Goal: Task Accomplishment & Management: Use online tool/utility

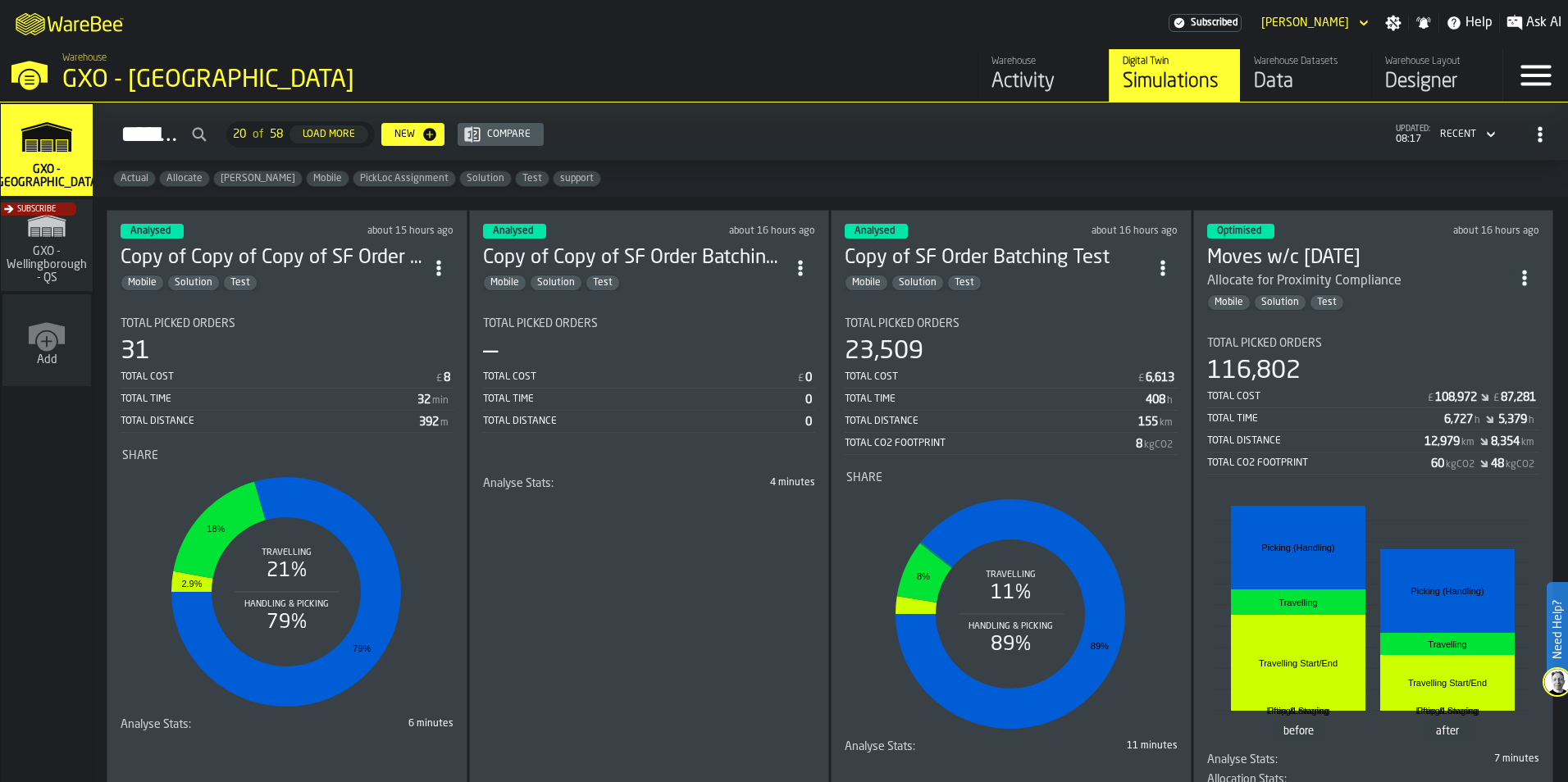
click at [1529, 277] on icon "ItemListCard-DashboardItemContainer" at bounding box center [1525, 278] width 17 height 17
click at [1479, 381] on div "Duplicate" at bounding box center [1487, 387] width 85 height 20
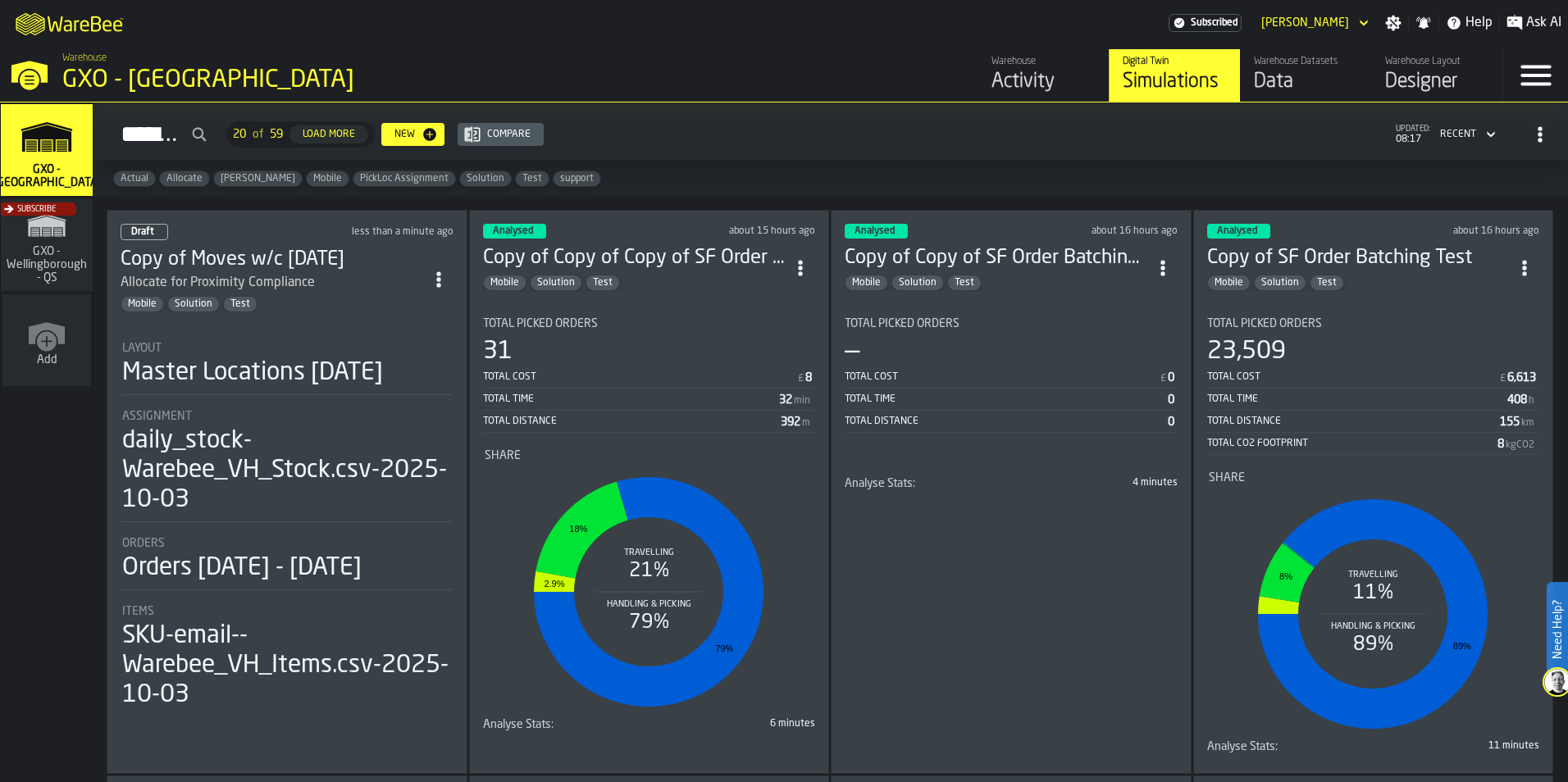
click at [1267, 83] on div "Data" at bounding box center [1306, 82] width 104 height 26
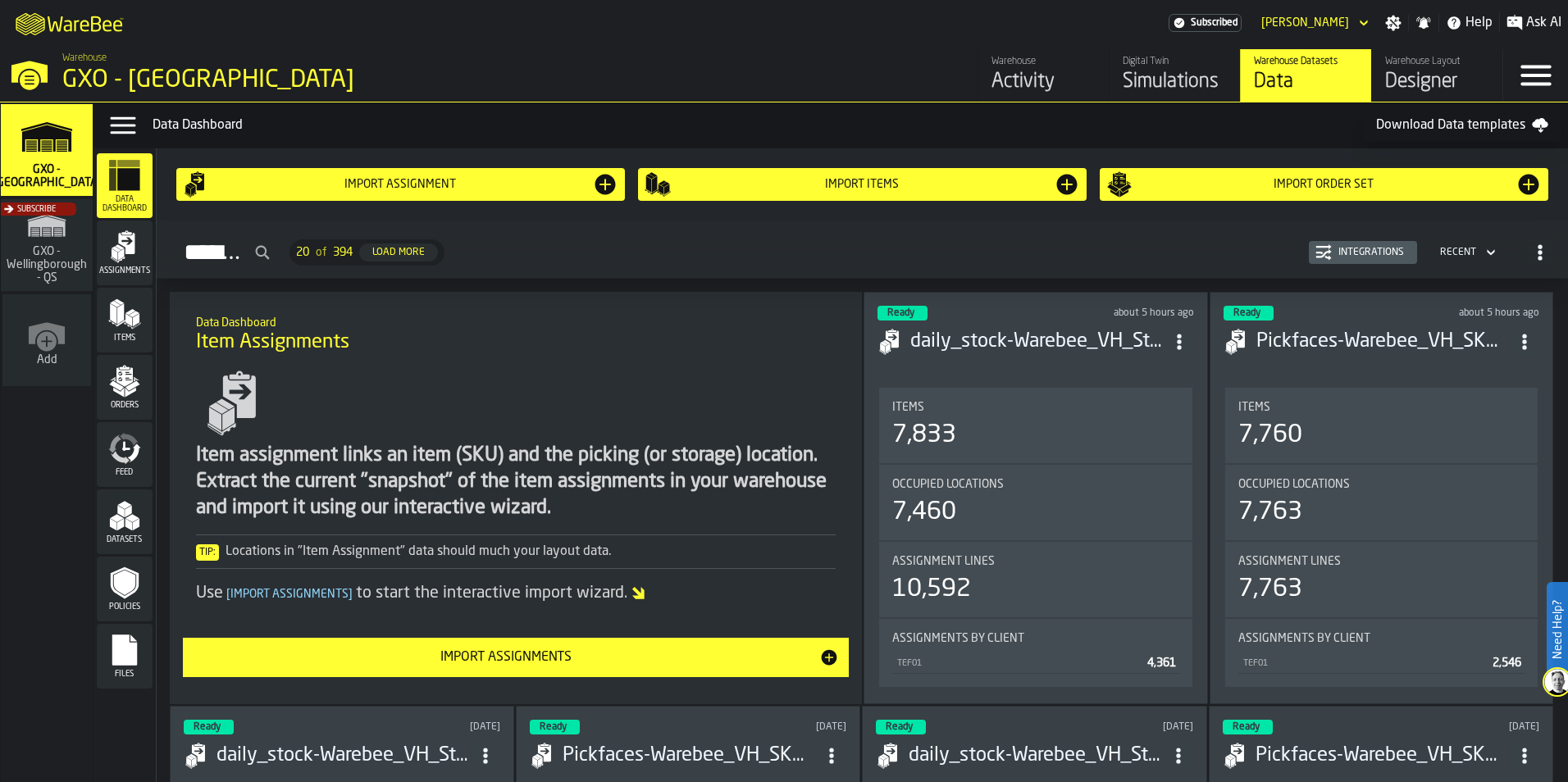
click at [104, 408] on span "Orders" at bounding box center [124, 405] width 55 height 9
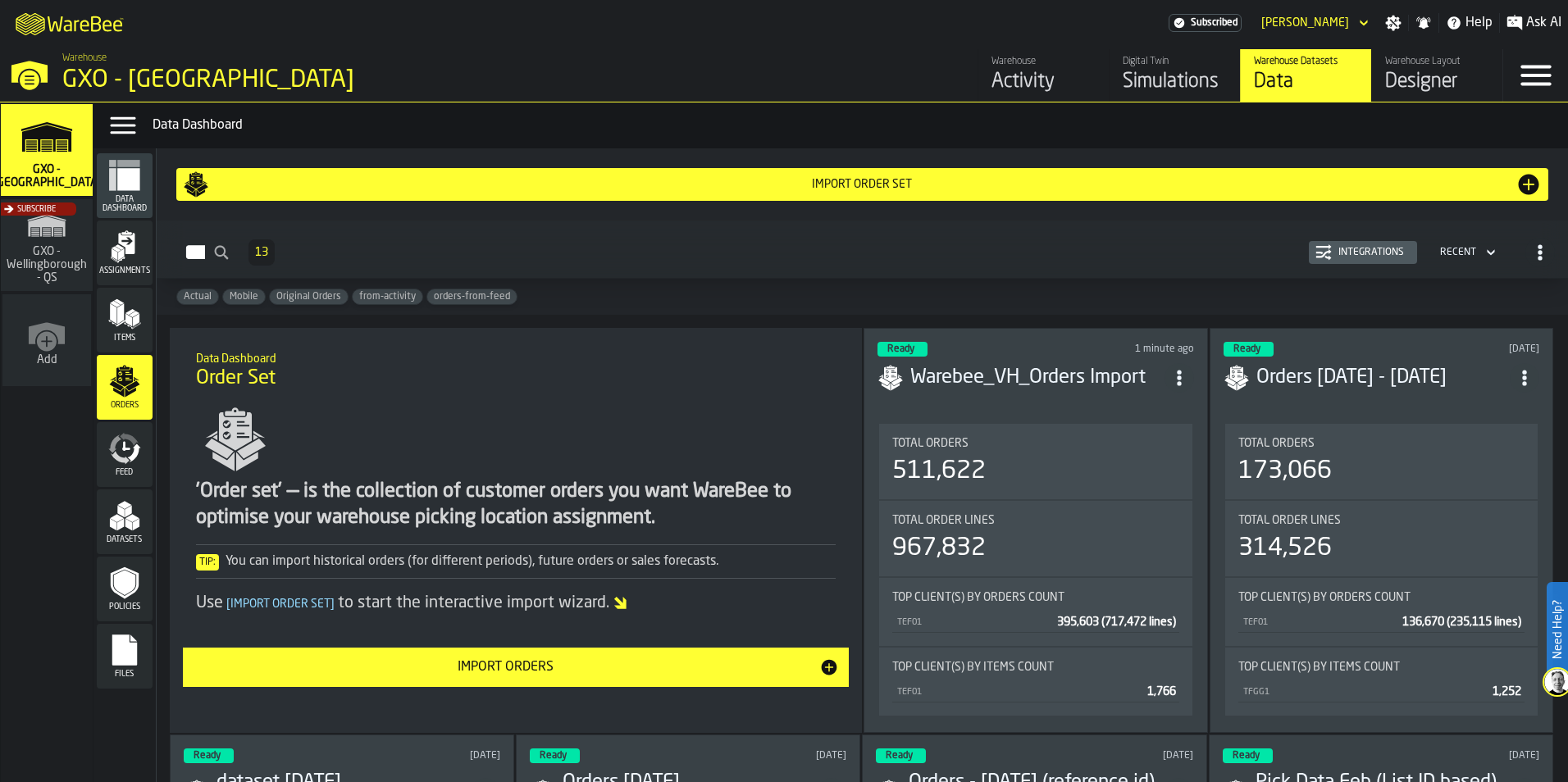
click at [717, 185] on div "Import Order Set" at bounding box center [863, 185] width 1306 height 13
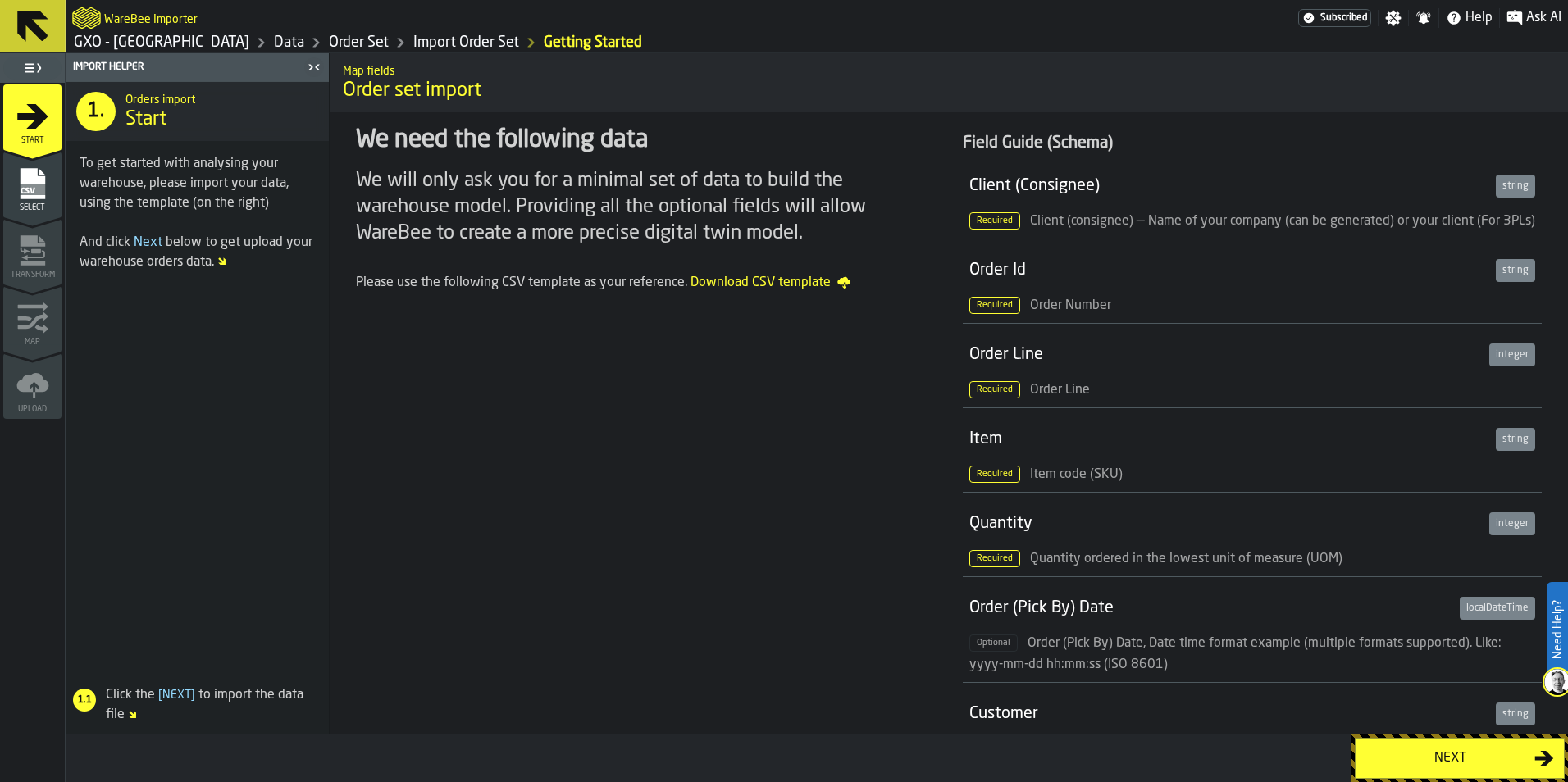
click at [1432, 762] on div "Next" at bounding box center [1450, 759] width 169 height 20
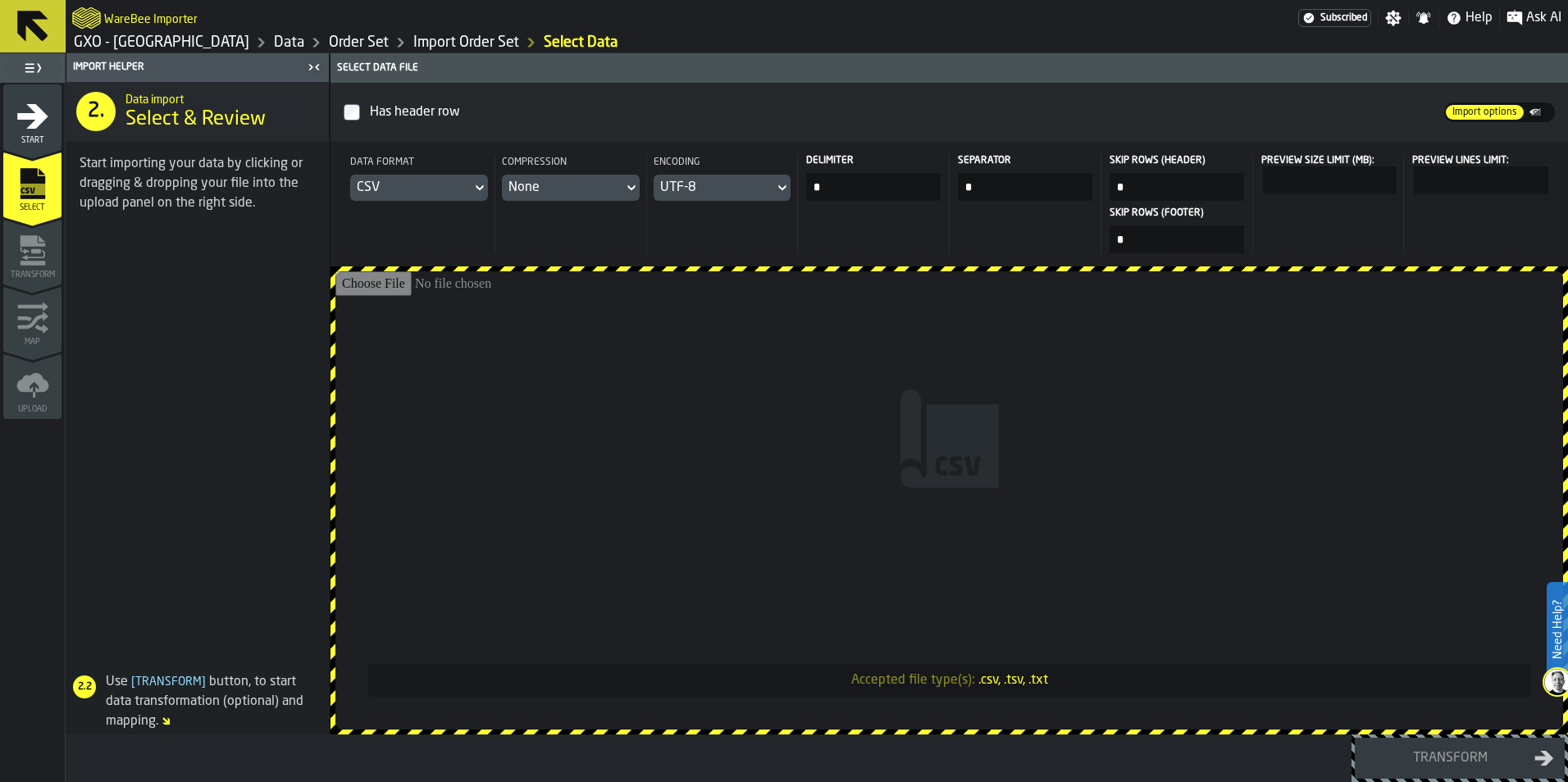
click at [437, 185] on div "CSV" at bounding box center [411, 188] width 108 height 20
click at [407, 295] on div "Dataset" at bounding box center [435, 300] width 85 height 20
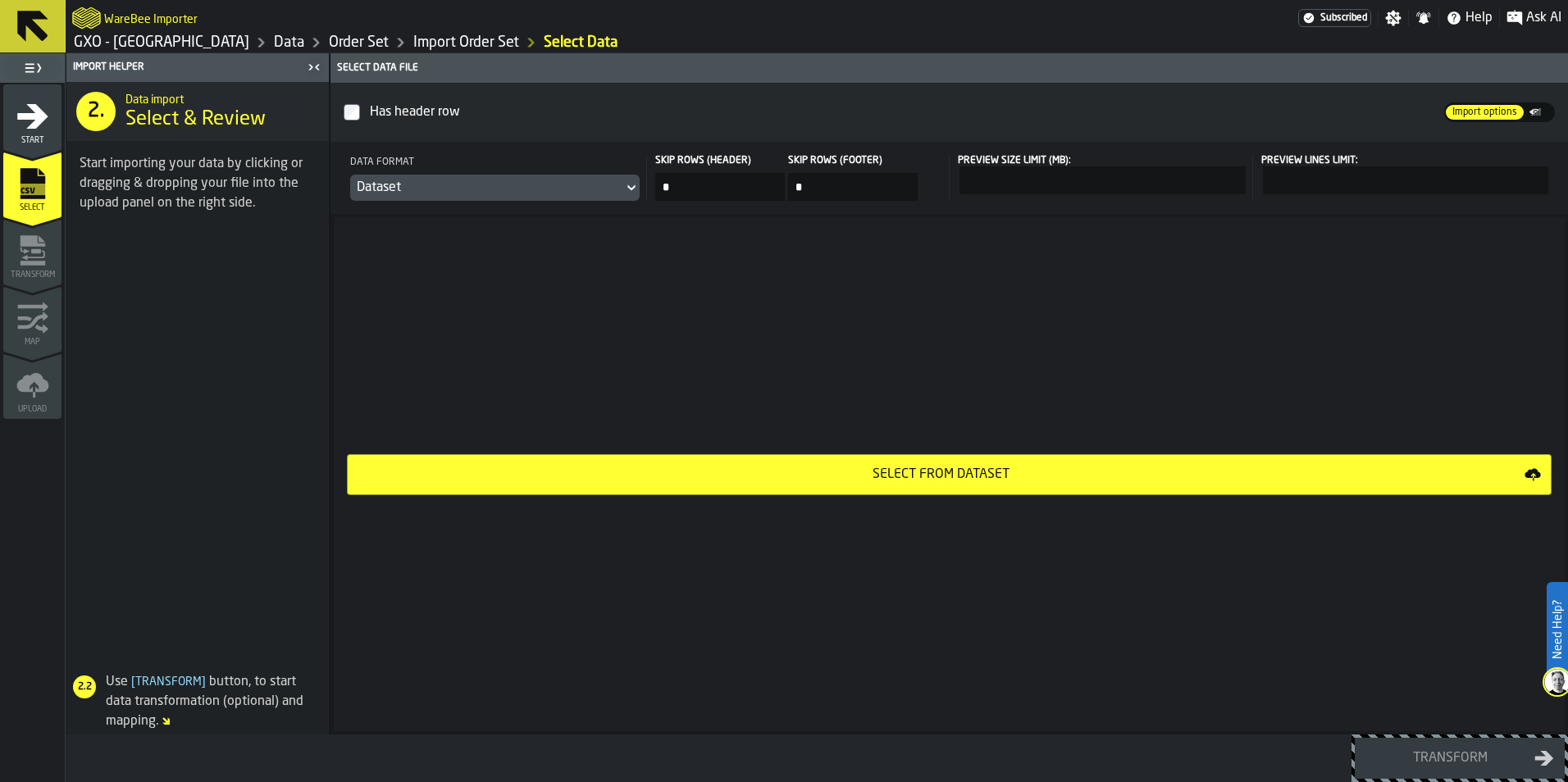
click at [857, 479] on div "Select from Dataset" at bounding box center [941, 475] width 1167 height 20
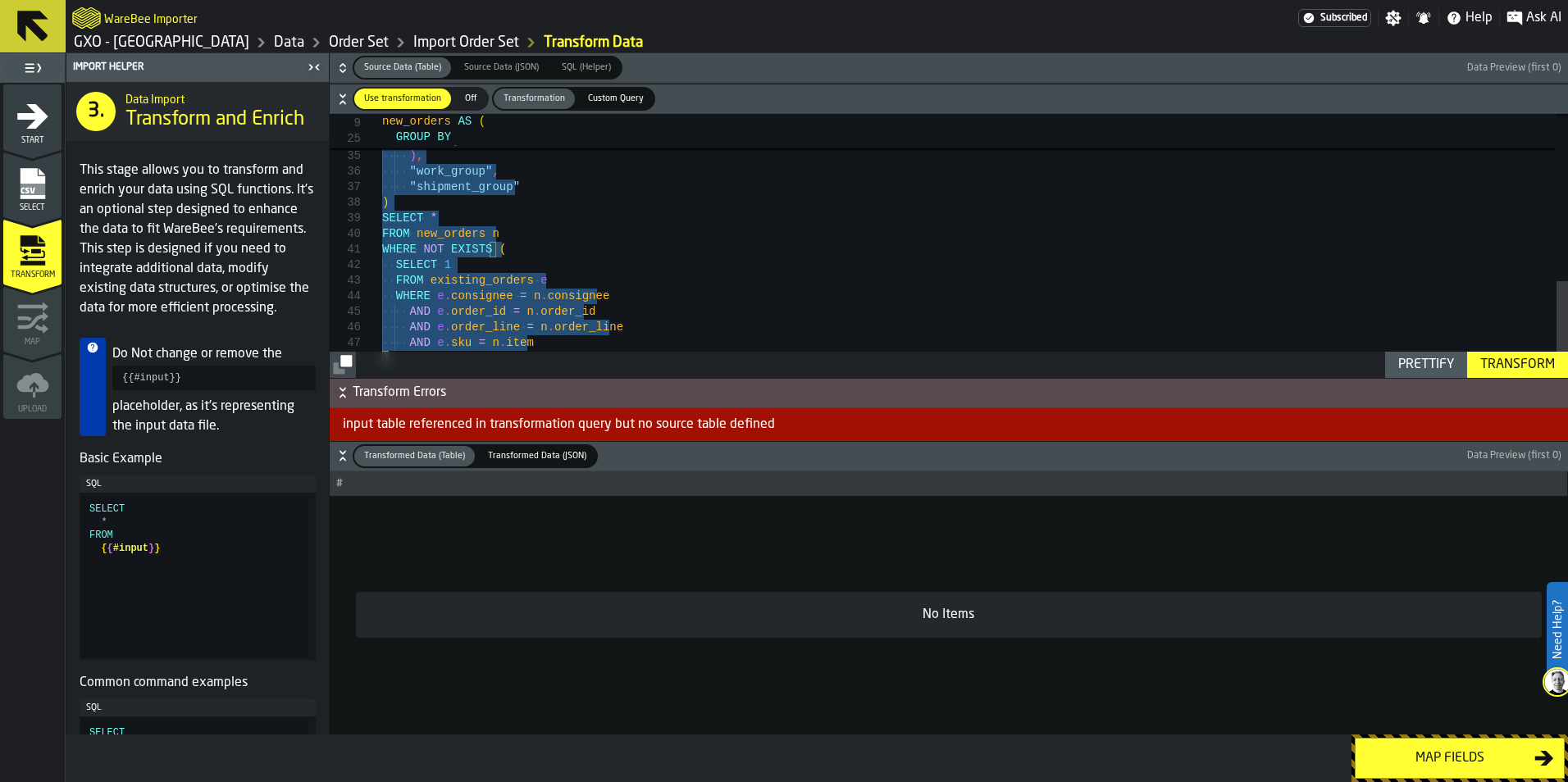
type textarea "**********"
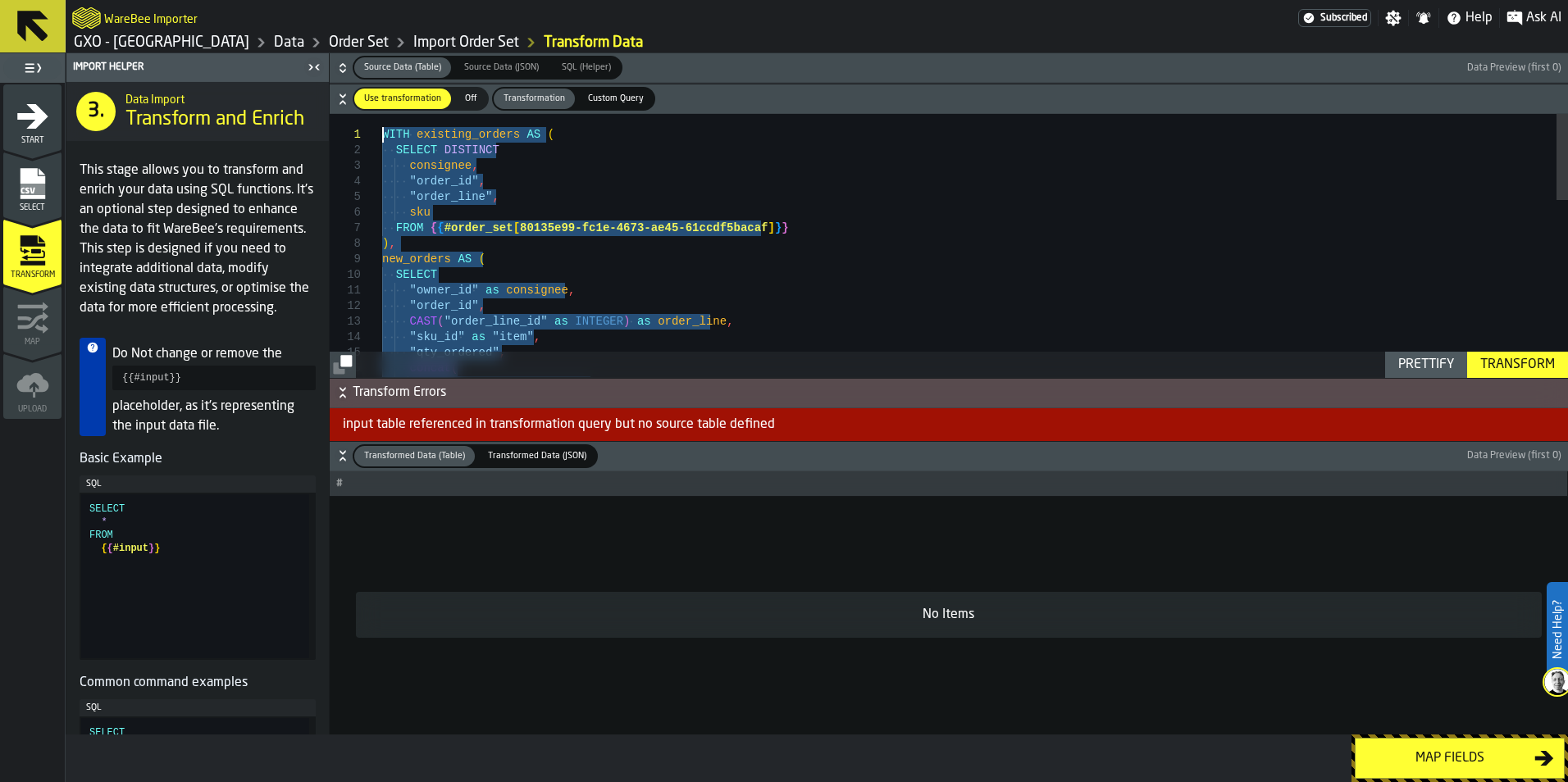
drag, startPoint x: 435, startPoint y: 332, endPoint x: 380, endPoint y: 48, distance: 289.3
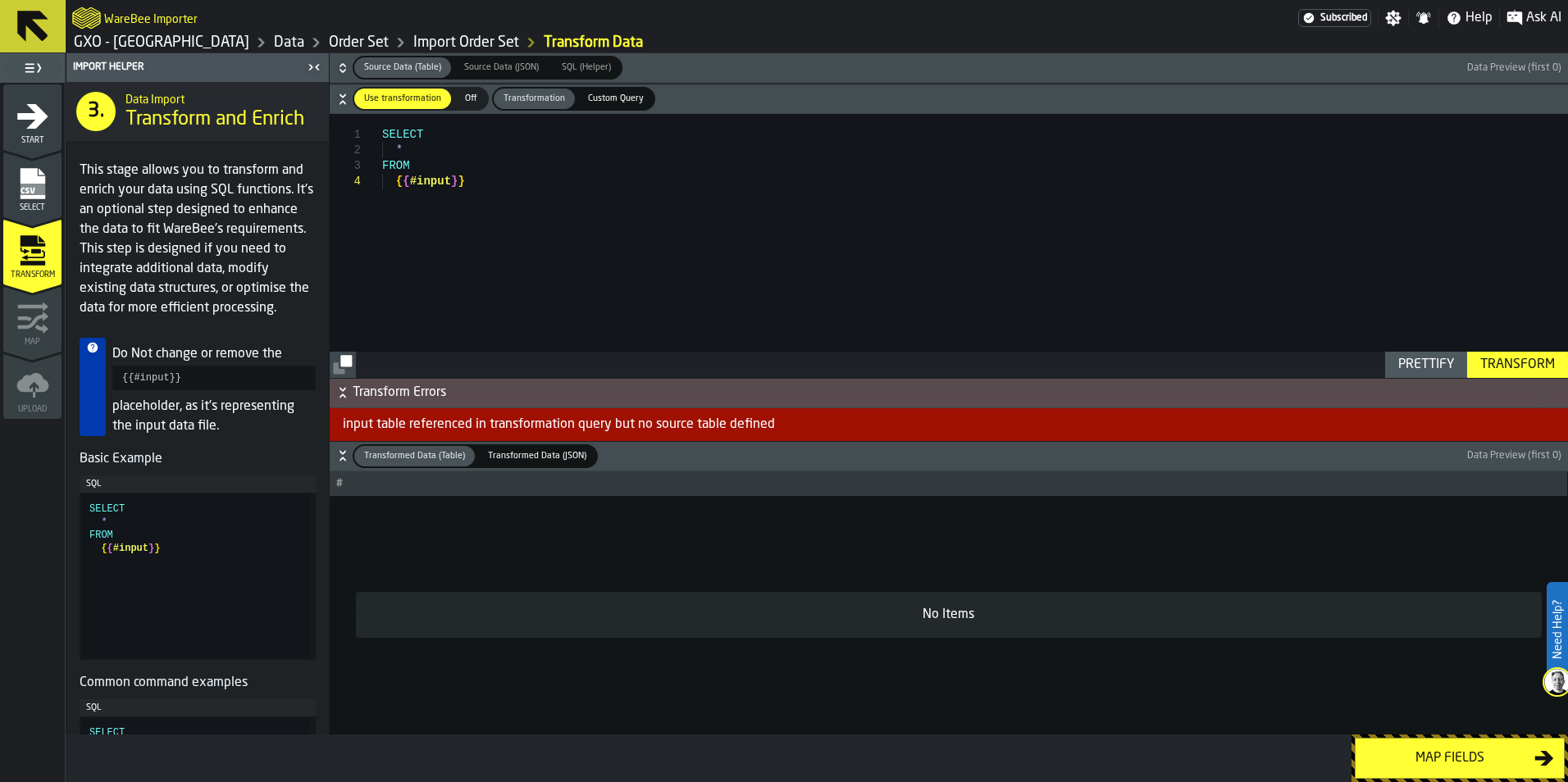
click at [504, 193] on div "SELECT * FROM { { #input } }" at bounding box center [975, 246] width 1186 height 263
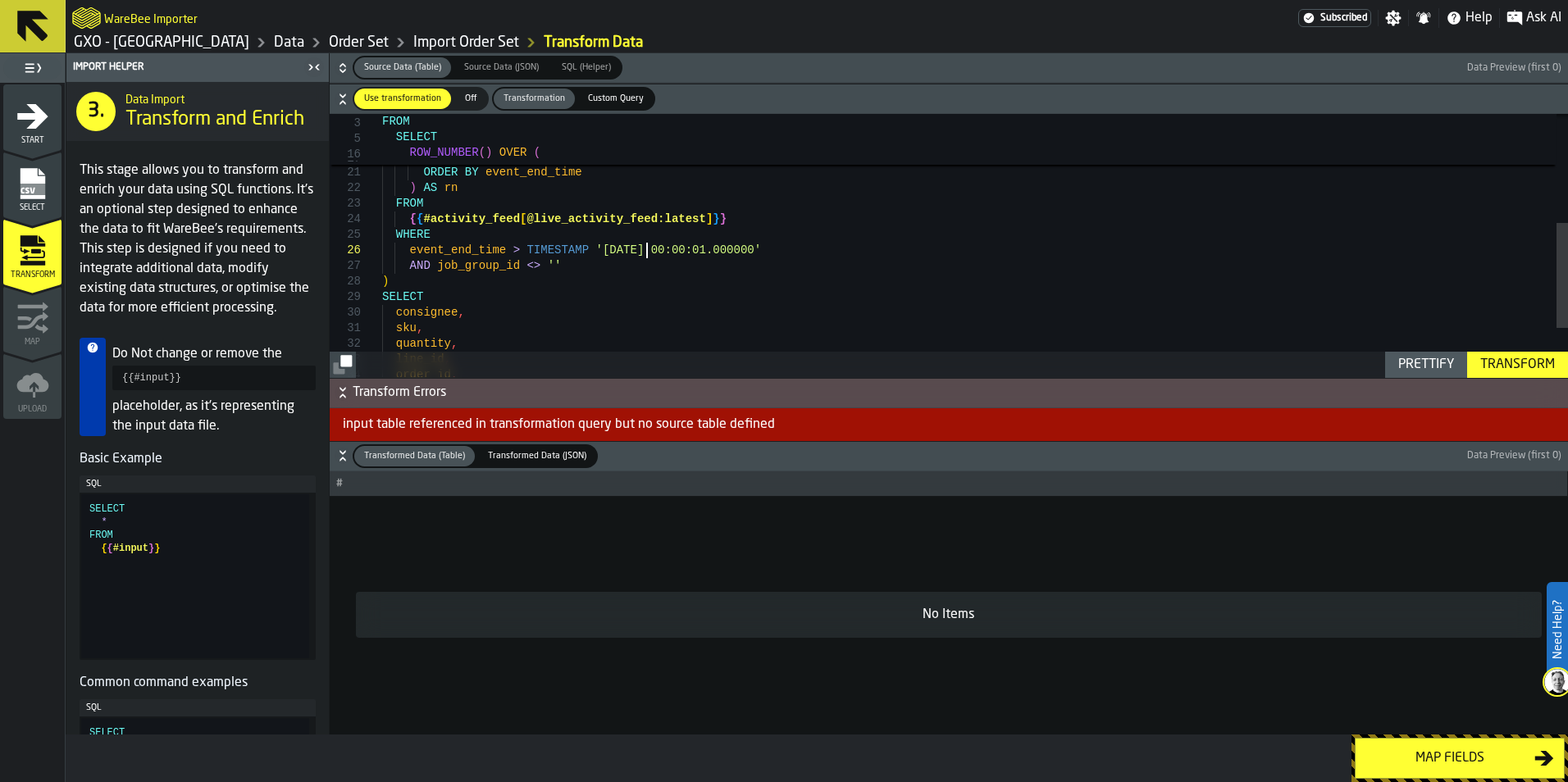
click at [645, 252] on div "WHERE event_end_time > TIMESTAMP '[DATE] 00:00:01.000000' AND job_group_id <> '…" at bounding box center [975, 170] width 1186 height 660
click at [627, 253] on div "WHERE event_end_time > TIMESTAMP '[DATE] 00:00:01.000000' AND job_group_id <> '…" at bounding box center [975, 170] width 1186 height 660
type textarea "**********"
click at [1504, 363] on div "Transform" at bounding box center [1518, 365] width 88 height 20
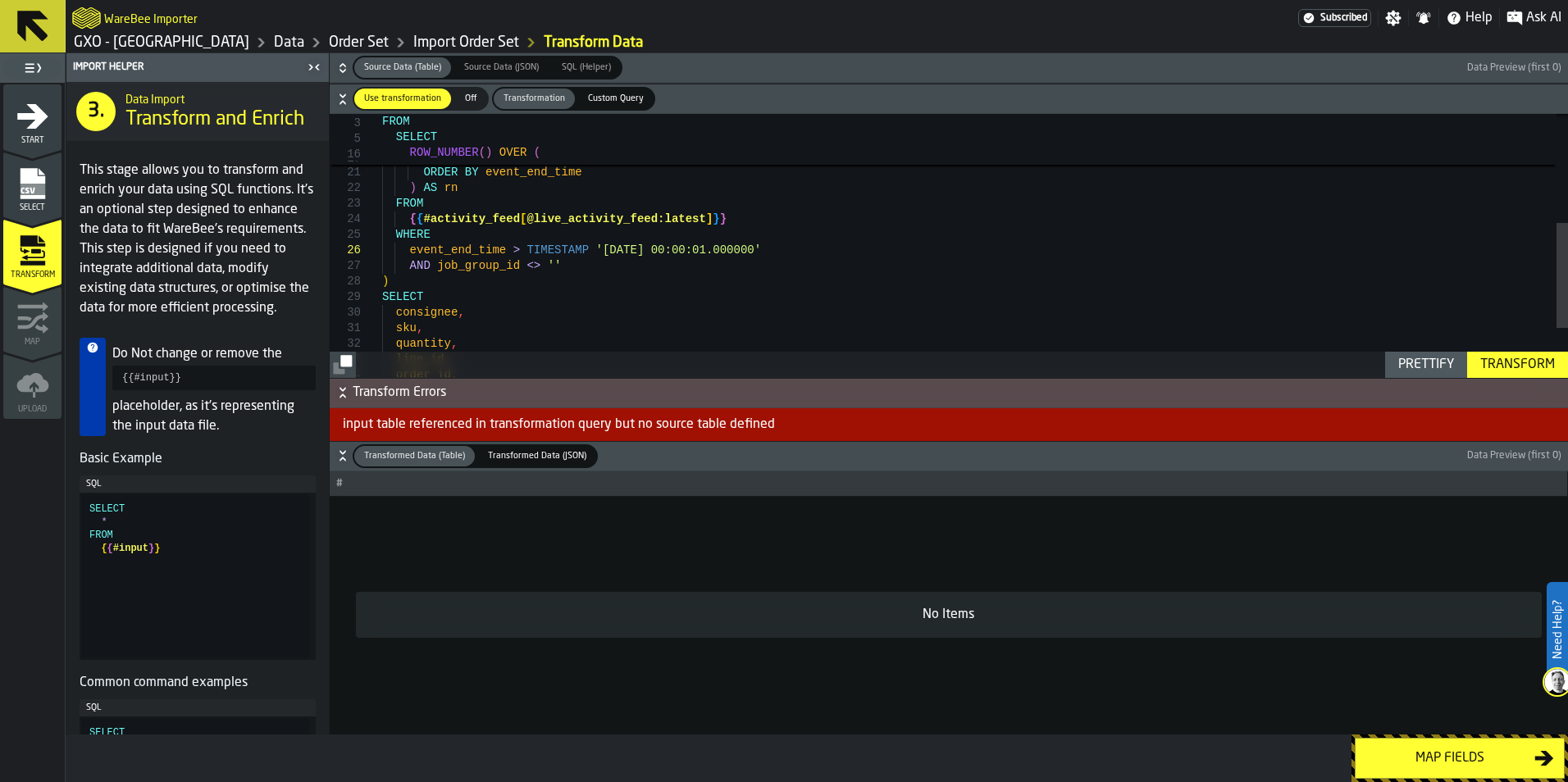
click at [1504, 363] on div "Transform" at bounding box center [1518, 365] width 88 height 20
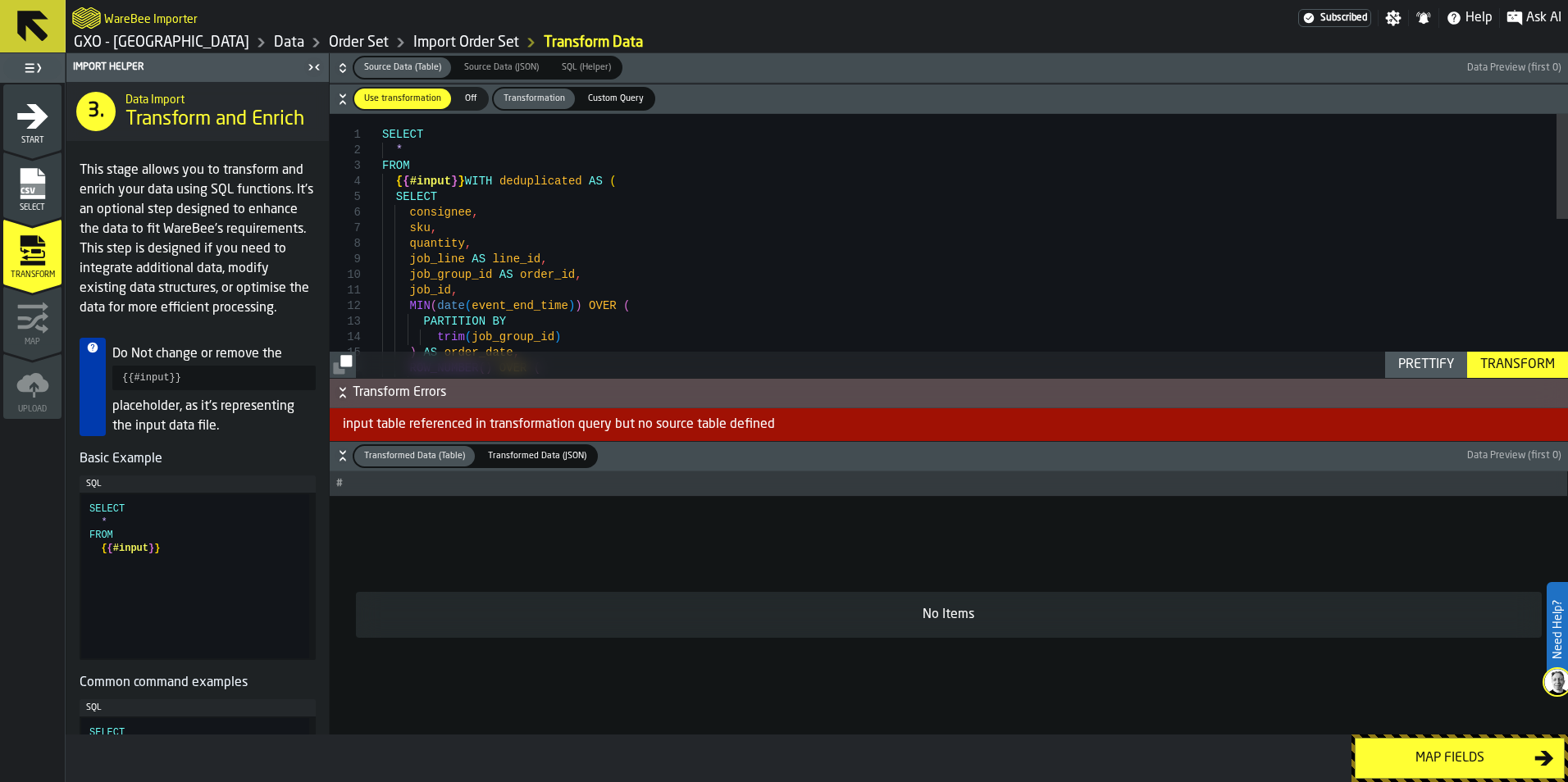
click at [1516, 363] on div "Transform" at bounding box center [1518, 365] width 88 height 20
click at [1397, 752] on div "Map fields" at bounding box center [1450, 759] width 169 height 20
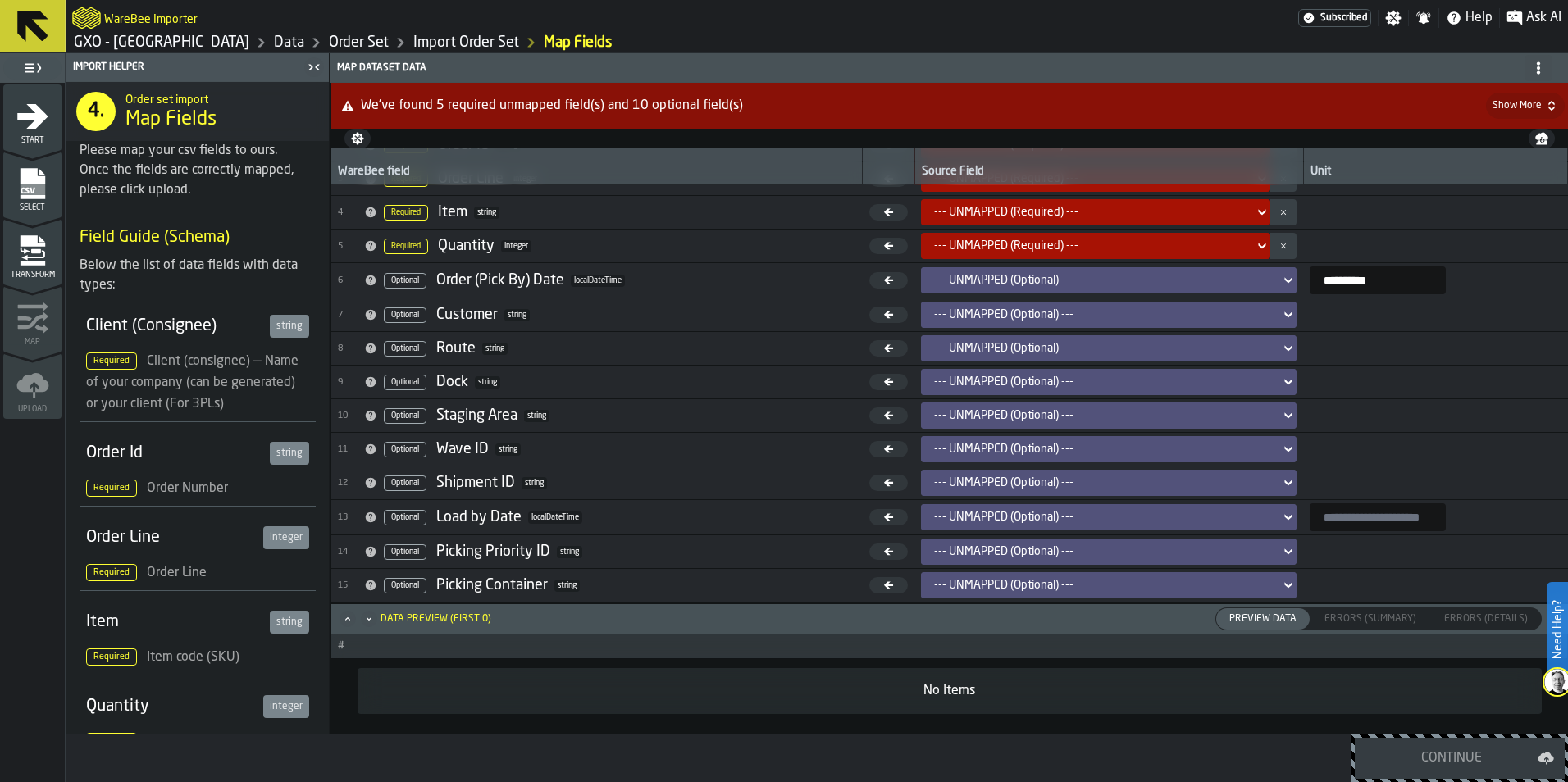
scroll to position [0, 0]
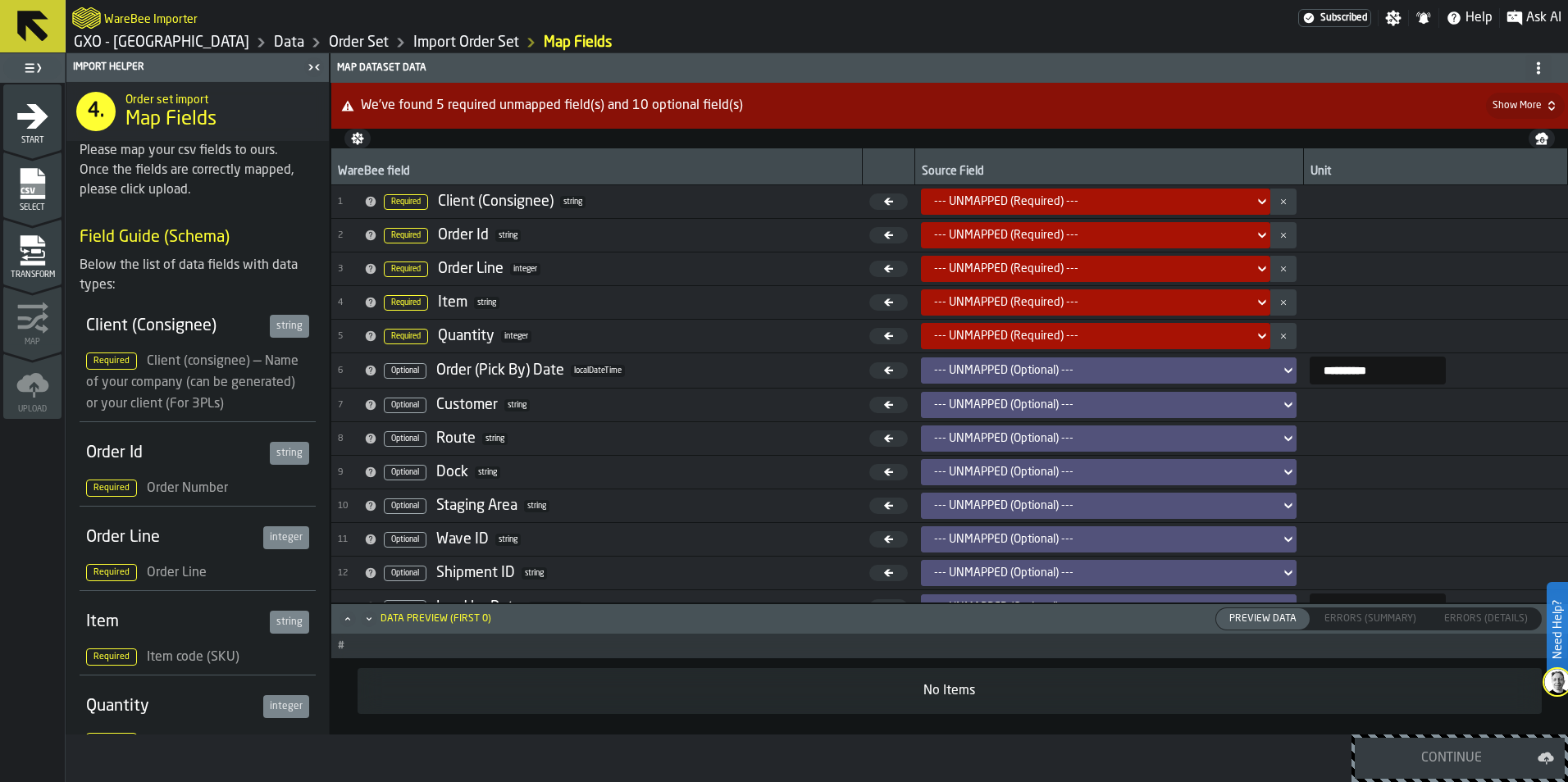
click at [1157, 208] on div "--- UNMAPPED (Required) ---" at bounding box center [1091, 202] width 313 height 13
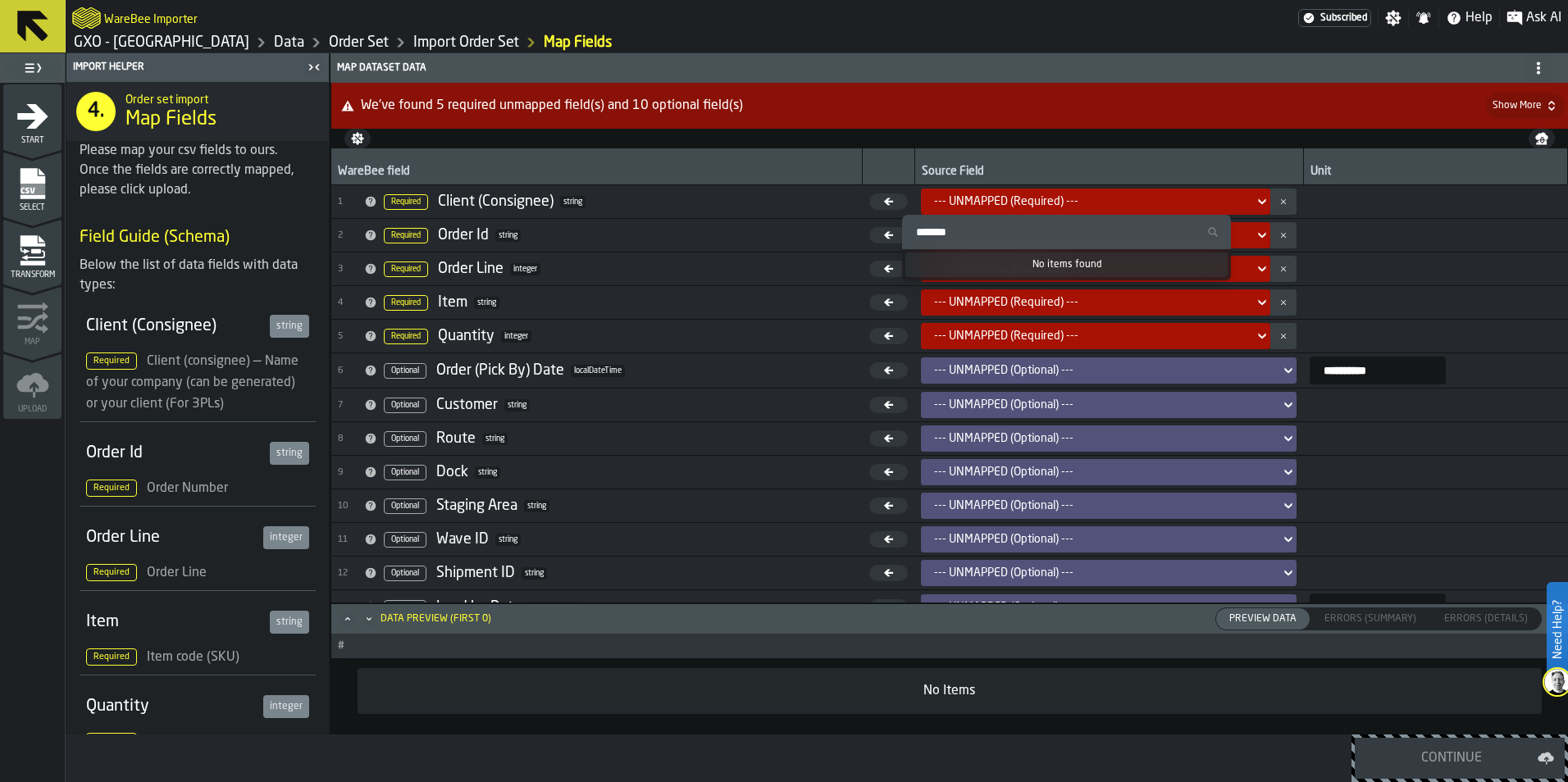
click at [1157, 204] on div "--- UNMAPPED (Required) ---" at bounding box center [1091, 202] width 313 height 13
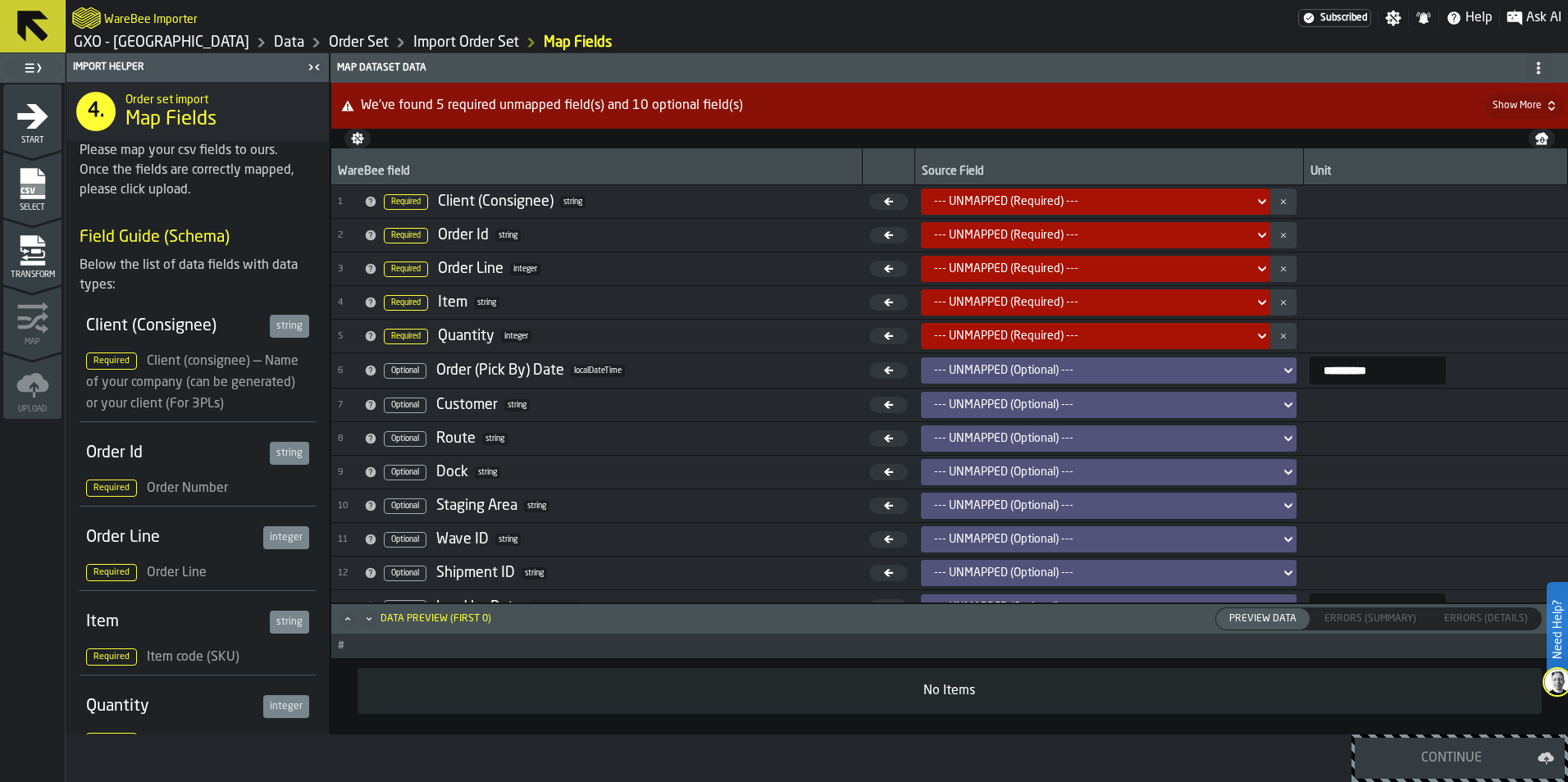
click at [21, 174] on icon "menu Select" at bounding box center [32, 184] width 25 height 31
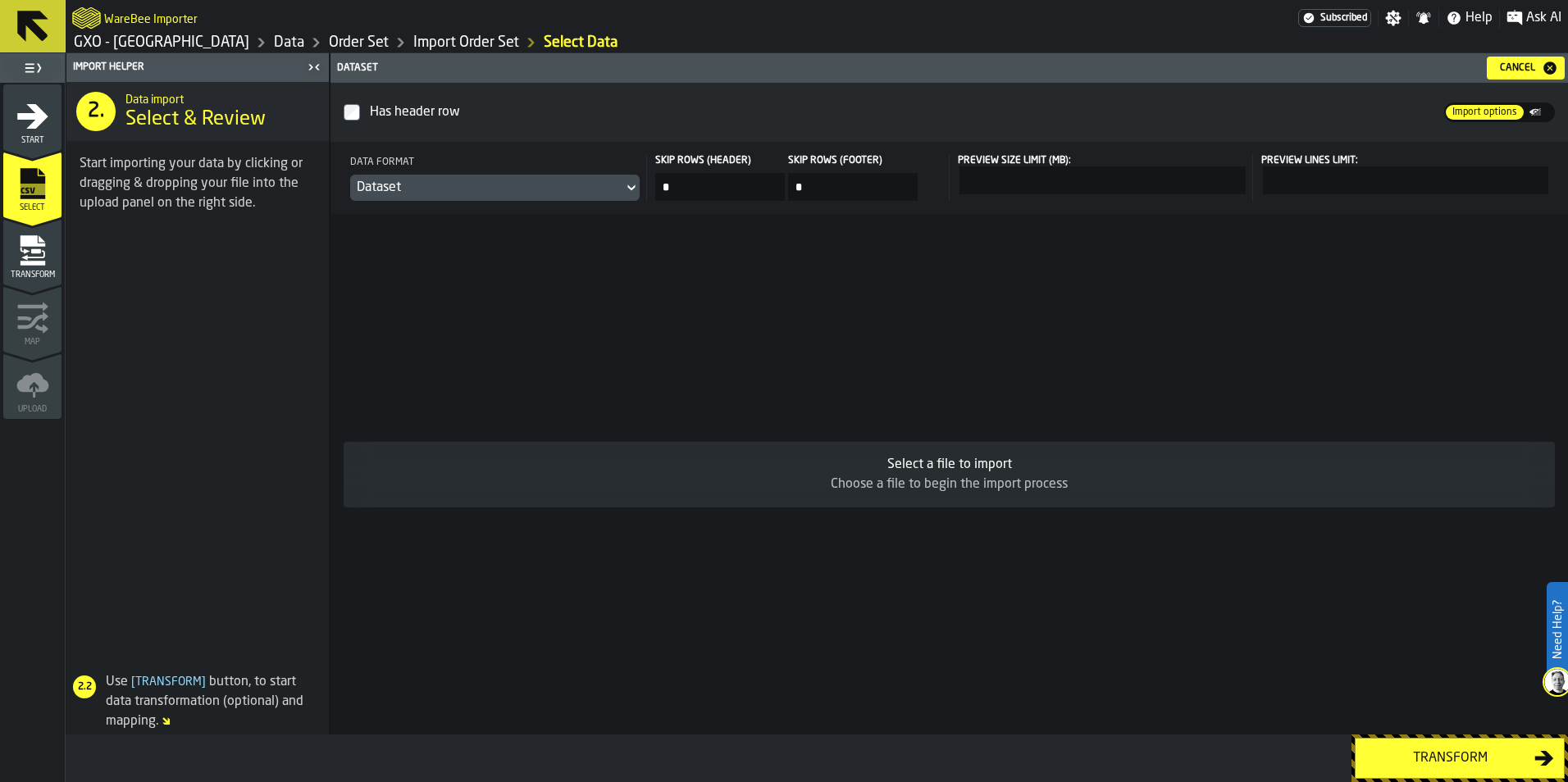
click at [581, 186] on div "Dataset" at bounding box center [487, 188] width 260 height 20
click at [592, 306] on div "Dataset" at bounding box center [587, 300] width 85 height 20
click at [1399, 748] on button "Transform" at bounding box center [1460, 759] width 210 height 41
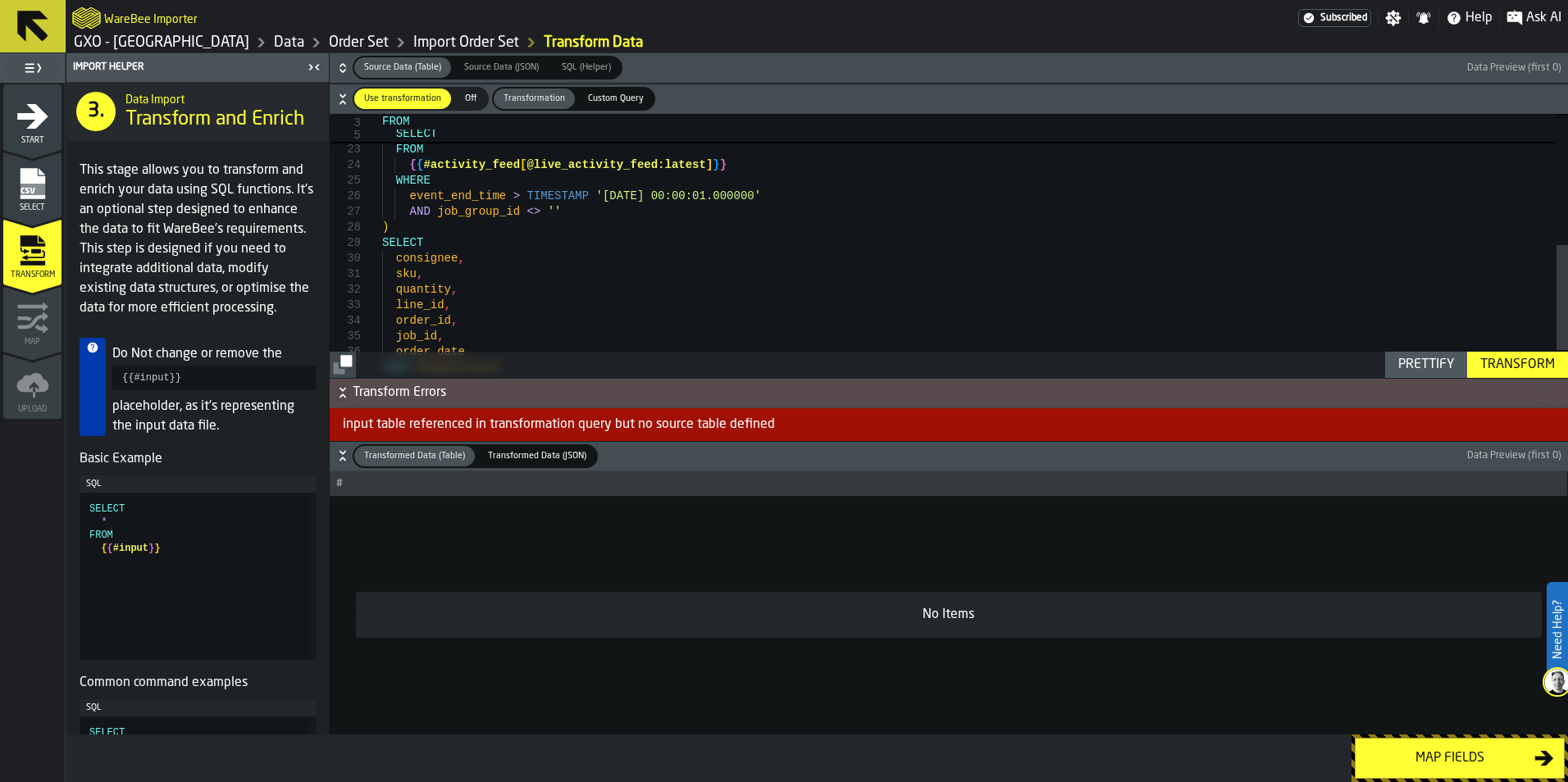
click at [1484, 361] on div "Transform" at bounding box center [1518, 365] width 88 height 20
click at [1525, 371] on div "Transform" at bounding box center [1518, 365] width 88 height 20
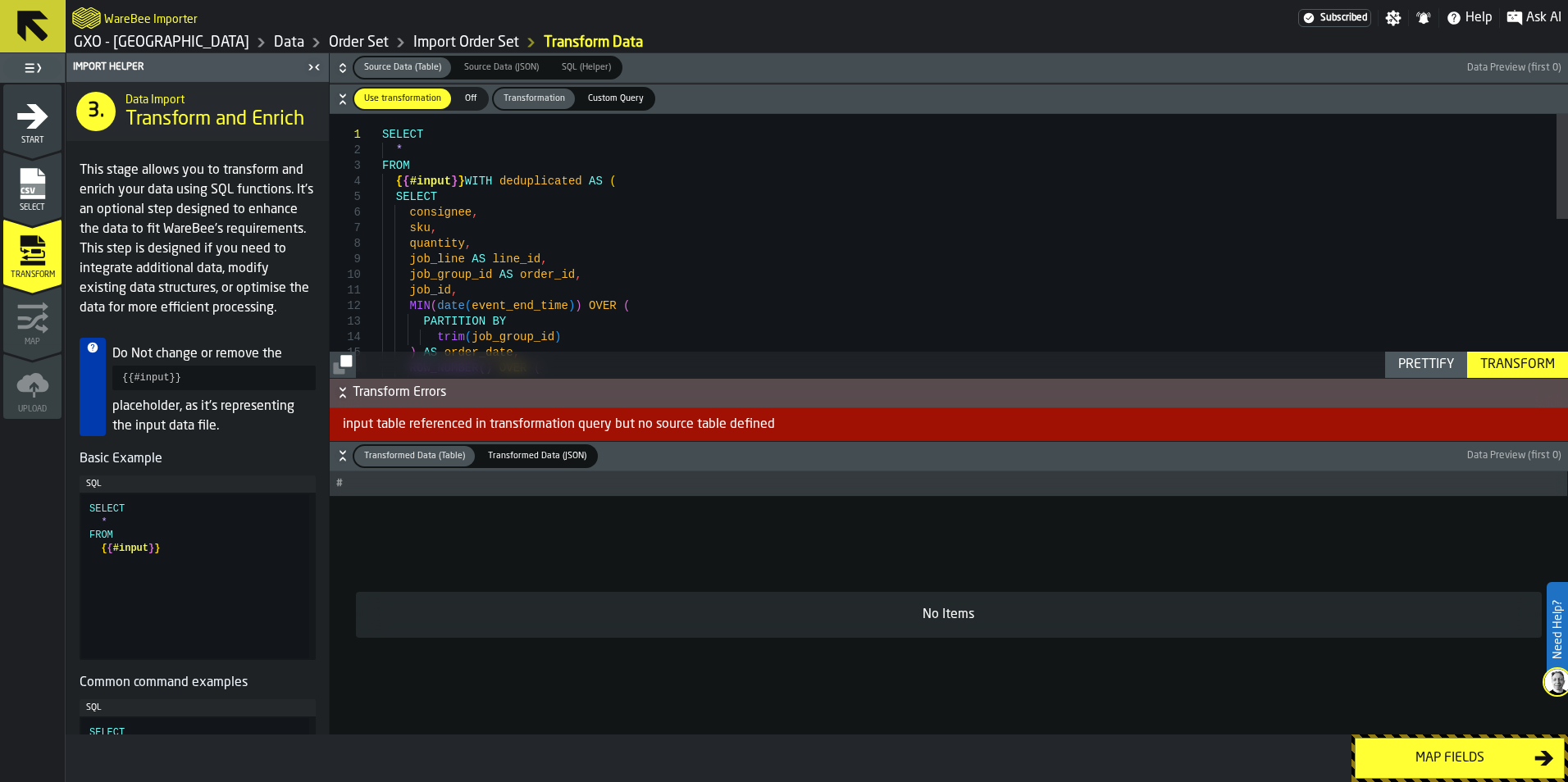
click at [329, 43] on link "Order Set" at bounding box center [358, 43] width 60 height 18
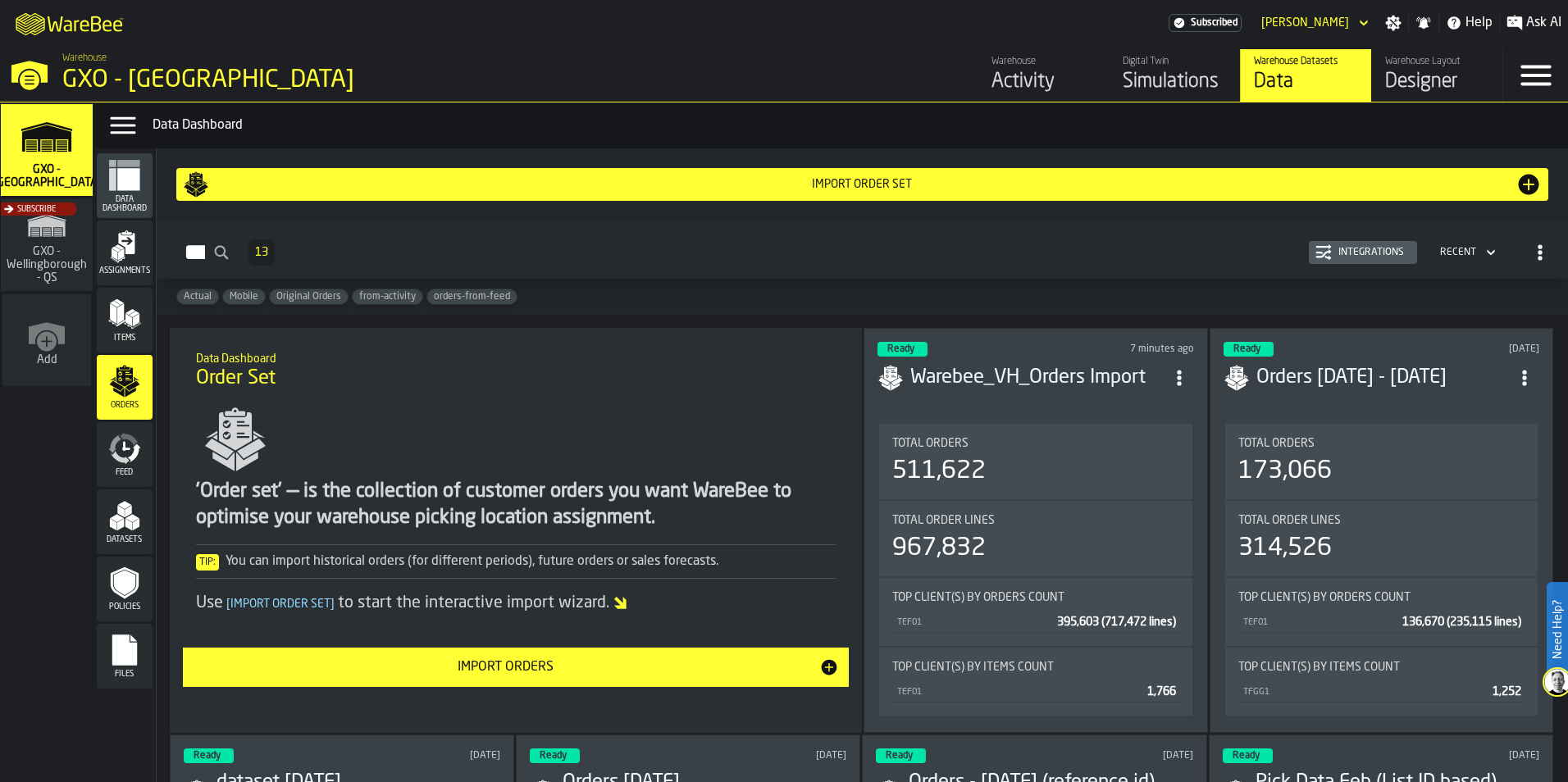
click at [1392, 469] on div "173,066" at bounding box center [1382, 472] width 286 height 30
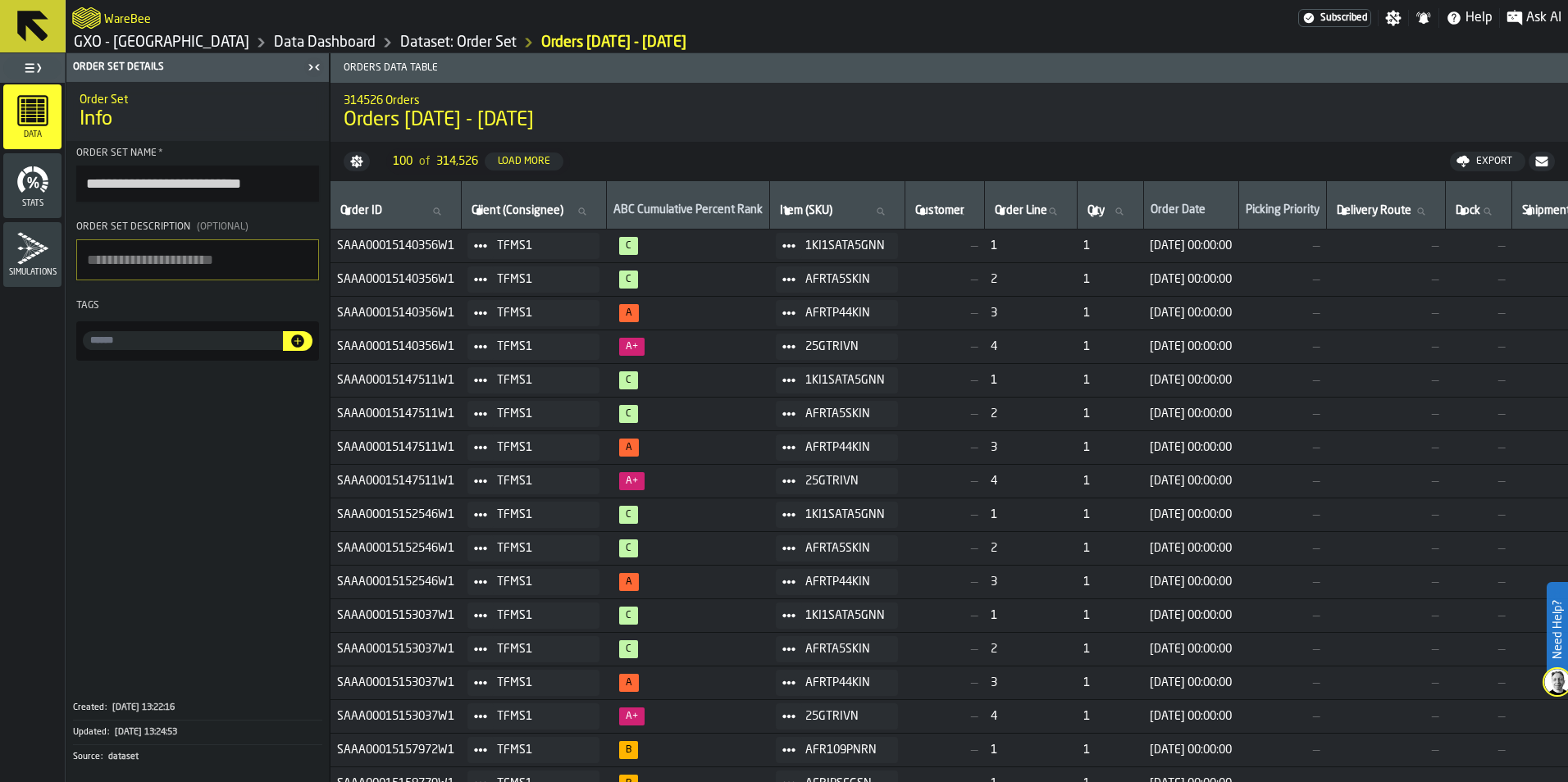
click at [18, 190] on icon "menu Stats" at bounding box center [33, 180] width 33 height 33
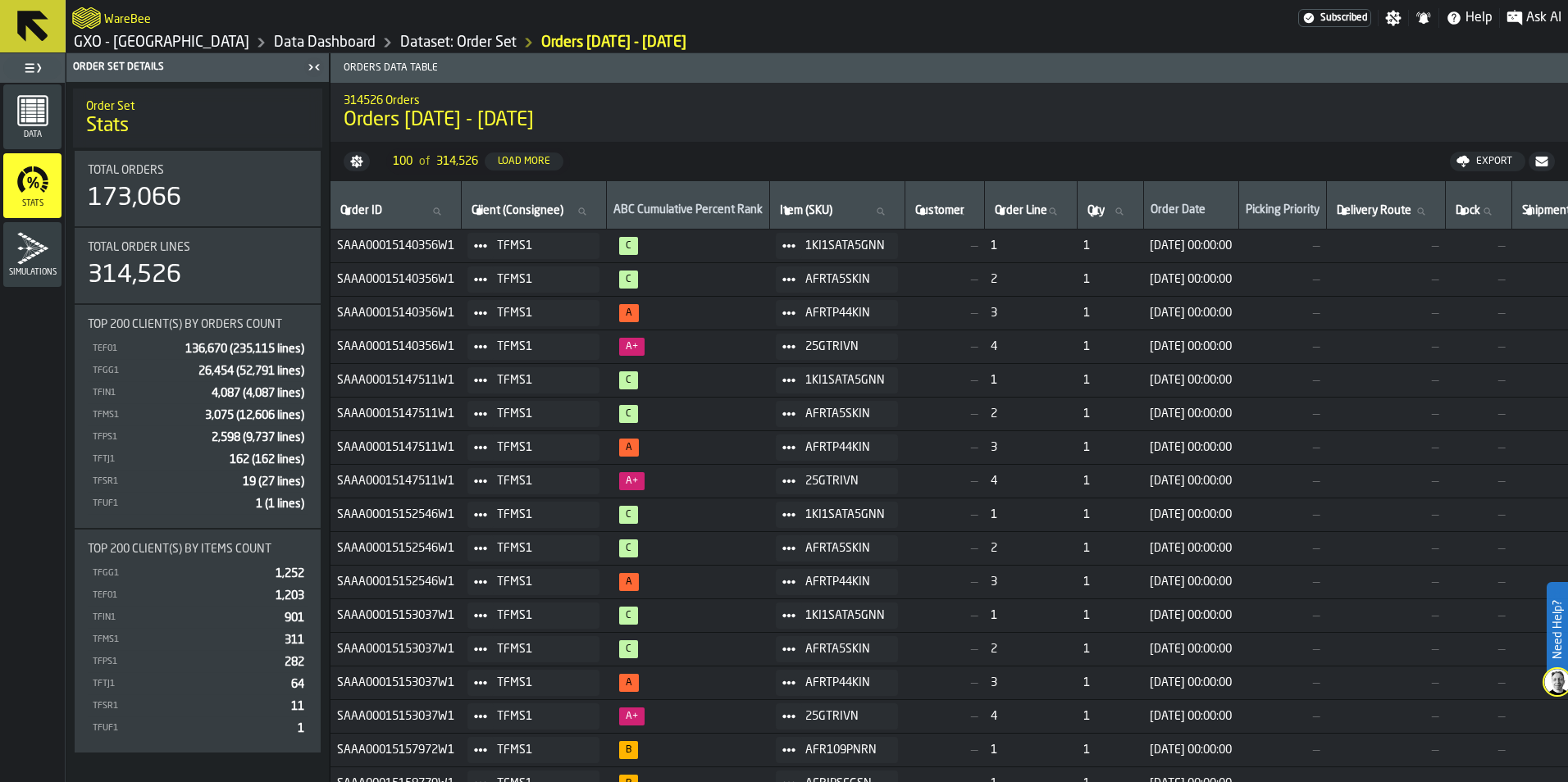
click at [14, 250] on div "Simulations" at bounding box center [32, 254] width 58 height 45
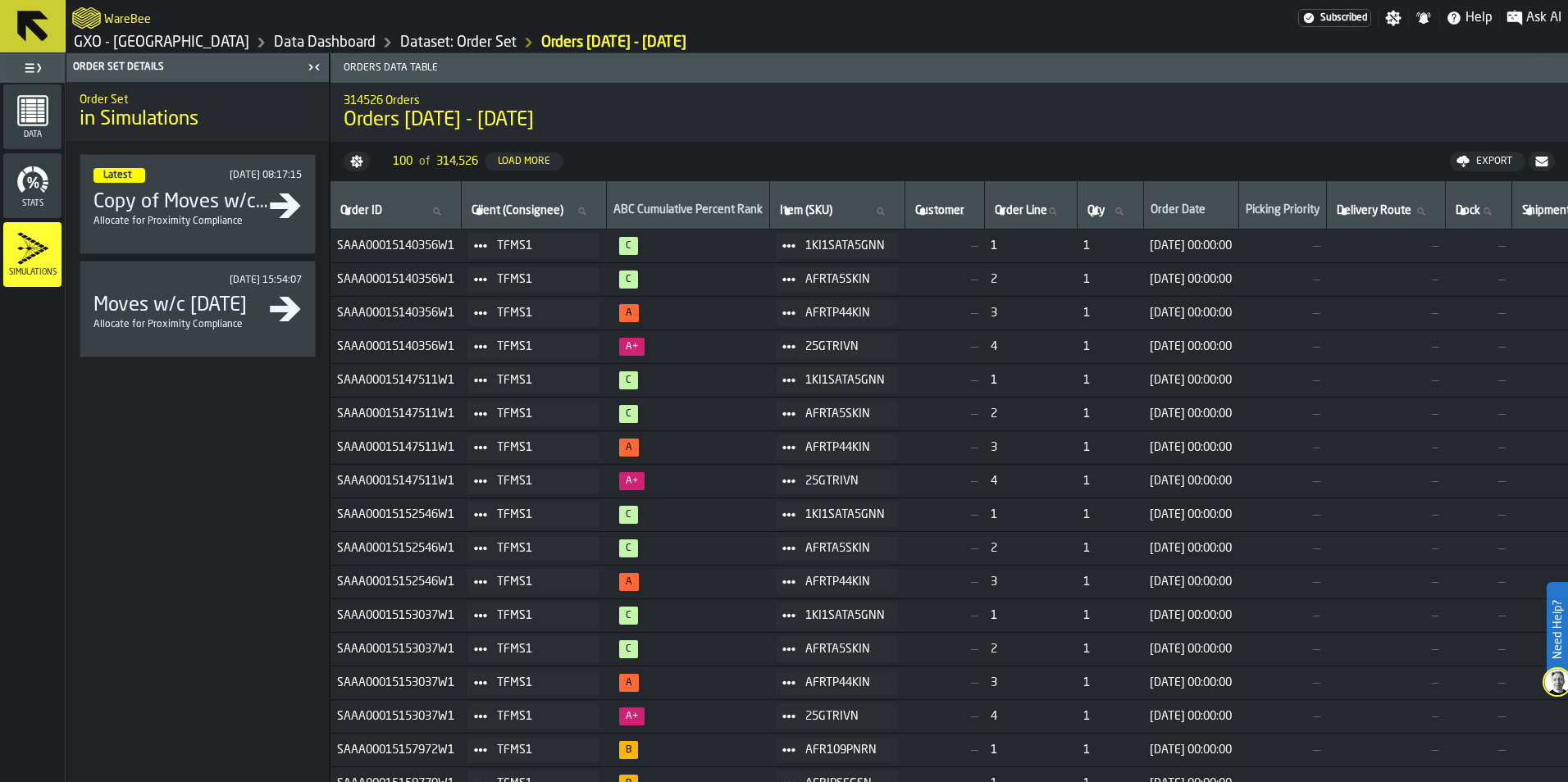
click at [31, 124] on icon "menu Data" at bounding box center [33, 111] width 33 height 33
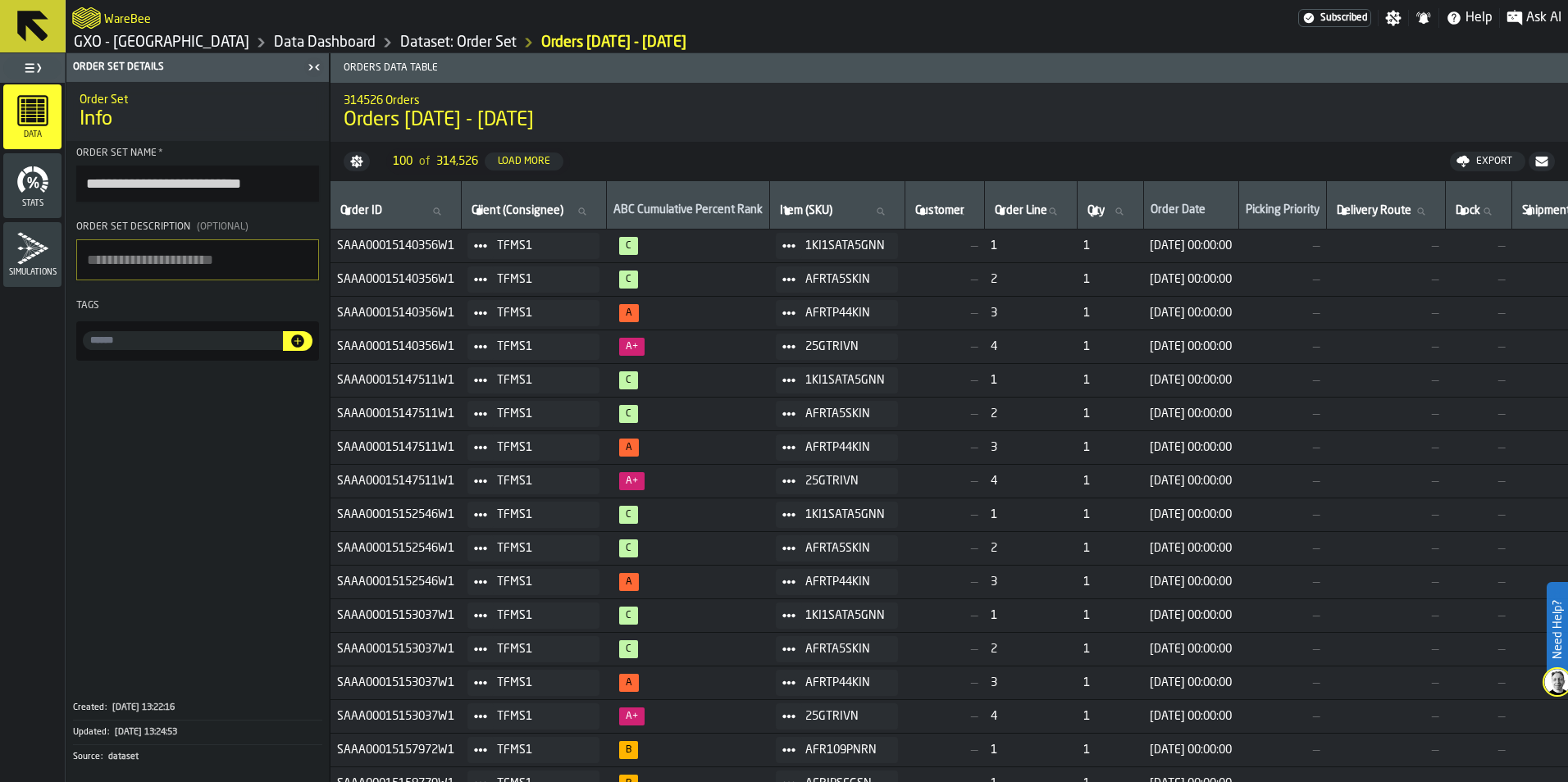
click at [421, 46] on link "Dataset: Order Set" at bounding box center [459, 43] width 117 height 18
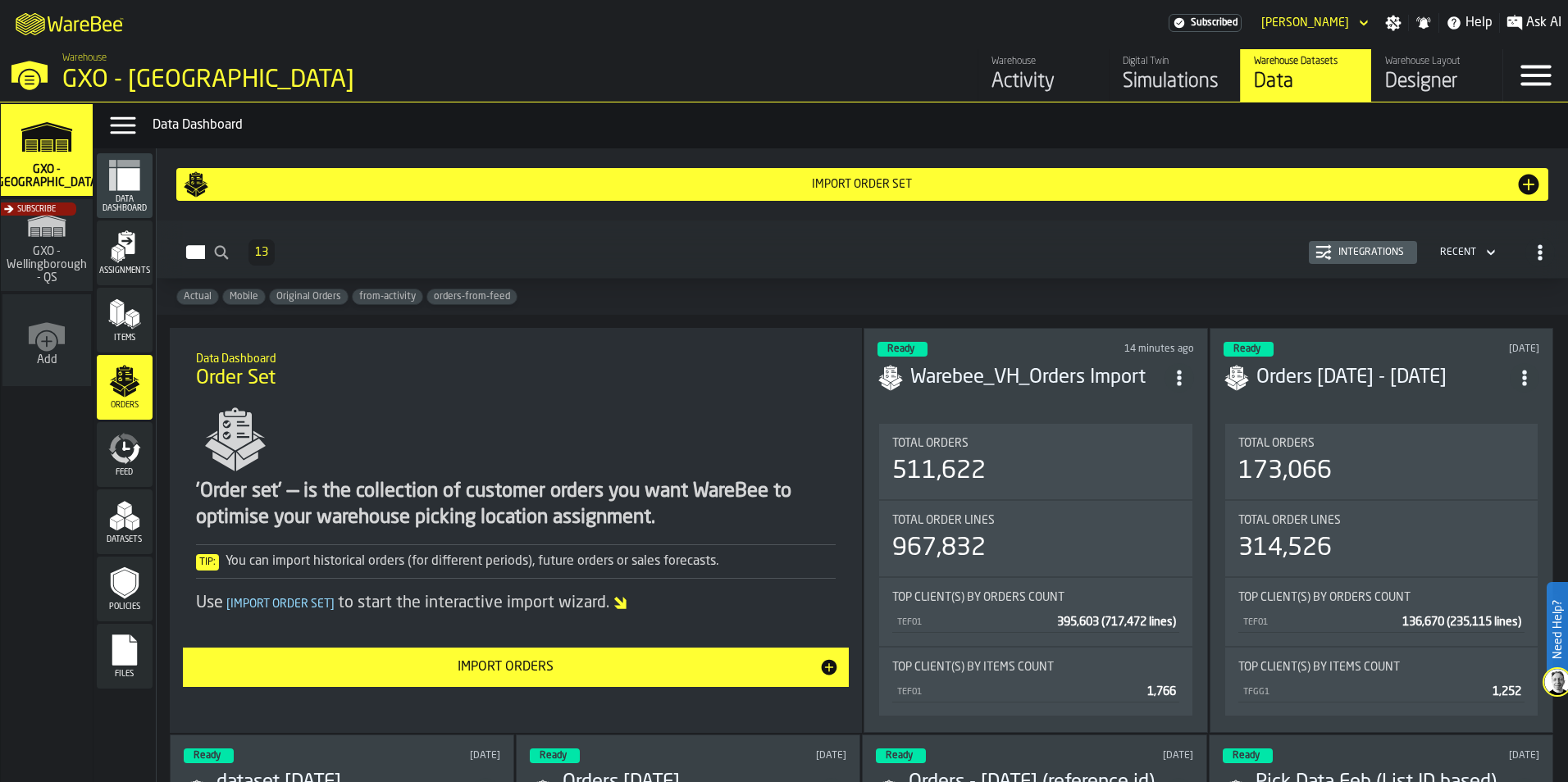
click at [1306, 74] on div "Data" at bounding box center [1306, 82] width 104 height 26
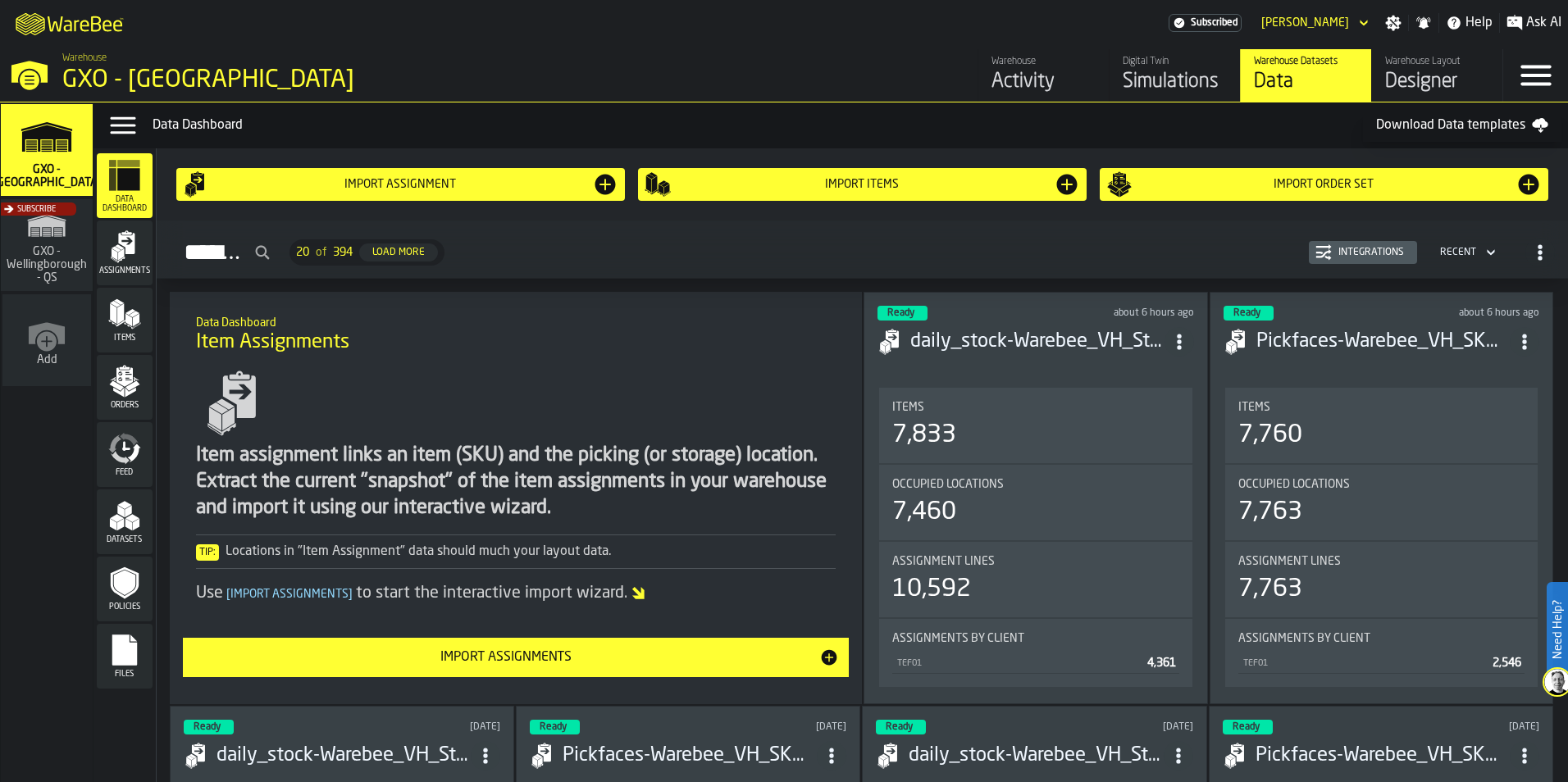
click at [130, 386] on icon "menu Orders" at bounding box center [125, 381] width 33 height 33
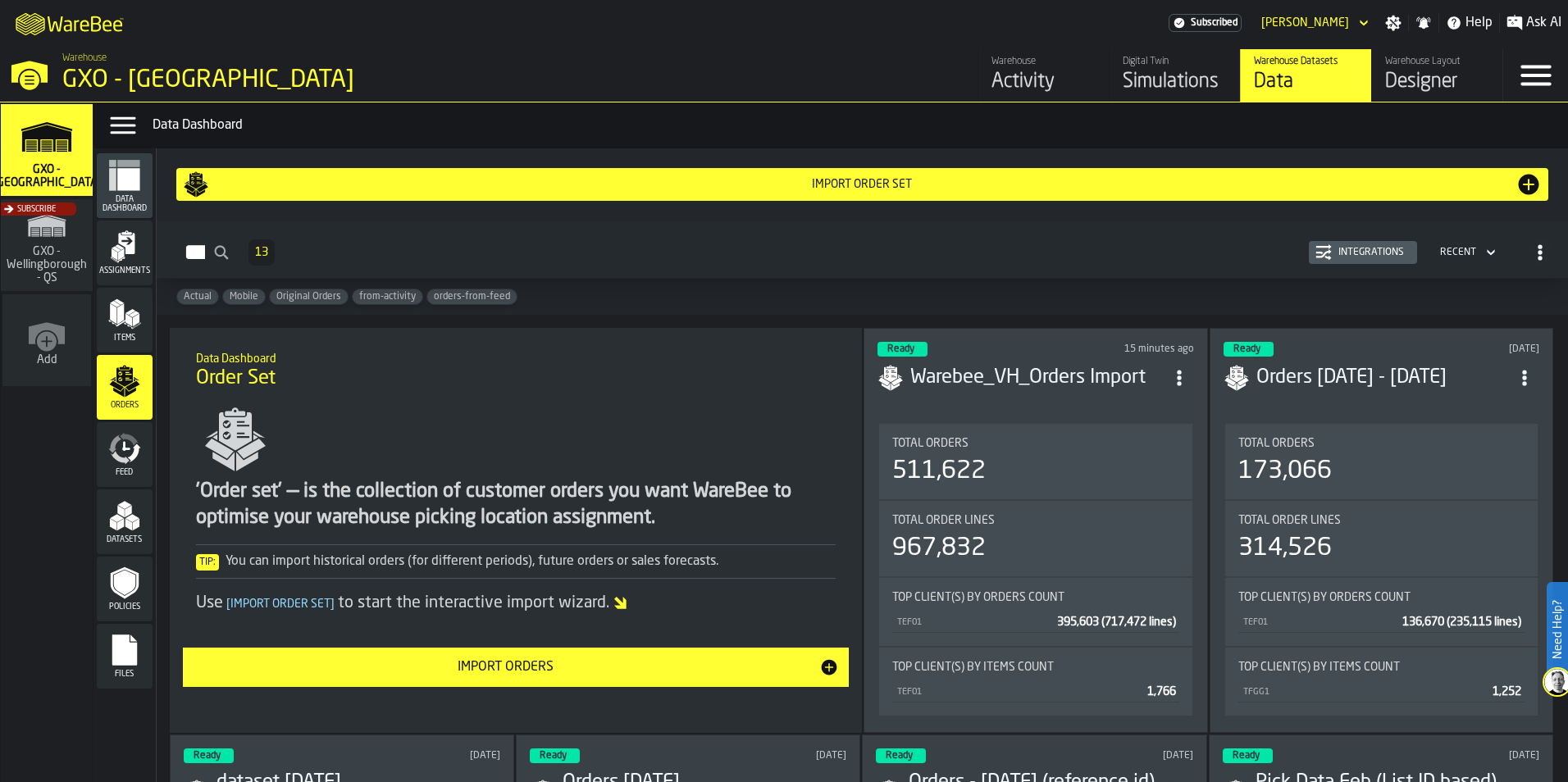
click at [1326, 252] on icon "button-Integrations" at bounding box center [1324, 253] width 16 height 8
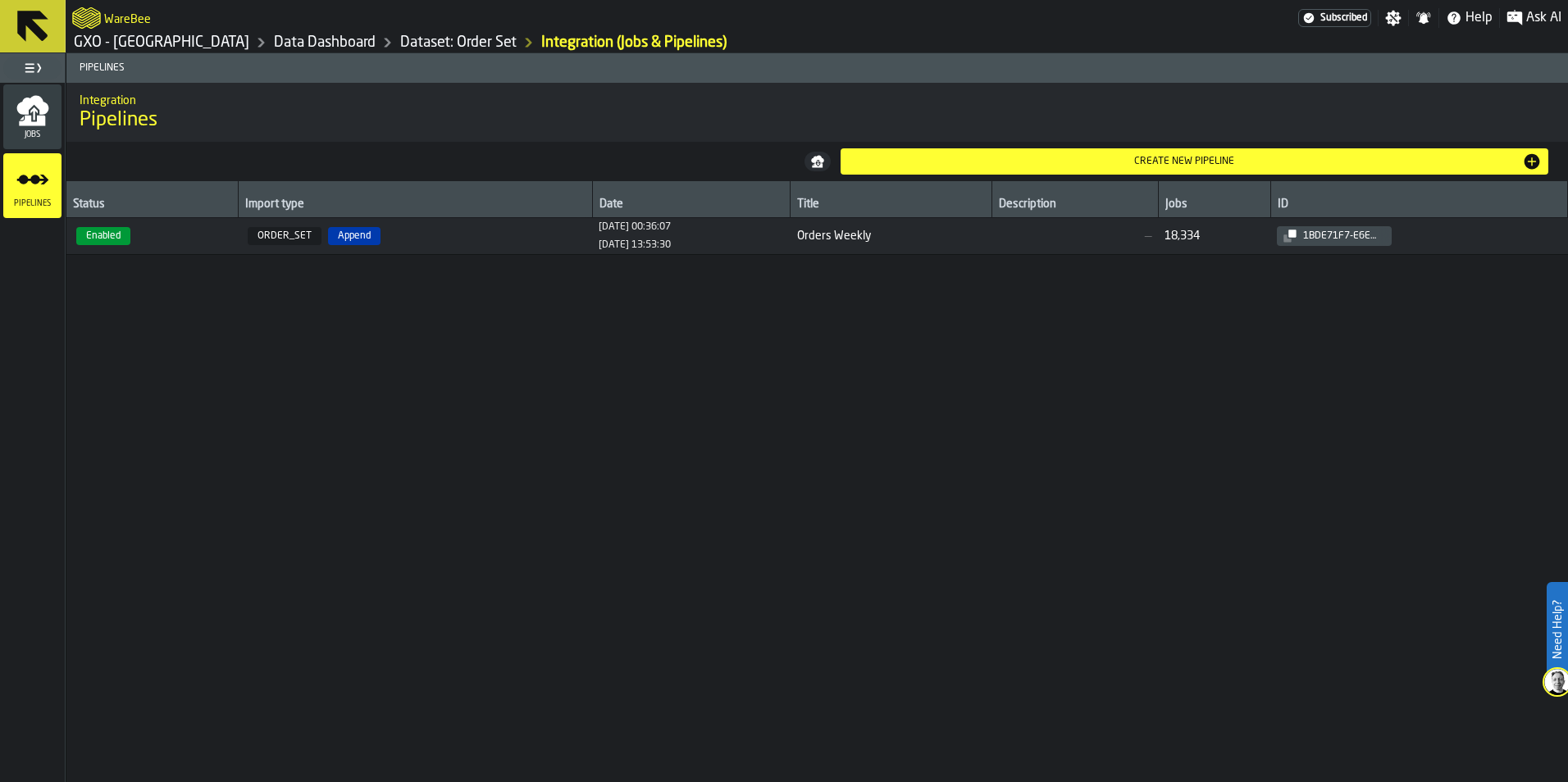
click at [17, 134] on span "Jobs" at bounding box center [32, 135] width 58 height 9
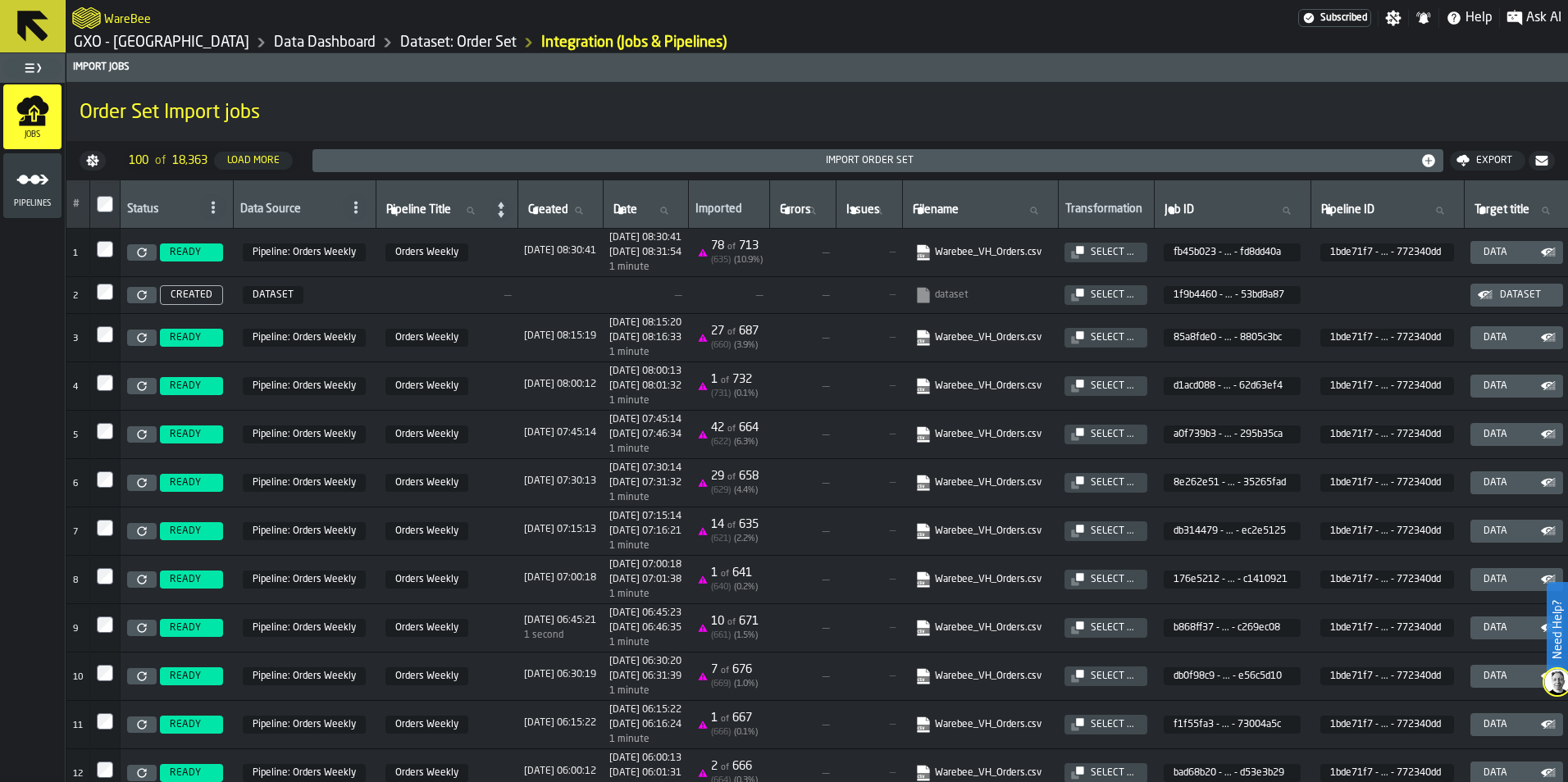
click at [1085, 301] on icon "button-Select ..." at bounding box center [1078, 295] width 13 height 13
click at [1017, 291] on link "dataset" at bounding box center [979, 295] width 127 height 17
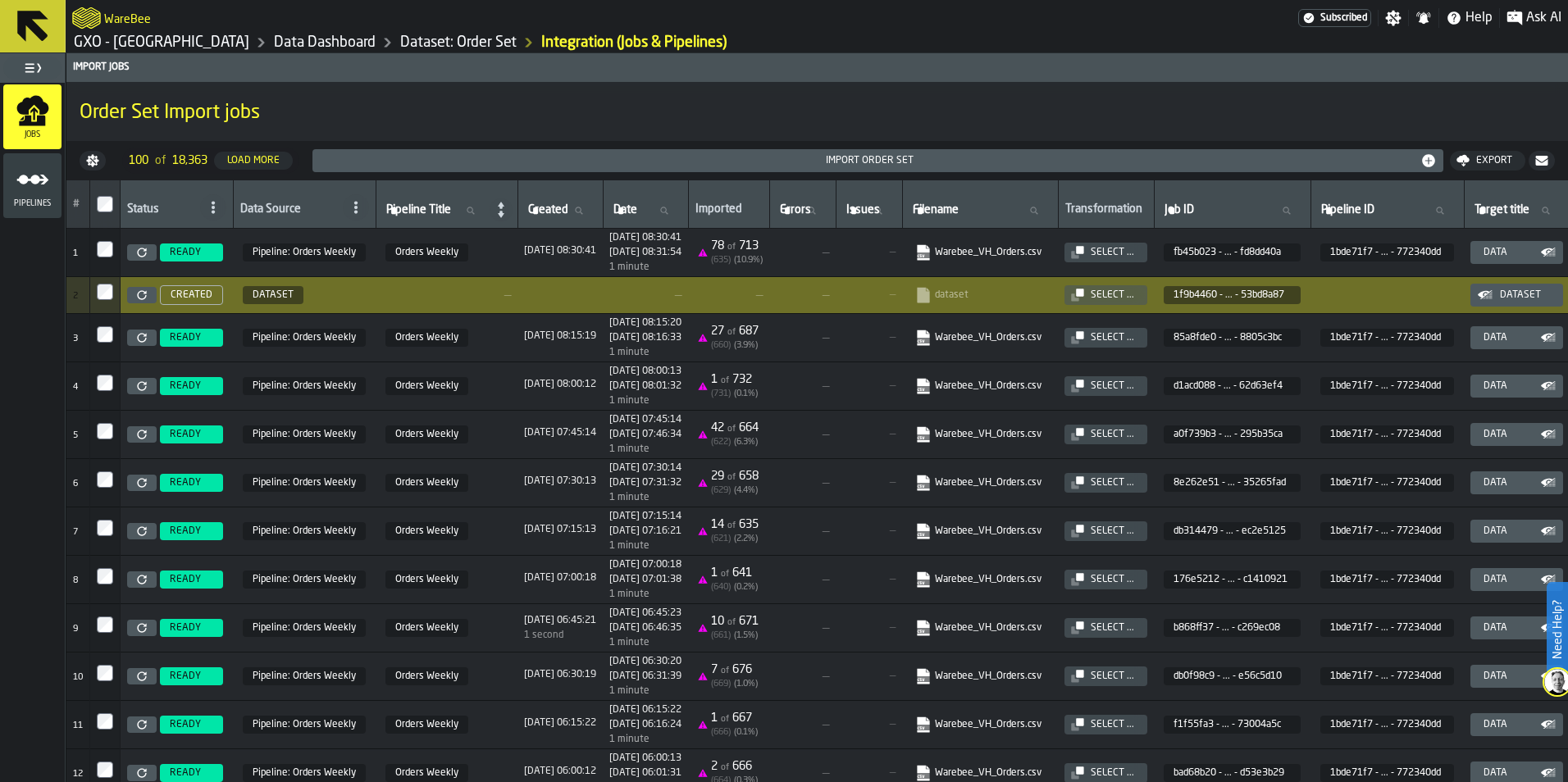
click at [653, 170] on button "Import Order Set" at bounding box center [878, 161] width 1131 height 23
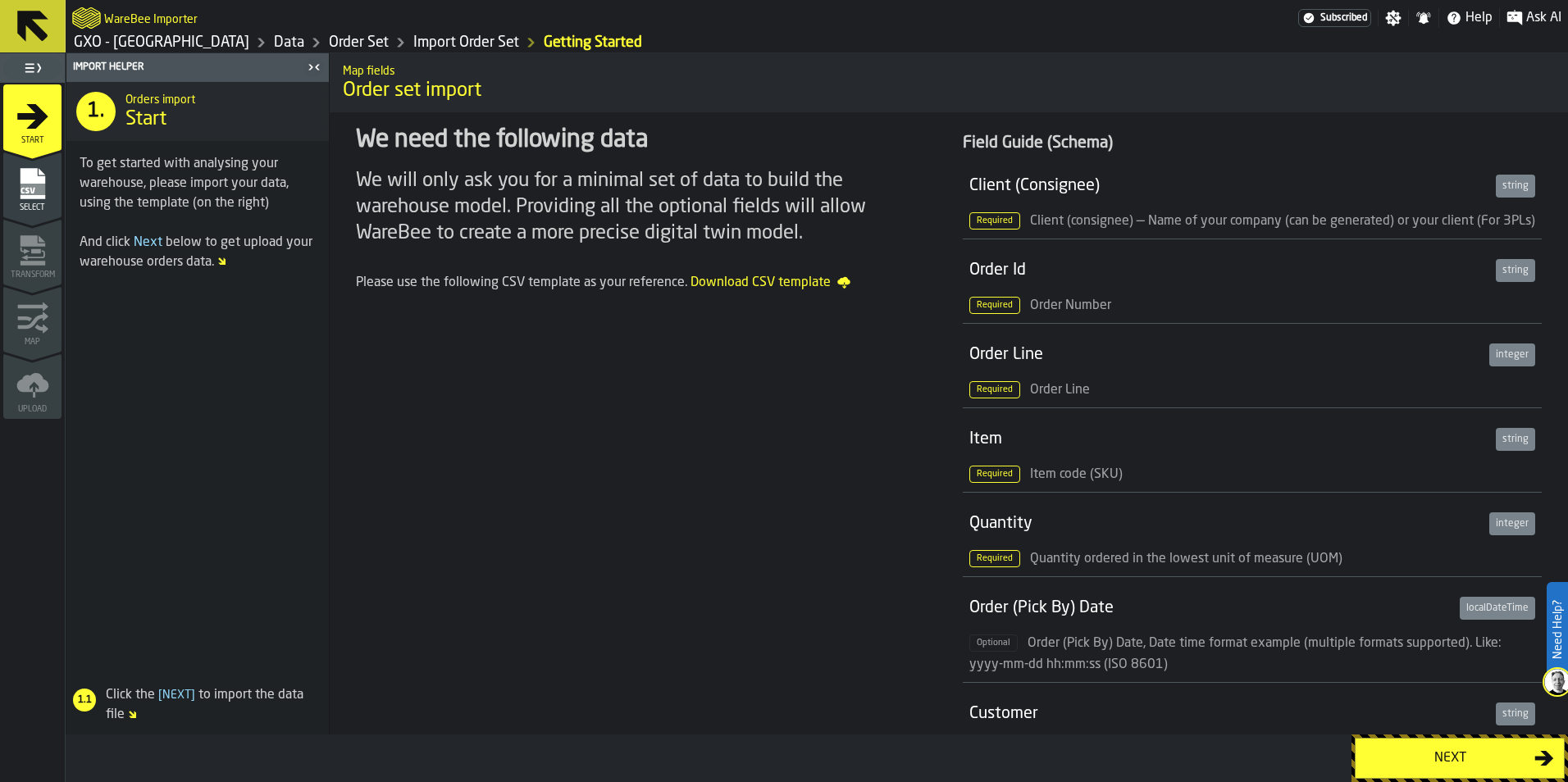
click at [0, 200] on ul "1 Start 2 Select 2 Transform 3 Map 4 Upload" at bounding box center [32, 251] width 65 height 336
click at [24, 194] on rect "menu Select" at bounding box center [32, 190] width 25 height 12
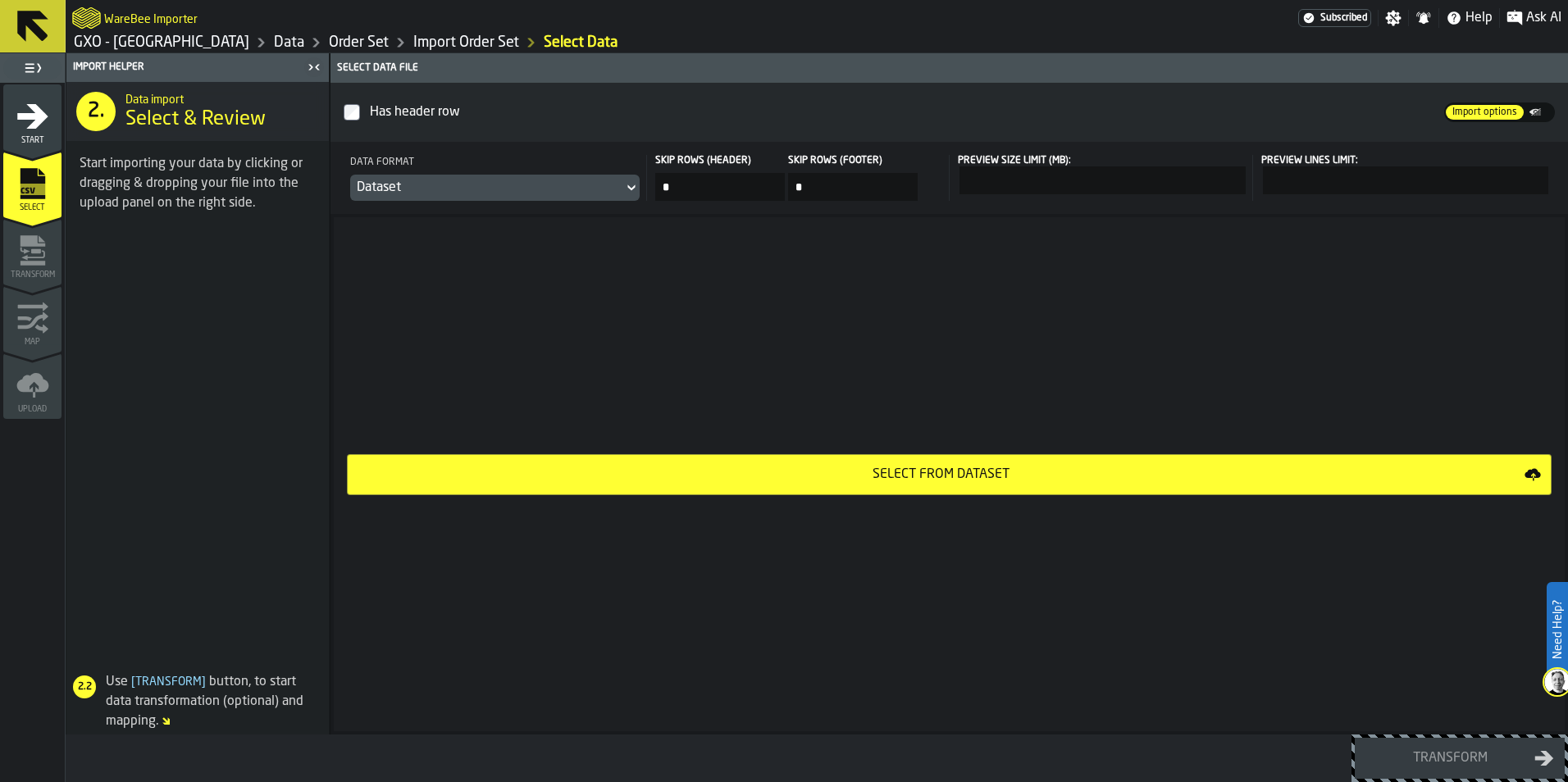
click at [832, 485] on button "Select from Dataset" at bounding box center [950, 475] width 1205 height 41
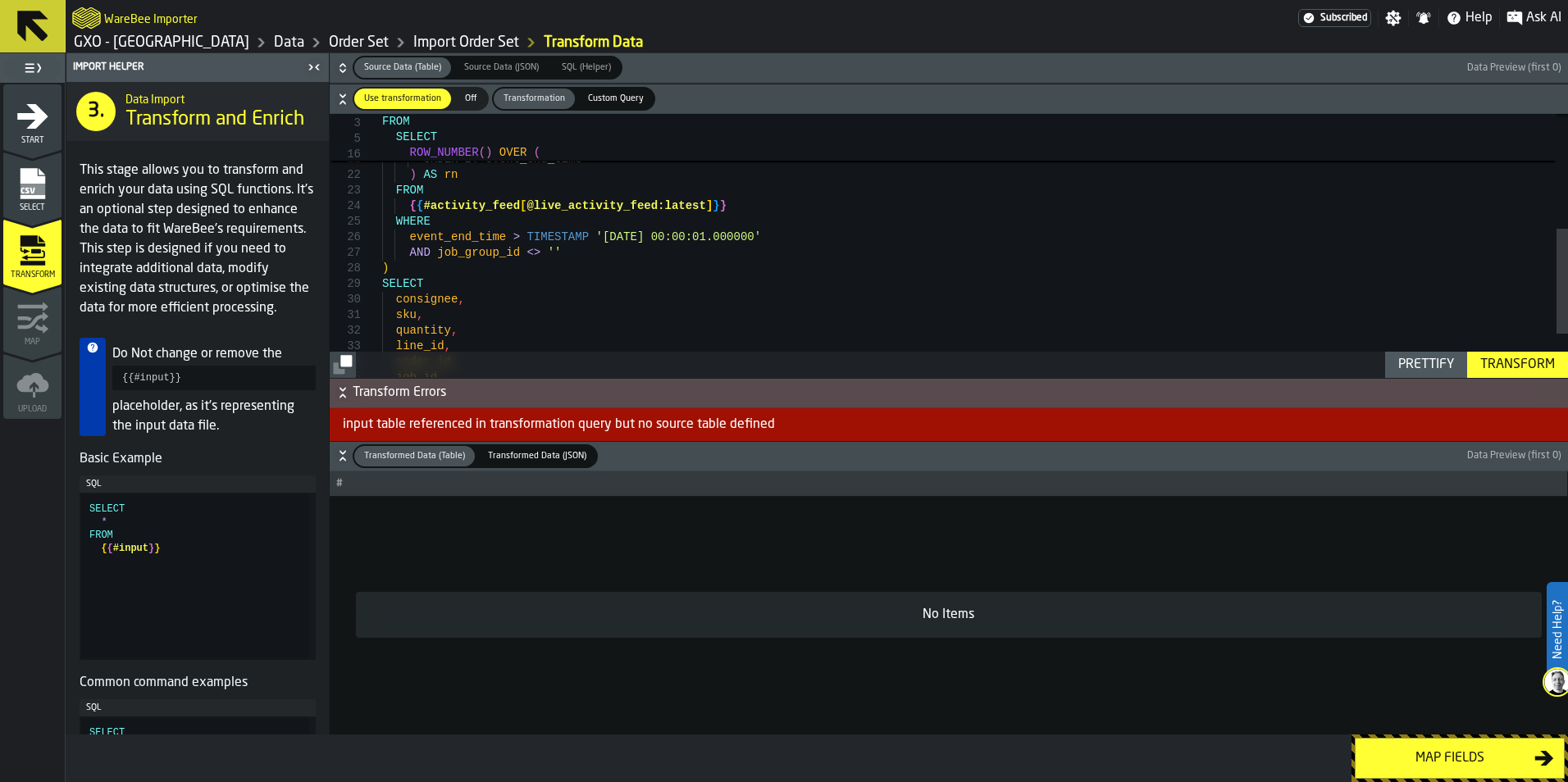
click at [1498, 367] on div "Transform" at bounding box center [1518, 365] width 88 height 20
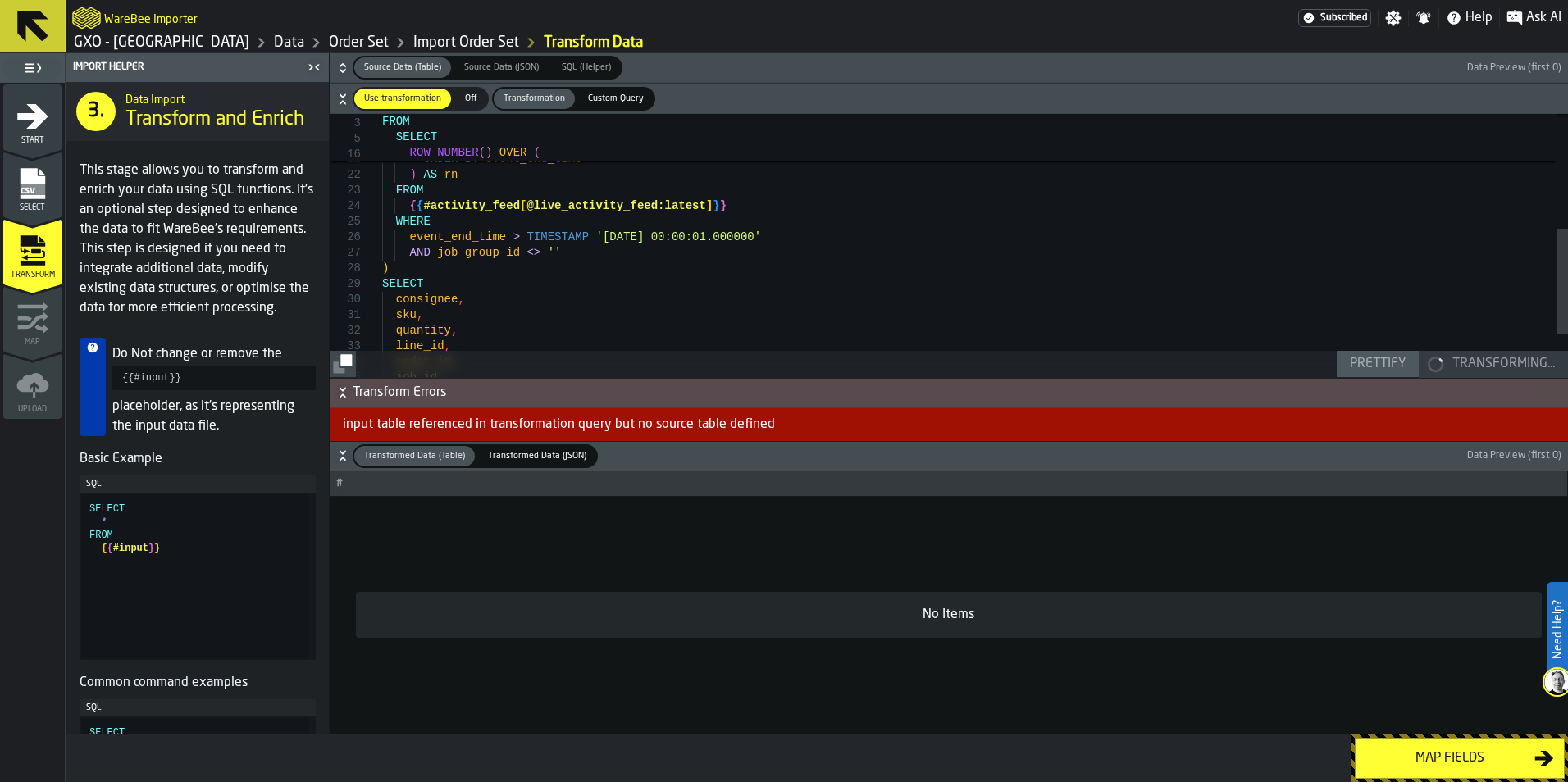
click at [1498, 367] on div "Transforming..." at bounding box center [1504, 364] width 116 height 20
click at [1498, 367] on div "Transform" at bounding box center [1518, 365] width 88 height 20
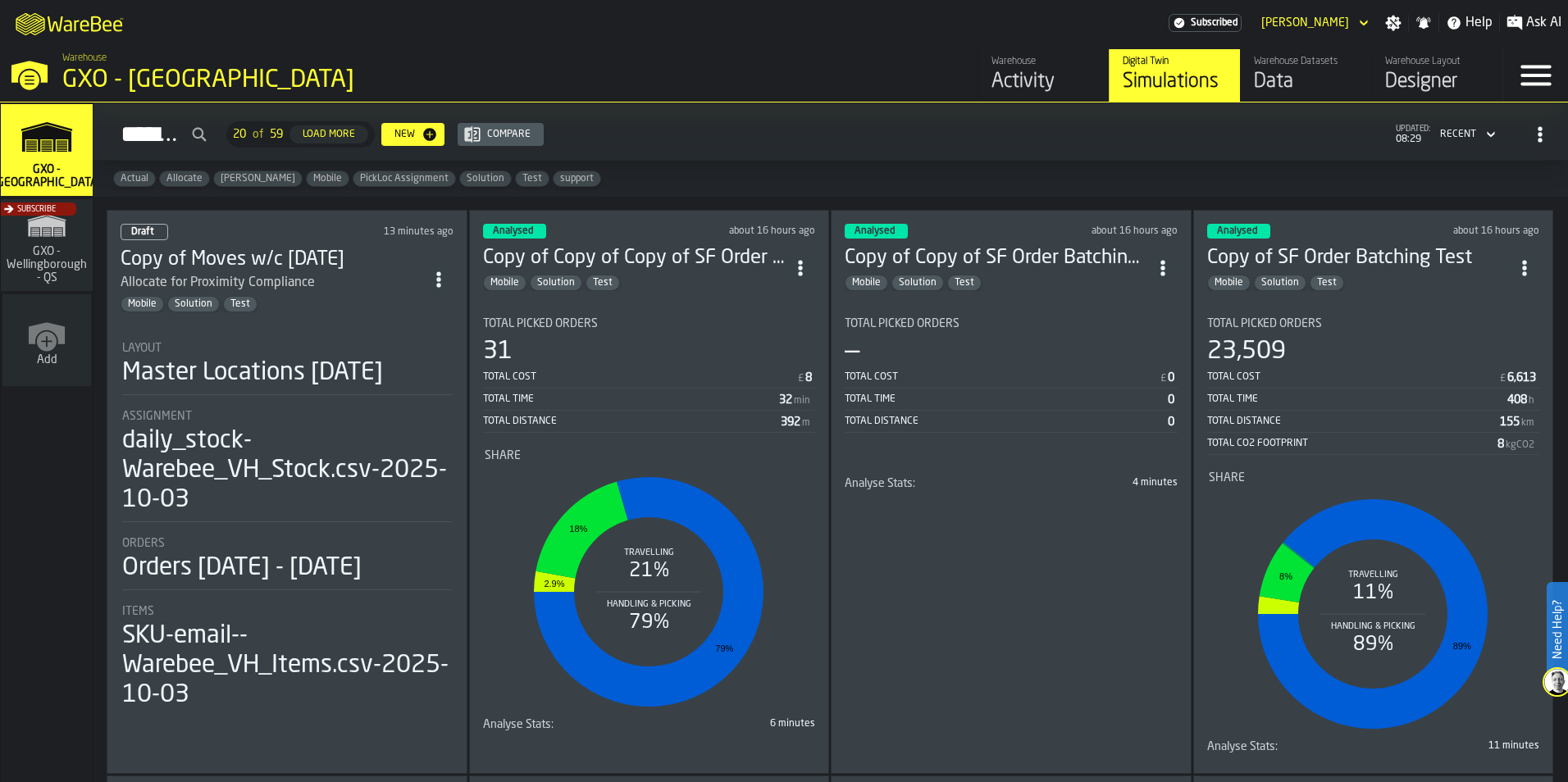
click at [1287, 78] on div "Data" at bounding box center [1306, 82] width 104 height 26
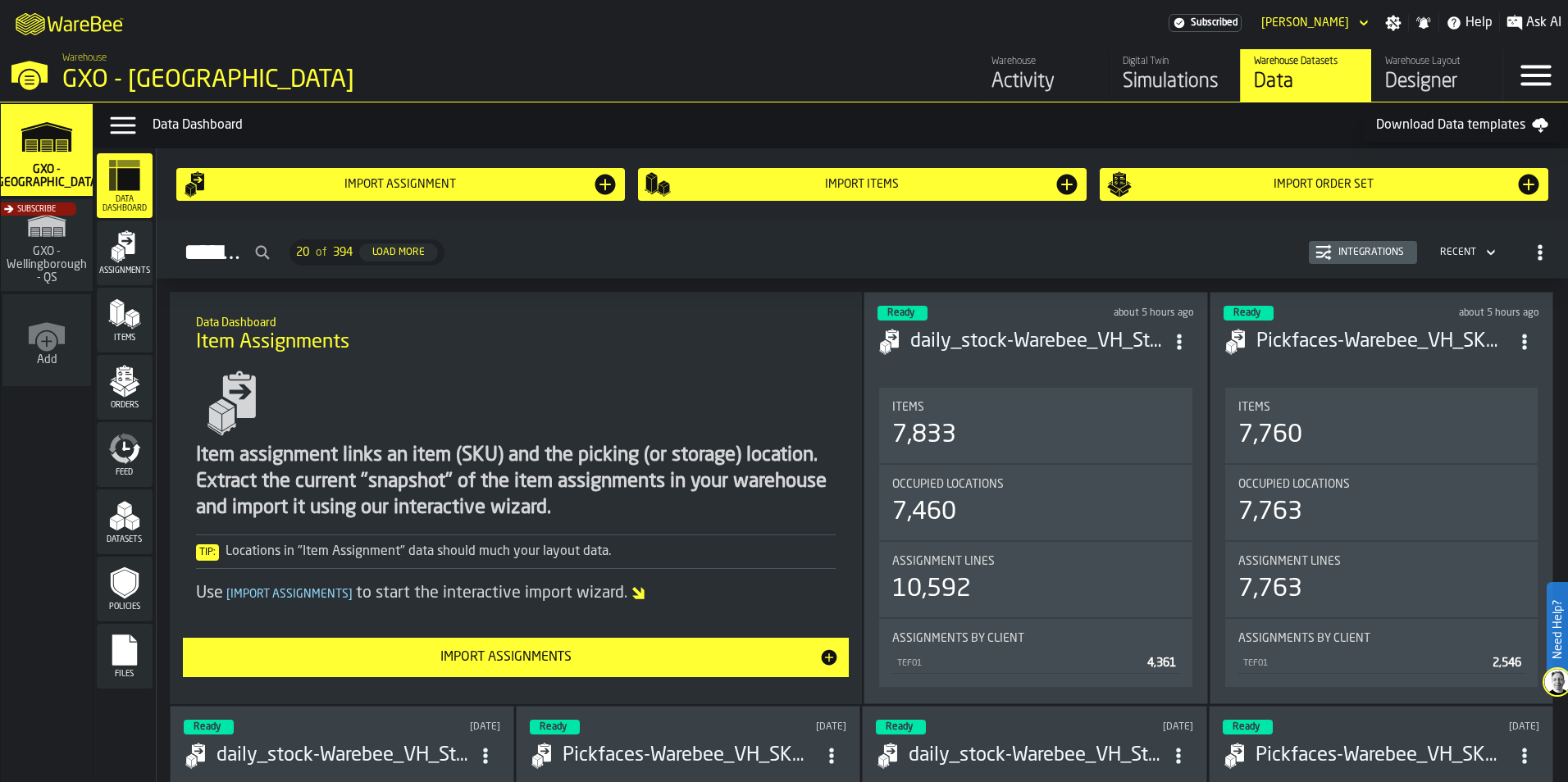
click at [144, 377] on div "Orders" at bounding box center [124, 387] width 55 height 45
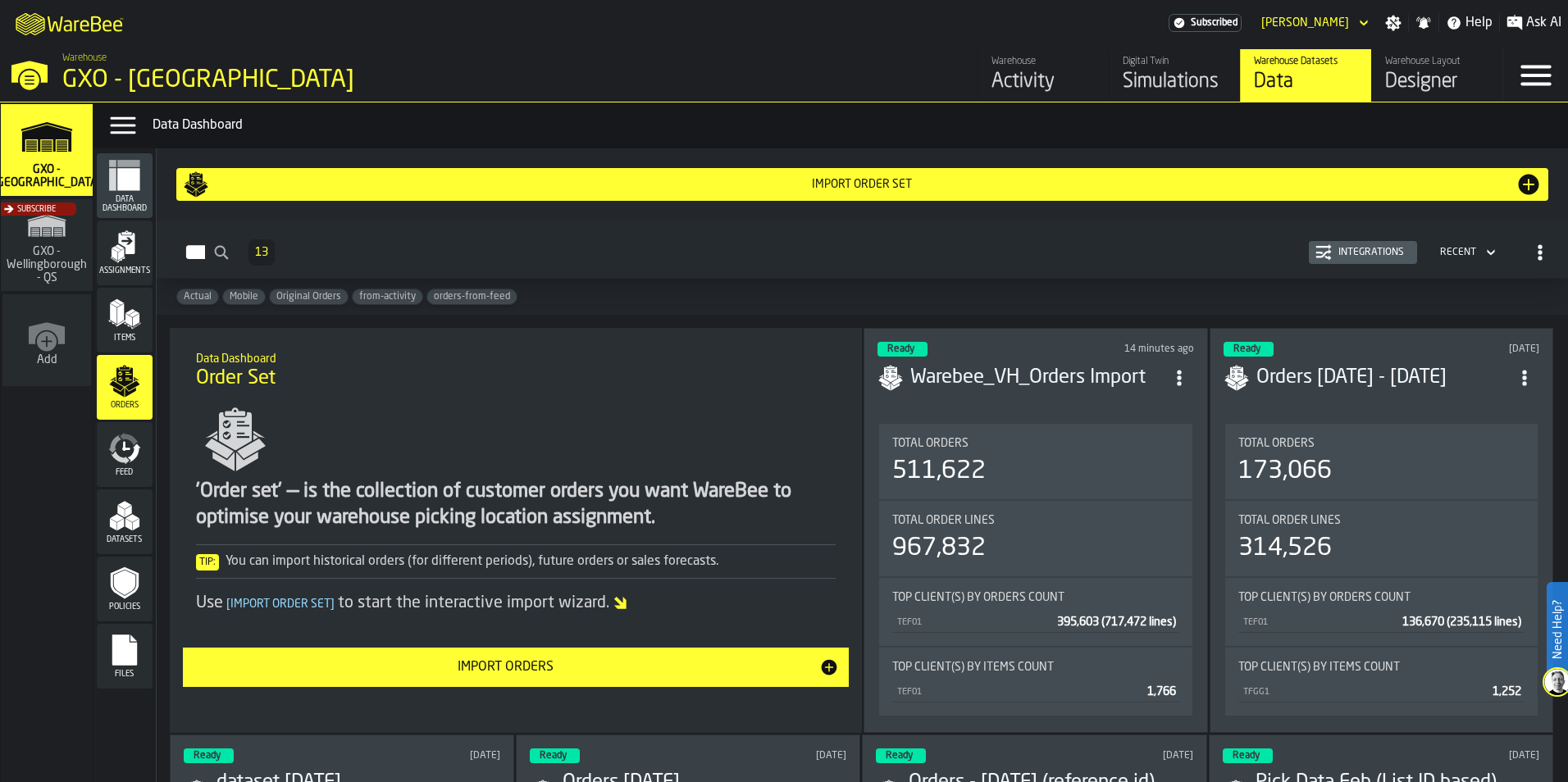
click at [1359, 451] on div "Total Orders 173,066" at bounding box center [1382, 461] width 286 height 49
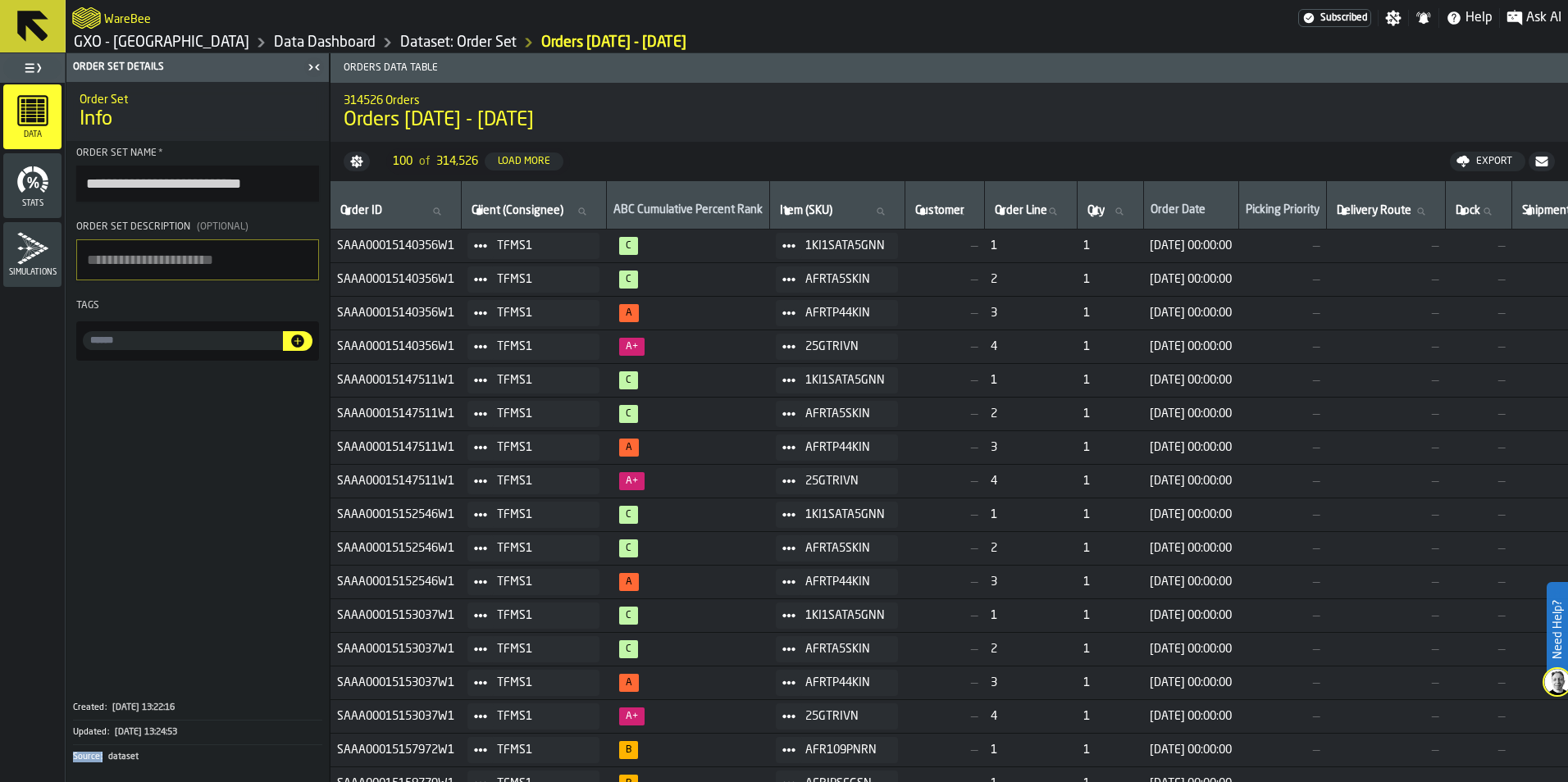
click at [0, 0] on icon "button-" at bounding box center [0, 0] width 0 height 0
click at [401, 41] on link "Dataset: Order Set" at bounding box center [459, 43] width 117 height 18
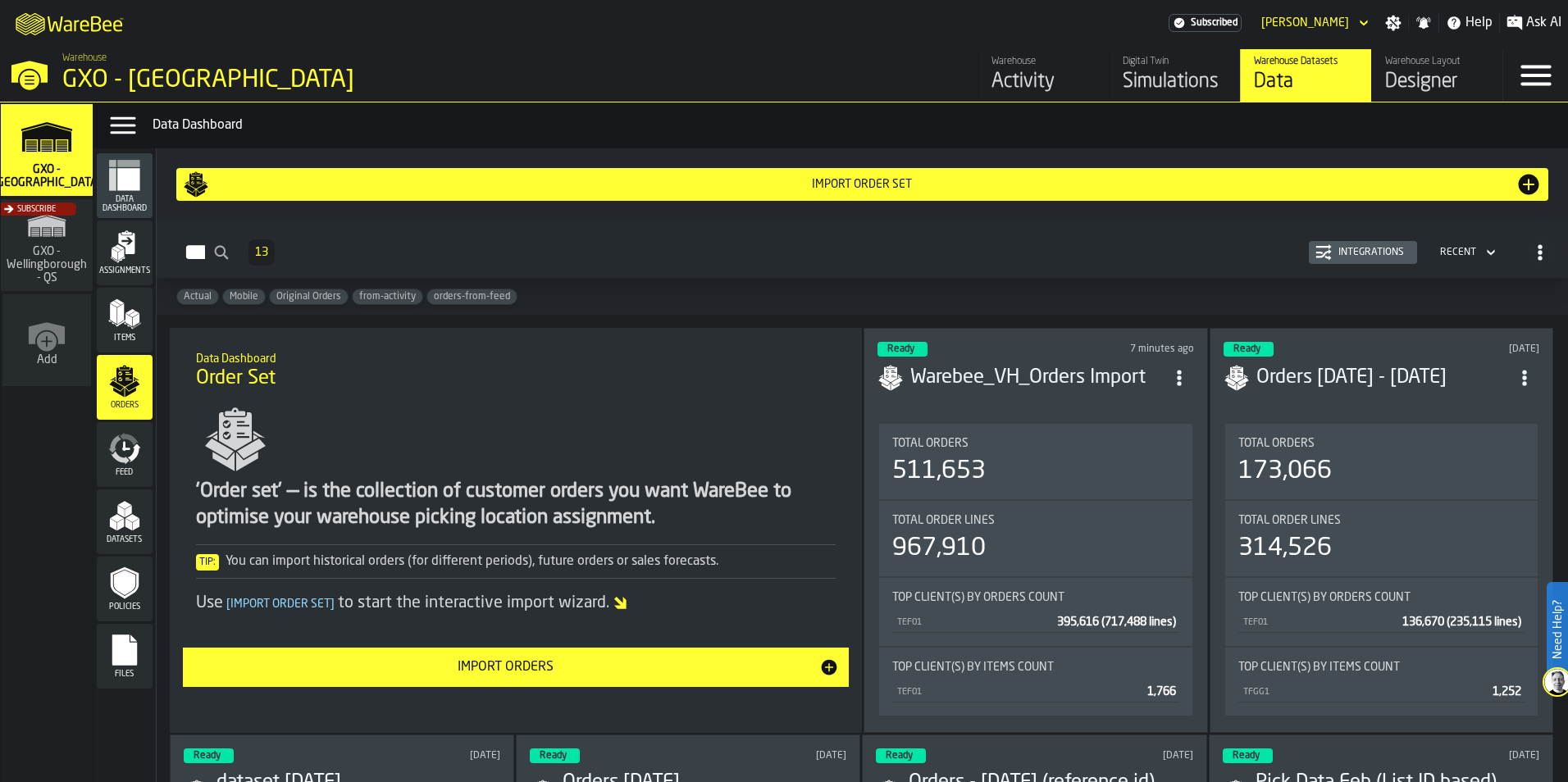
click at [1032, 88] on div "Activity" at bounding box center [1044, 82] width 104 height 26
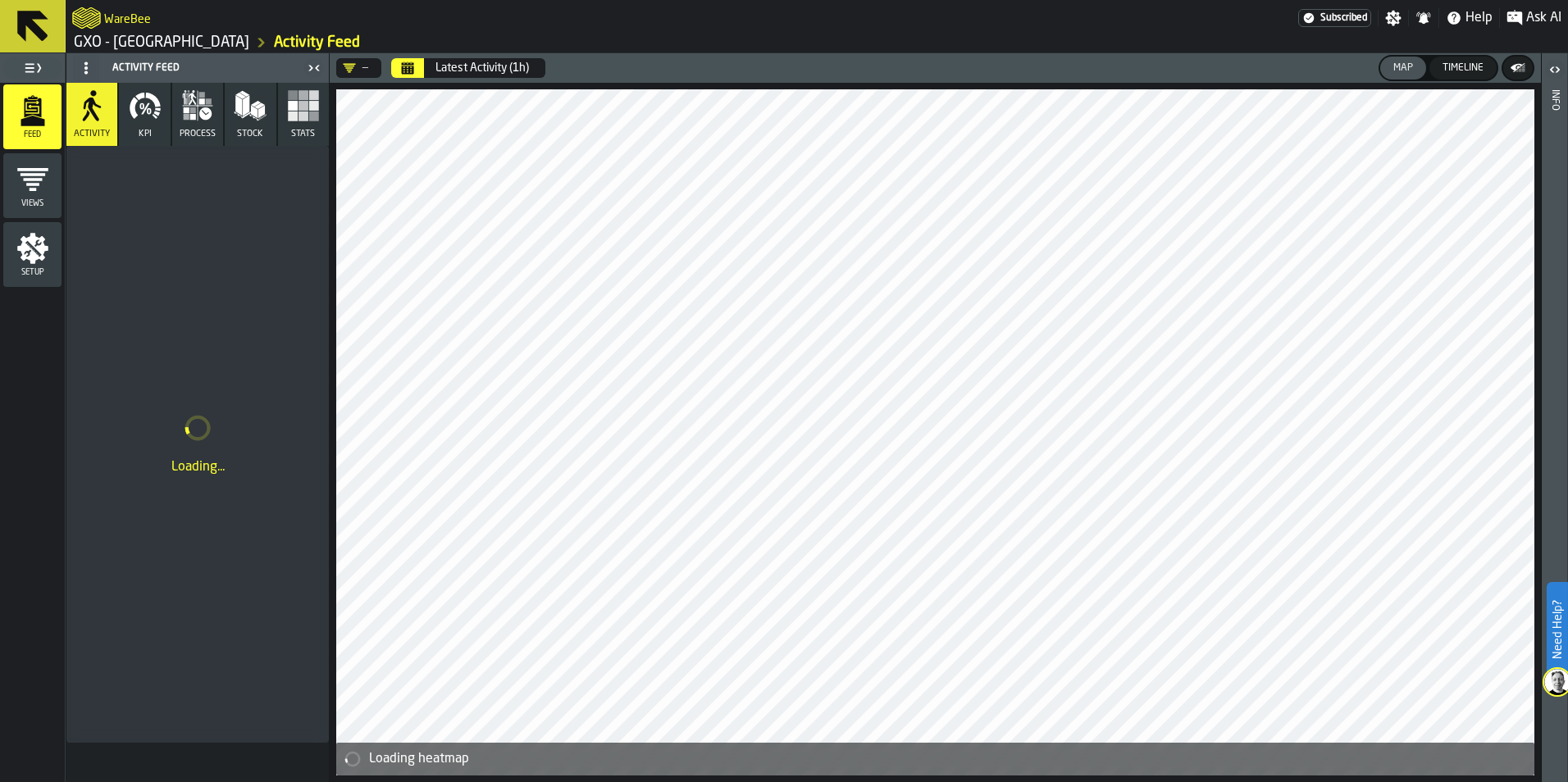
click at [43, 241] on icon "menu Setup" at bounding box center [33, 248] width 31 height 31
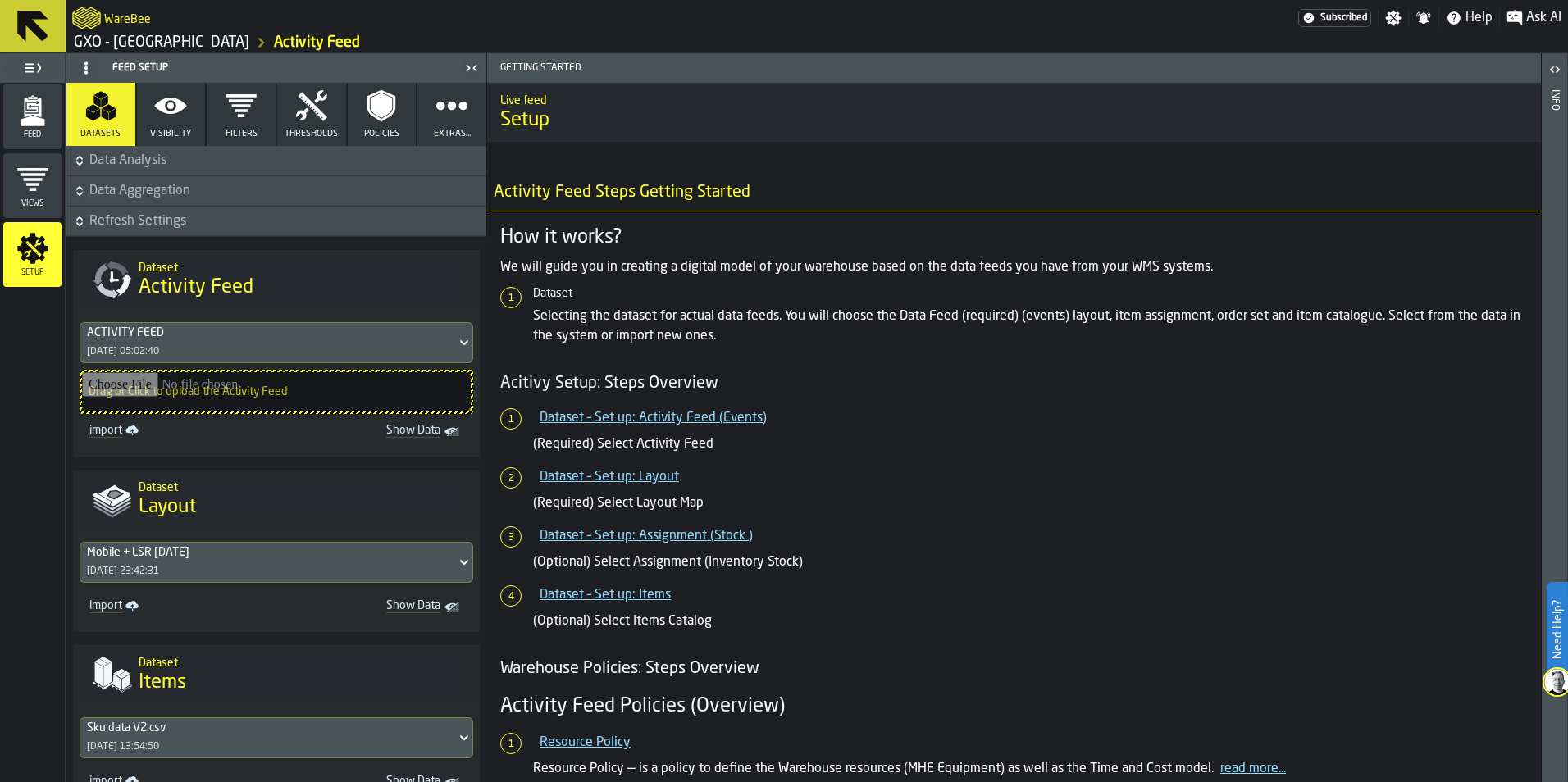
click at [309, 344] on div "ACTIVITY FEED 10/10/2025, 05:02:40" at bounding box center [268, 343] width 376 height 40
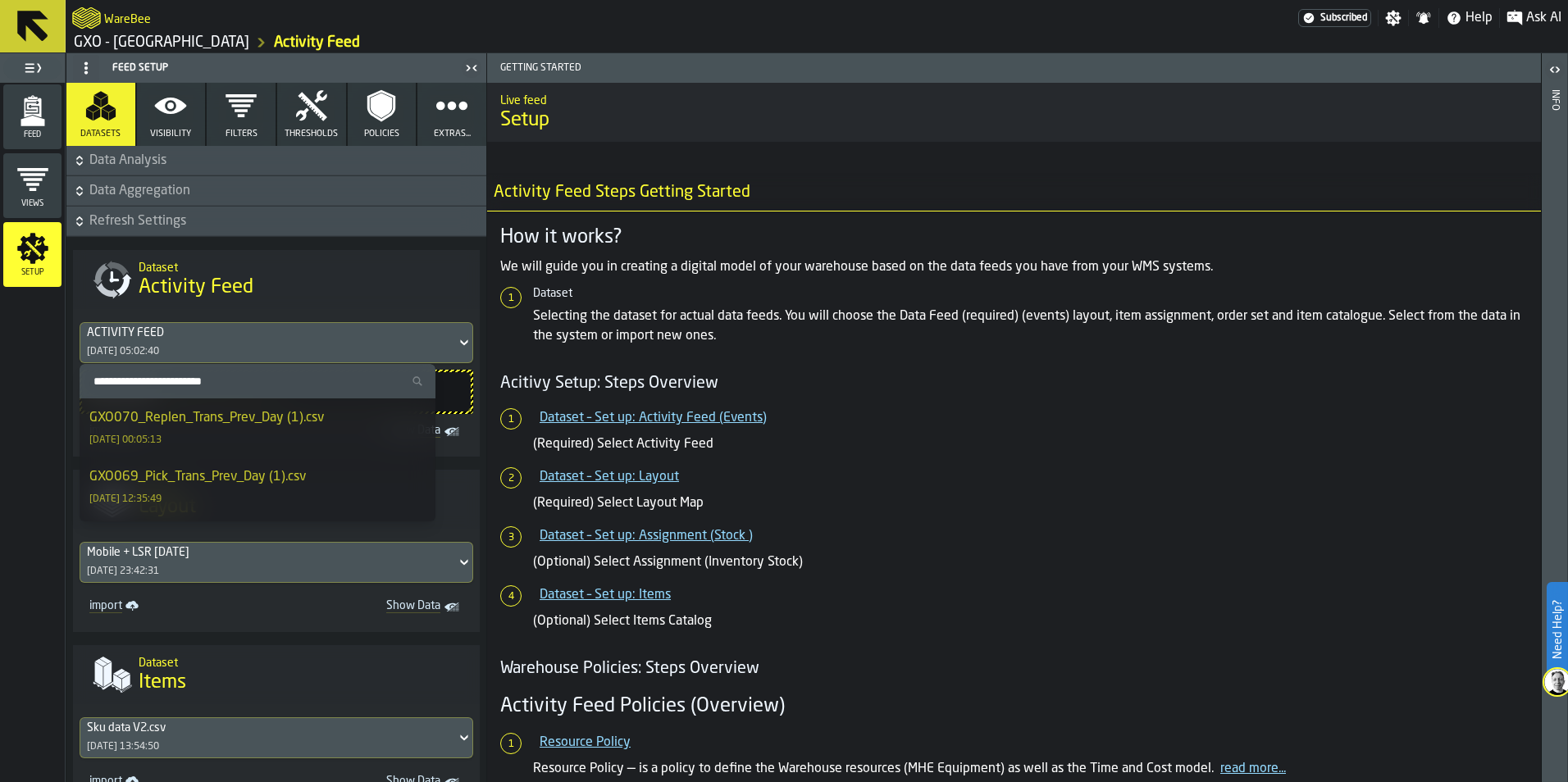
click at [309, 344] on div "ACTIVITY FEED 10/10/2025, 05:02:40" at bounding box center [268, 343] width 376 height 40
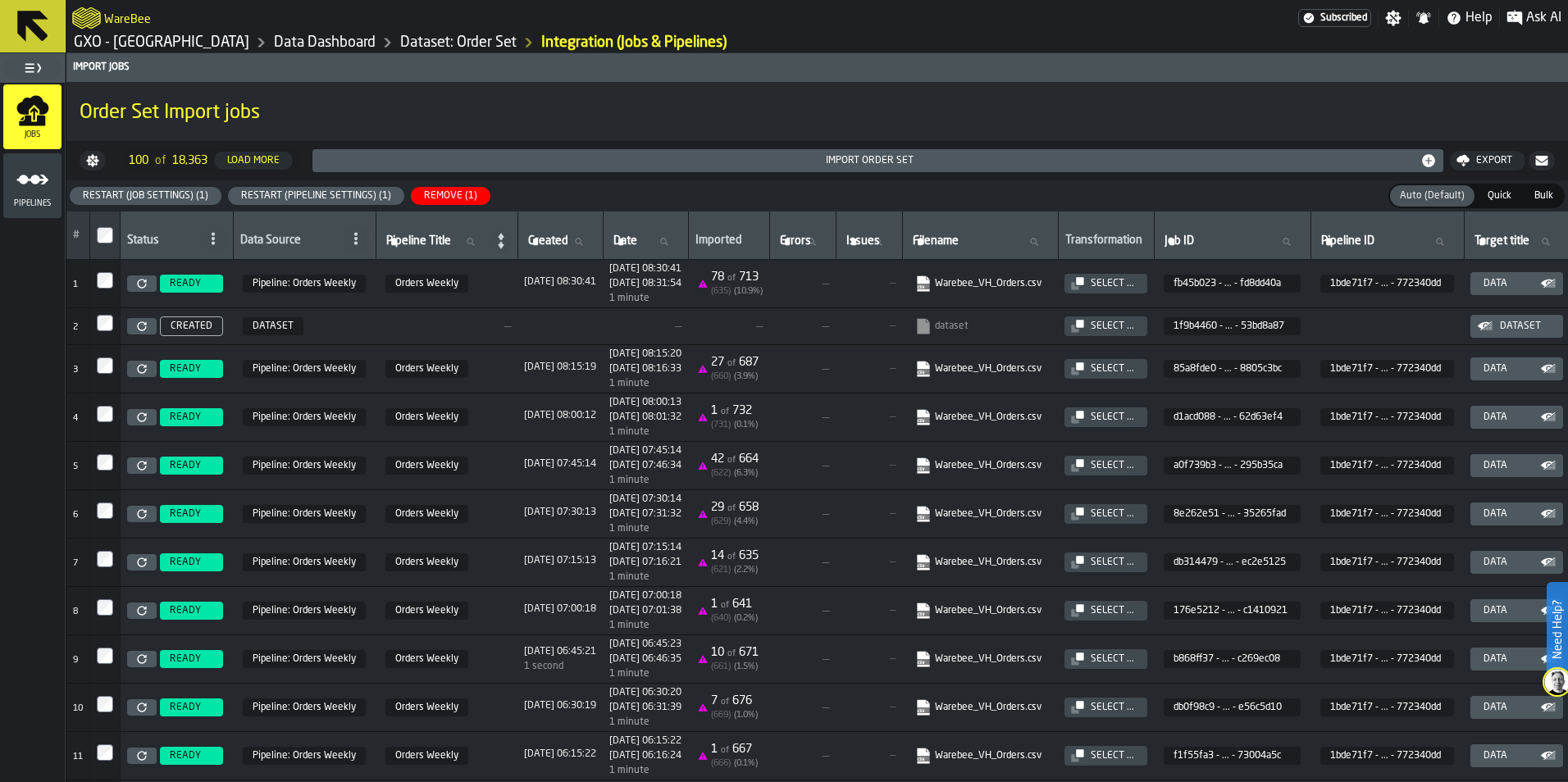
click at [455, 199] on div "Remove (1)" at bounding box center [450, 196] width 66 height 12
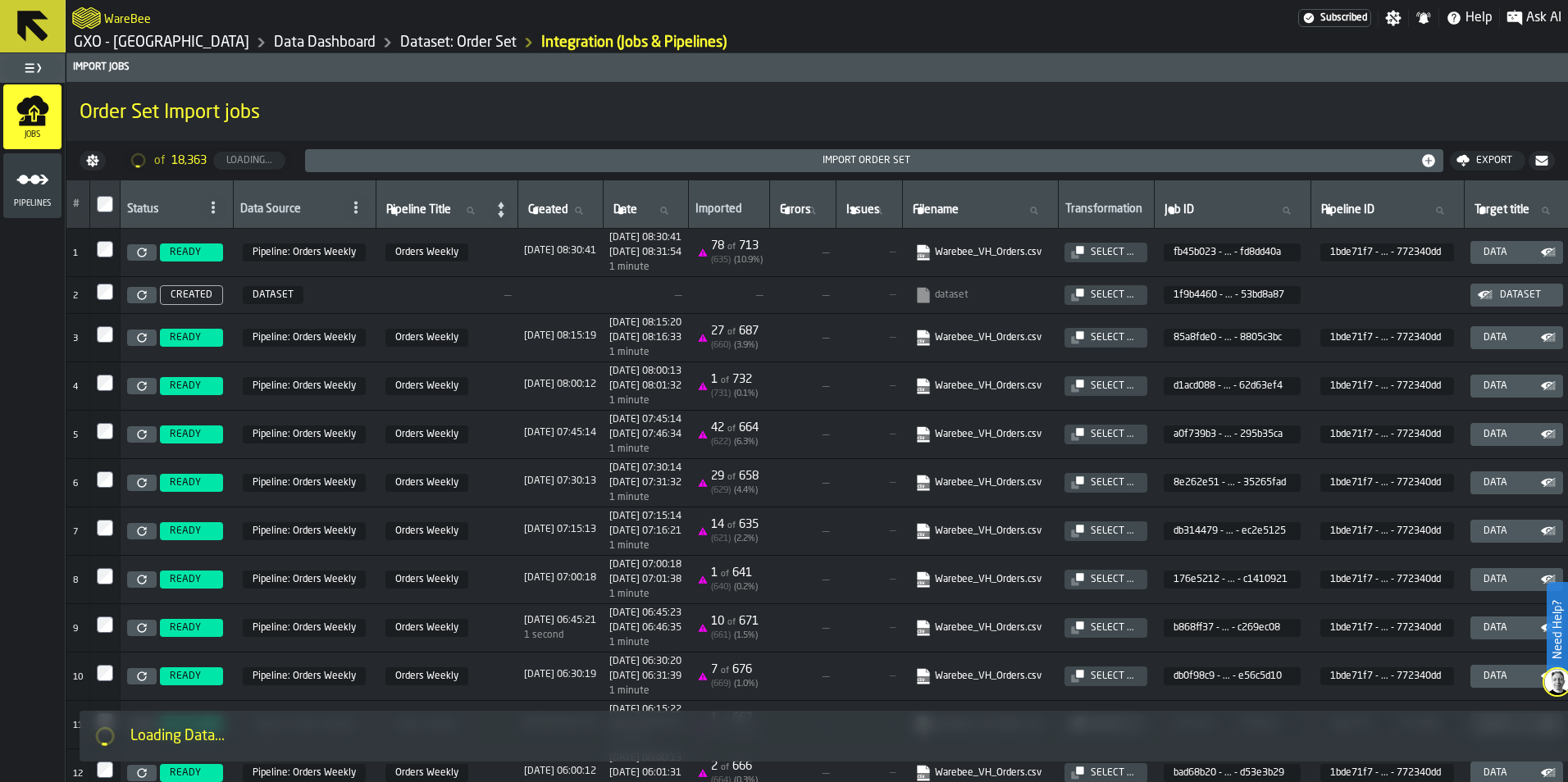
click at [1038, 209] on icon at bounding box center [1033, 211] width 10 height 10
click at [1051, 209] on input "Filename Filename" at bounding box center [980, 211] width 142 height 22
type input "******"
click at [1032, 206] on input "******" at bounding box center [980, 211] width 142 height 22
type input "*******"
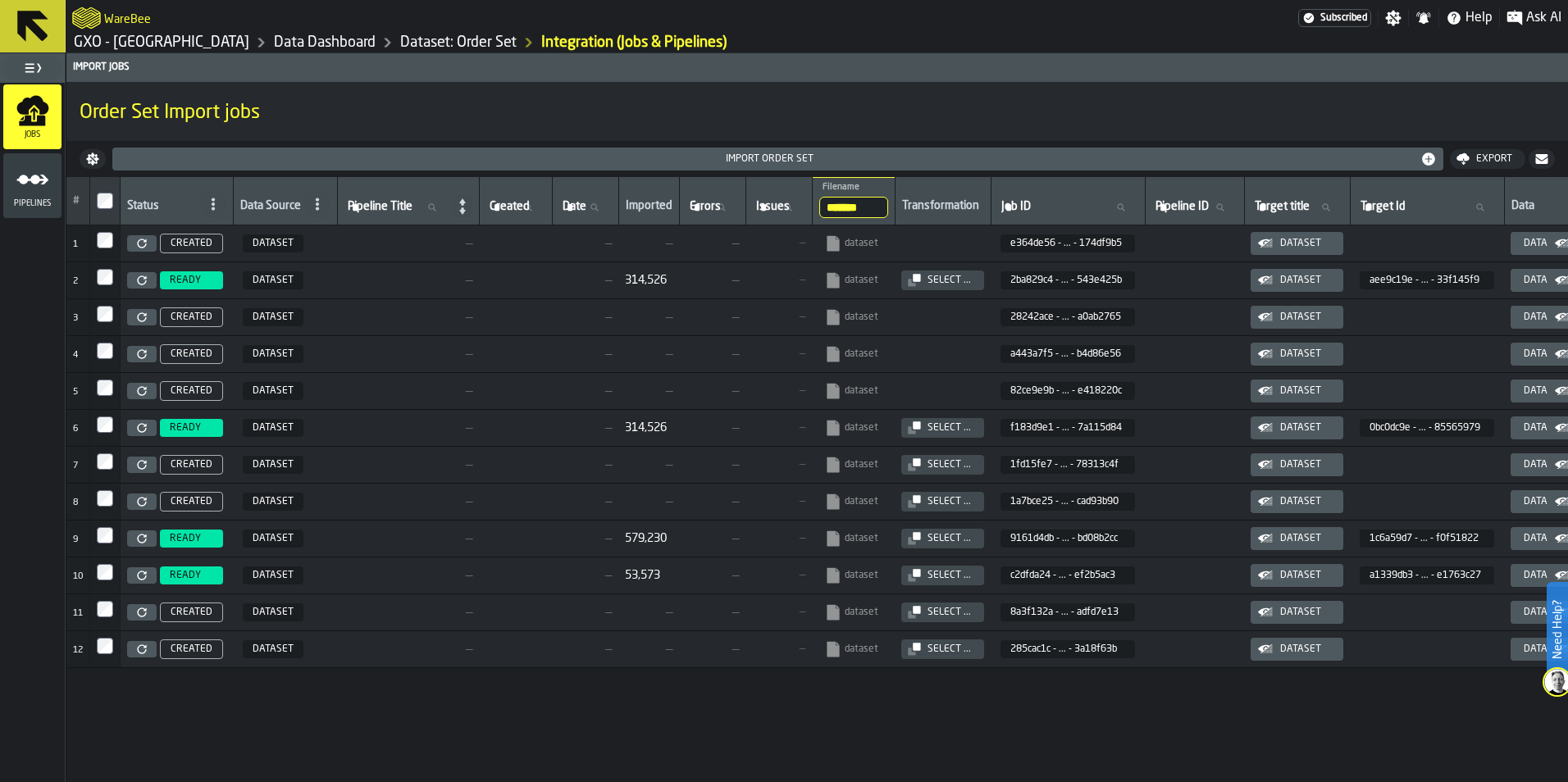
click at [286, 281] on span "DATASET" at bounding box center [272, 281] width 60 height 18
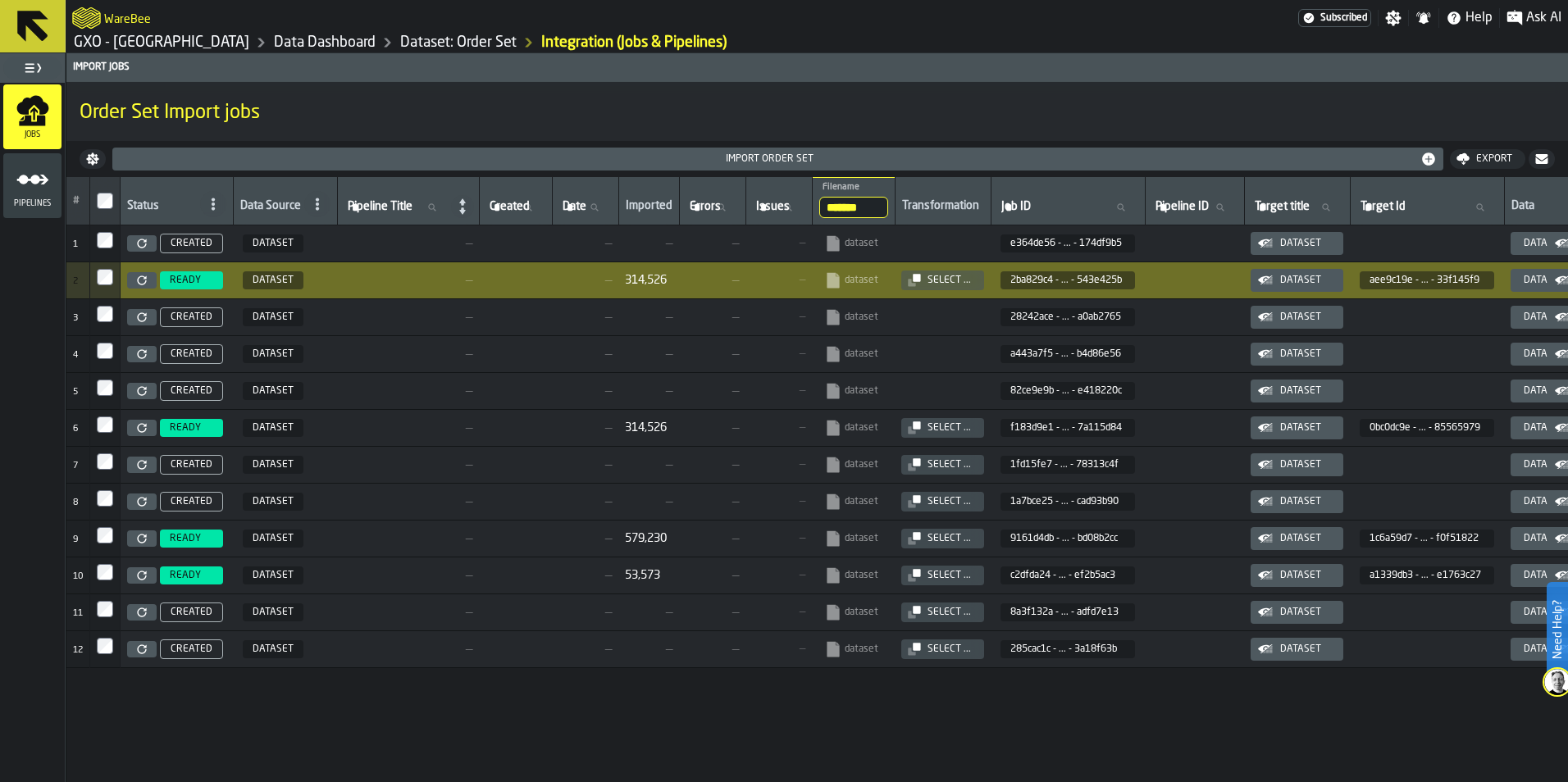
click at [950, 276] on div "Select ..." at bounding box center [950, 281] width 56 height 12
click at [940, 284] on div "Select ..." at bounding box center [950, 281] width 56 height 12
click at [719, 279] on span "—" at bounding box center [712, 281] width 53 height 13
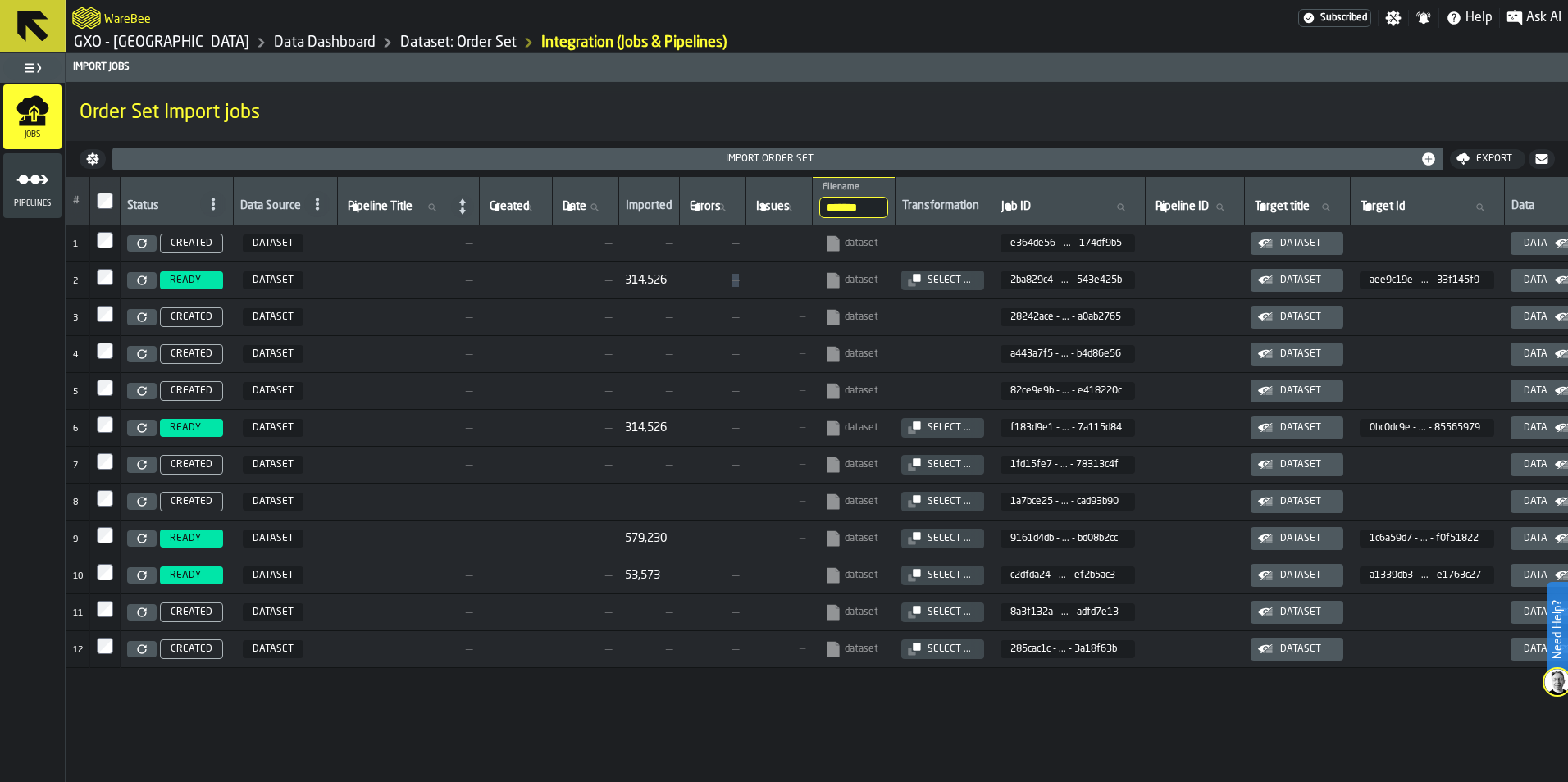
click at [719, 279] on span "—" at bounding box center [712, 281] width 53 height 13
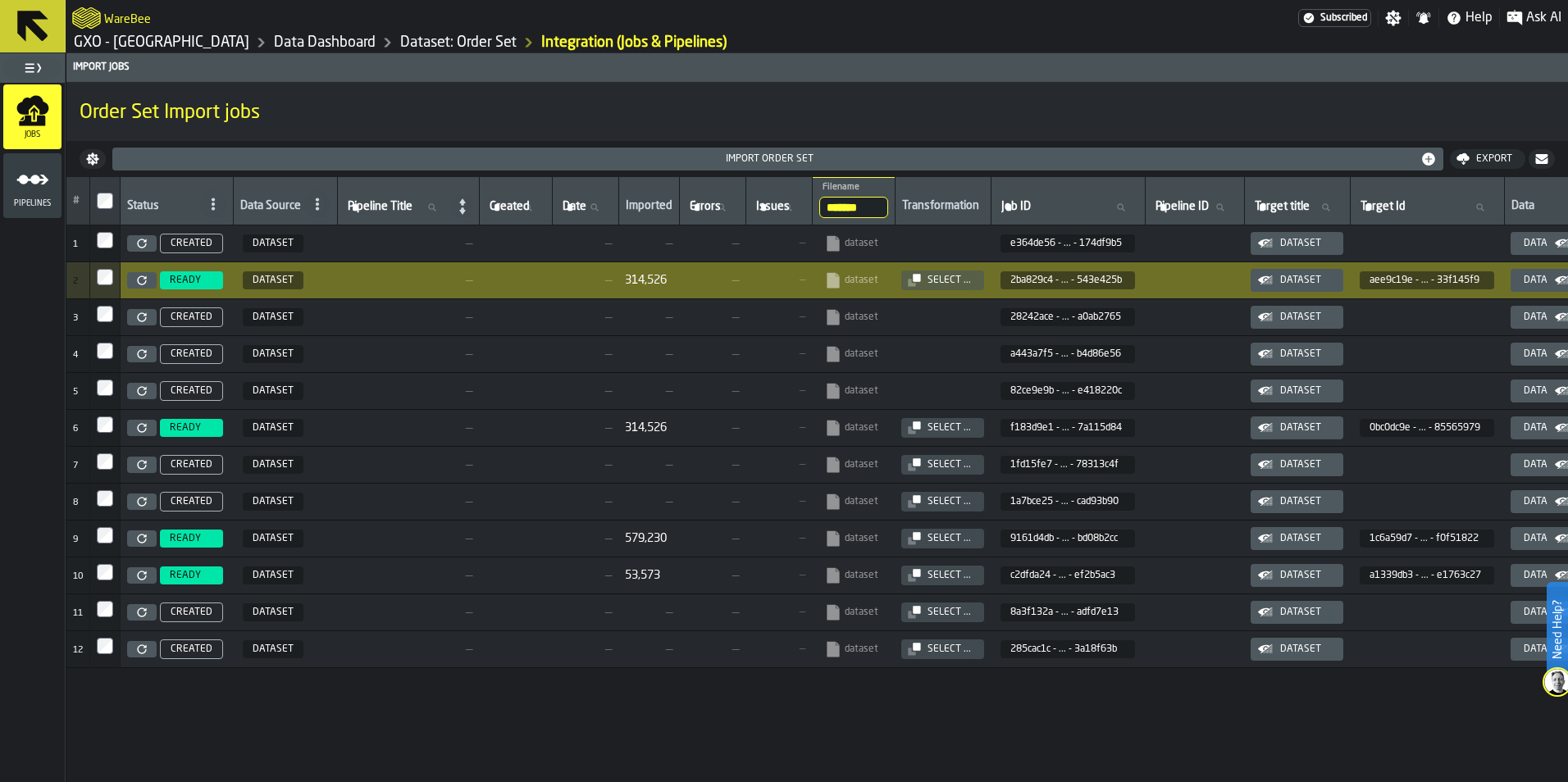
click at [557, 777] on div "# Status Data Source Pipeline Title Pipeline Title Created Created Date Date Im…" at bounding box center [817, 479] width 1502 height 605
click at [980, 285] on button "Select ..." at bounding box center [943, 281] width 83 height 20
click at [952, 279] on div "Select ..." at bounding box center [950, 281] width 56 height 12
click at [401, 45] on link "Dataset: Order Set" at bounding box center [459, 43] width 117 height 18
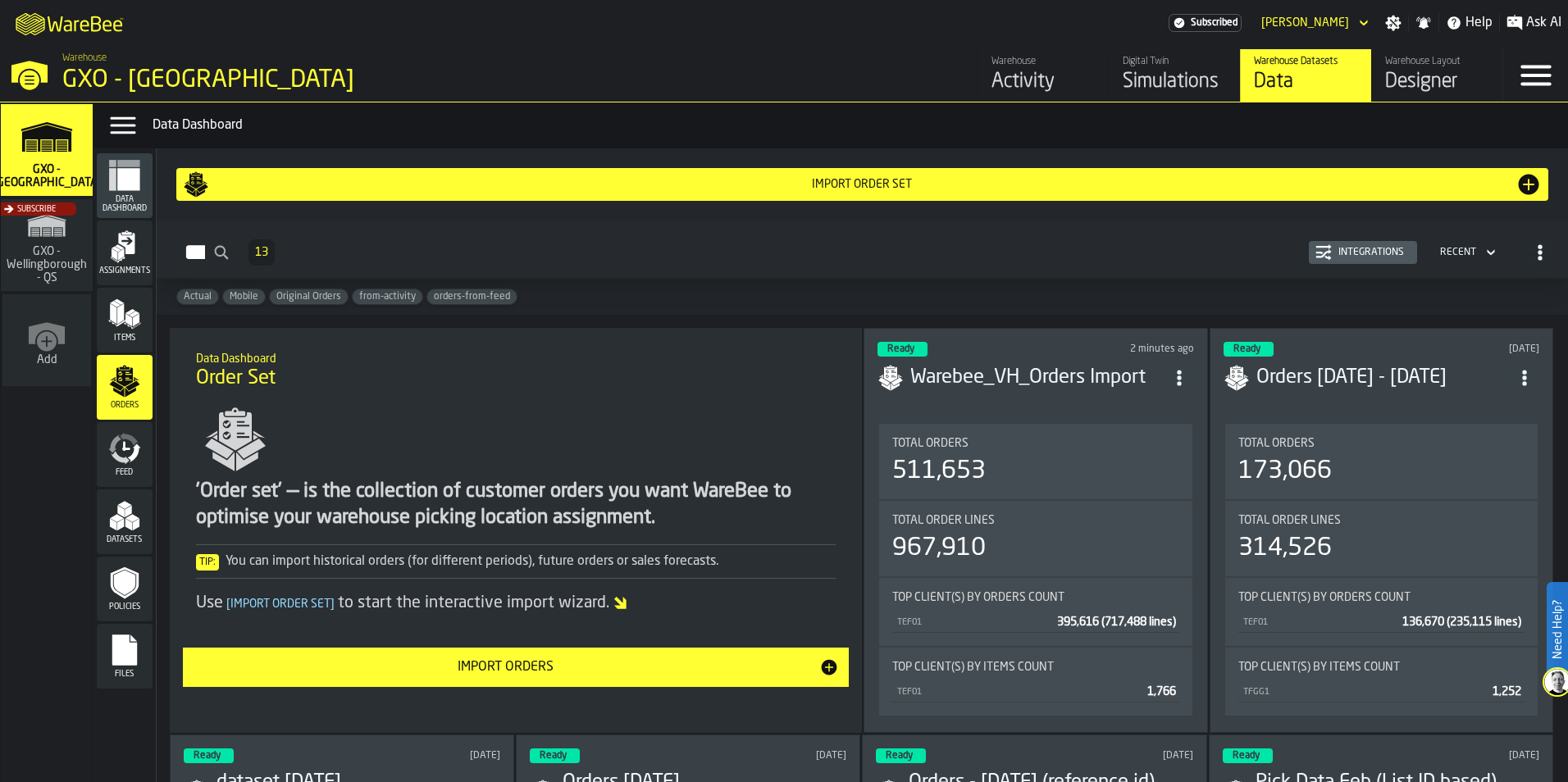
click at [755, 204] on header "Import Order Set" at bounding box center [862, 184] width 1398 height 59
click at [758, 196] on div "Import Order Set" at bounding box center [863, 185] width 1359 height 26
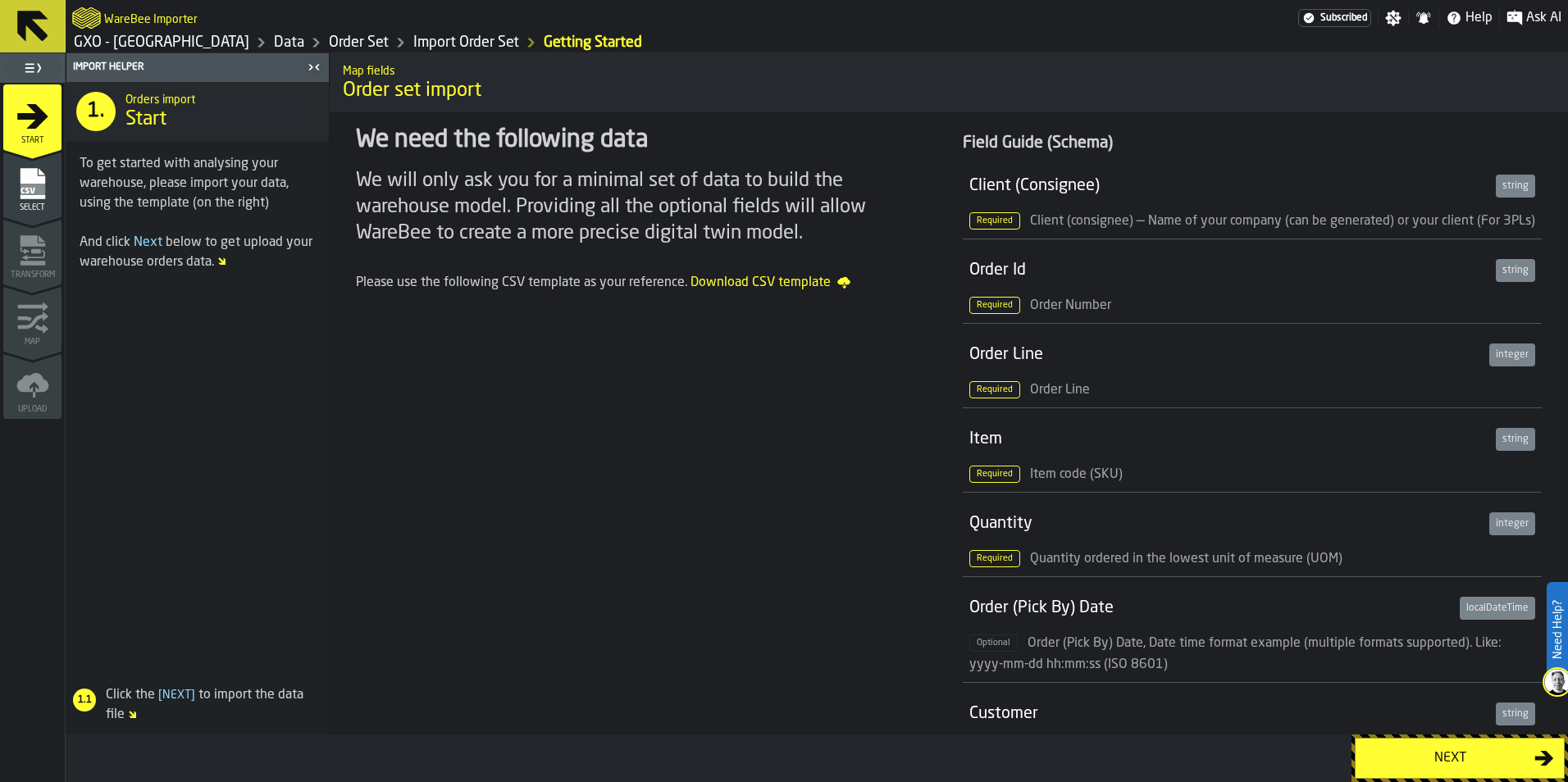
click at [1410, 744] on button "Next" at bounding box center [1460, 759] width 210 height 41
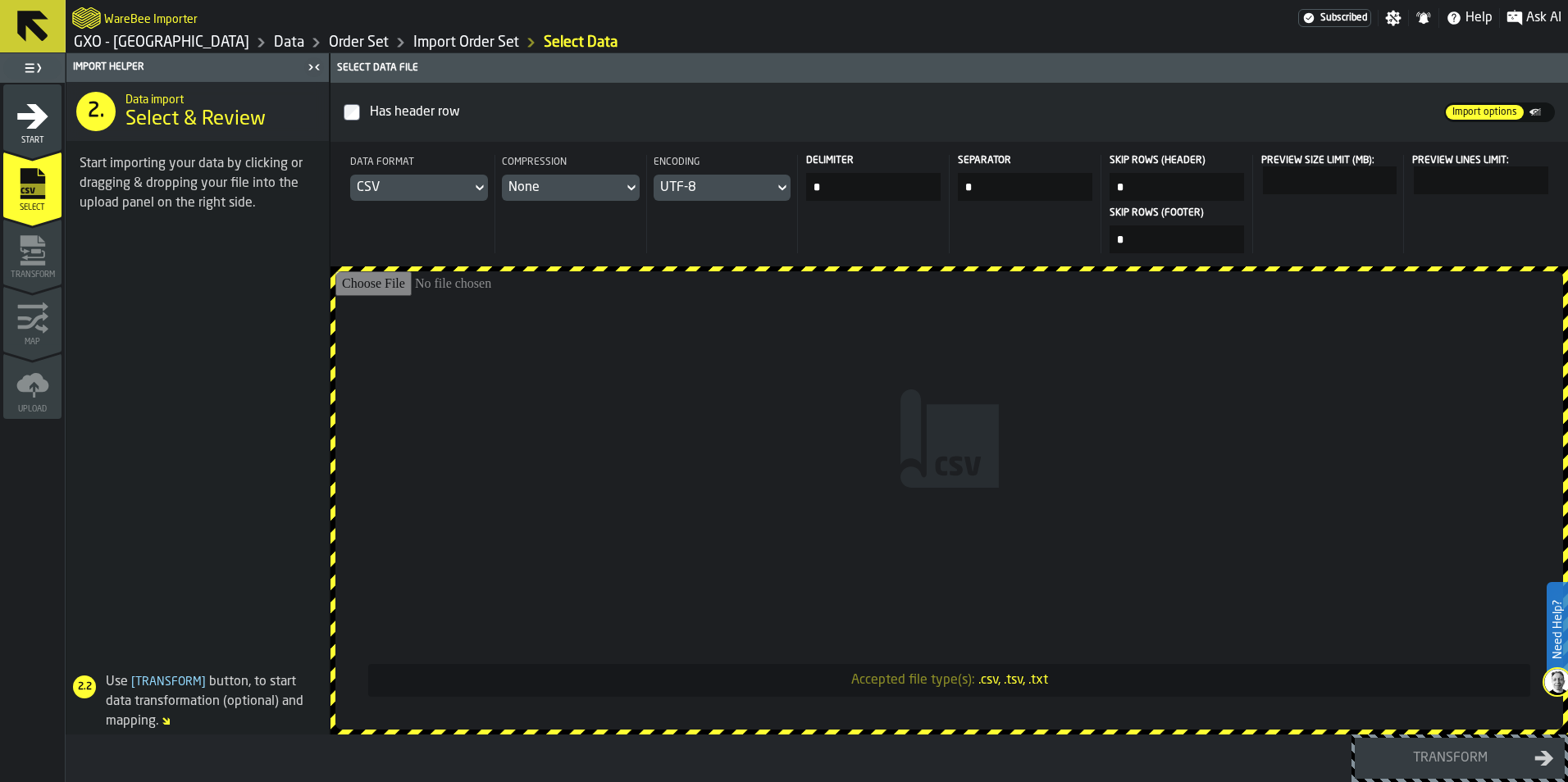
click at [450, 182] on div "CSV" at bounding box center [411, 188] width 108 height 20
click at [436, 286] on li "Dataset" at bounding box center [435, 300] width 105 height 40
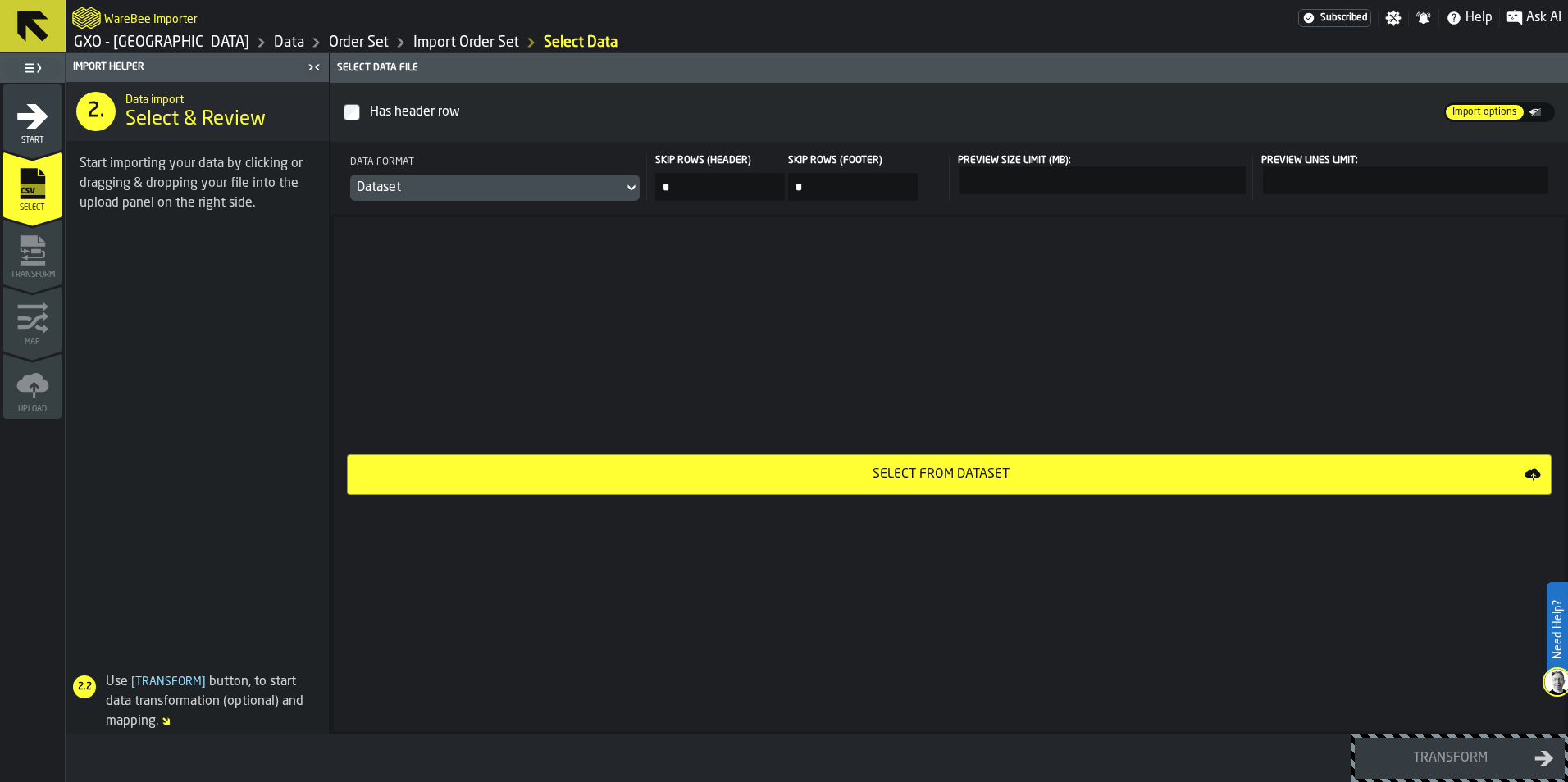
click at [877, 486] on button "Select from Dataset" at bounding box center [950, 475] width 1205 height 41
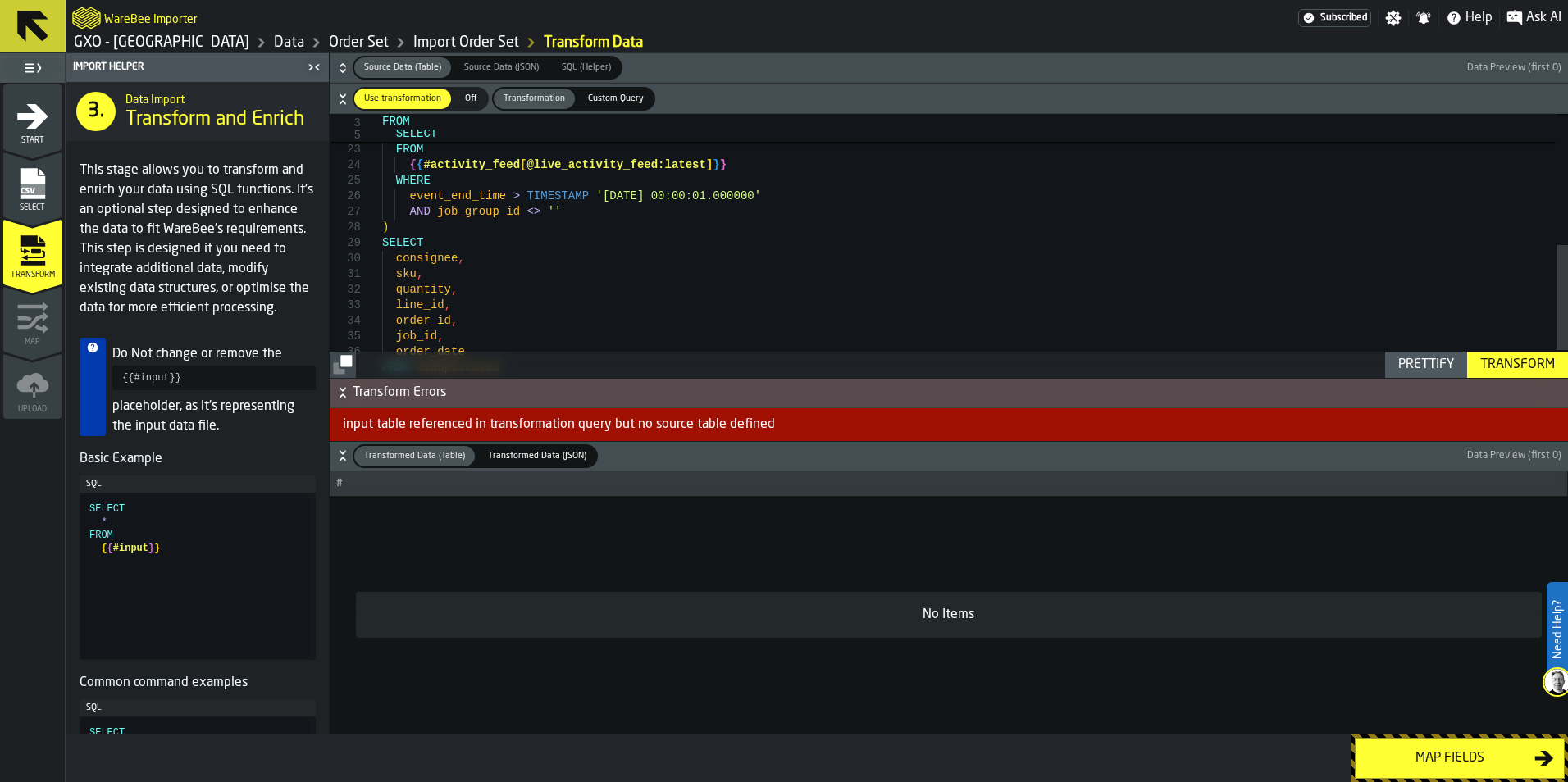
click at [510, 307] on div "ORDER BY event_end_time ) AS rn FROM { { #activity_feed [ @live_activity_feed:l…" at bounding box center [975, 116] width 1186 height 660
type textarea "**********"
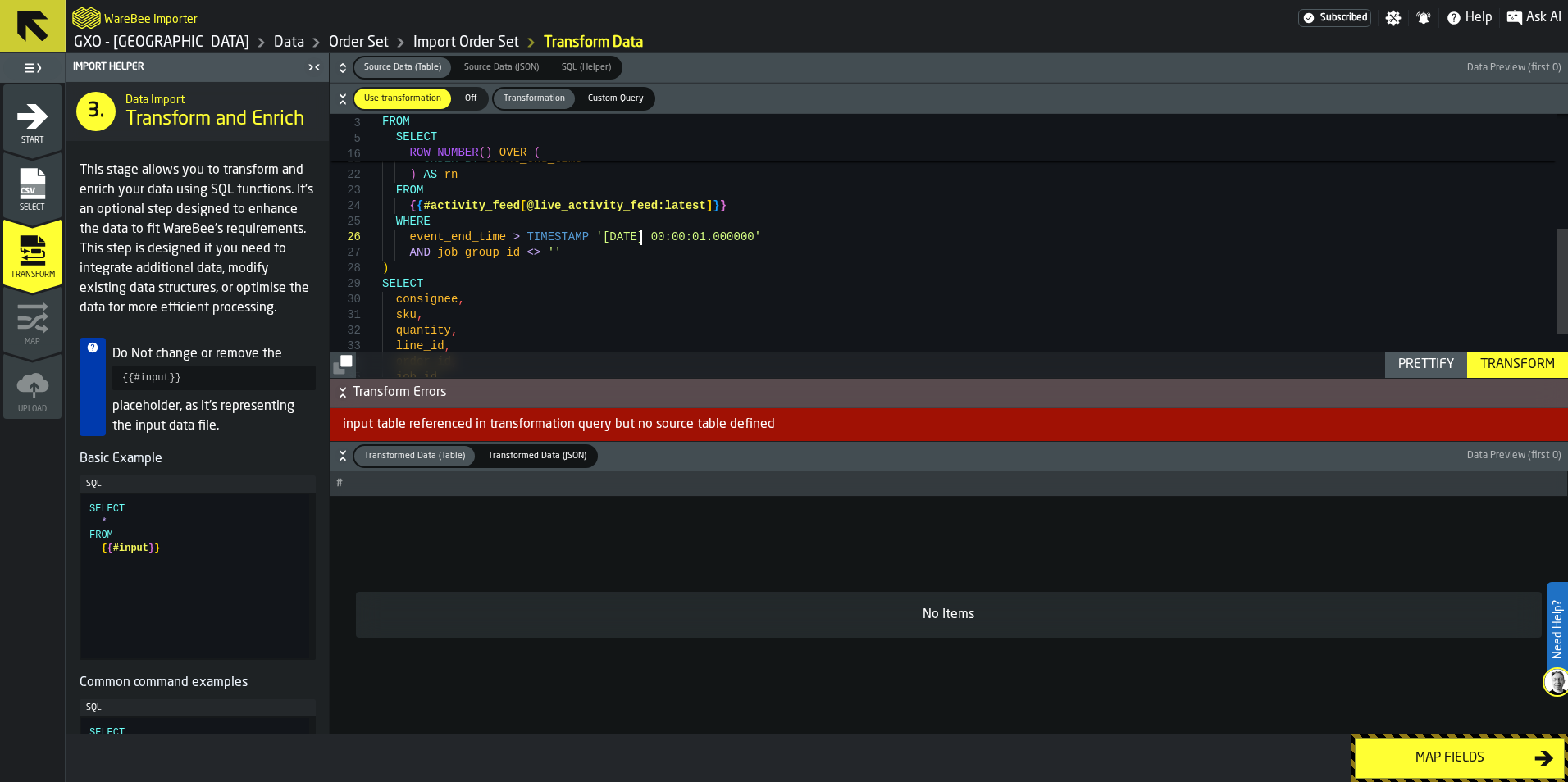
click at [643, 242] on div "trim ( job_group_id ) , sku , job_line ORDER BY event_end_time ) AS rn FROM { {…" at bounding box center [975, 157] width 1186 height 660
click at [648, 246] on div "trim ( job_group_id ) , sku , job_line ORDER BY event_end_time ) AS rn FROM { {…" at bounding box center [975, 157] width 1186 height 660
click at [650, 243] on div "trim ( job_group_id ) , sku , job_line ORDER BY event_end_time ) AS rn FROM { {…" at bounding box center [975, 157] width 1186 height 660
click at [1527, 369] on div "Transform" at bounding box center [1518, 365] width 88 height 20
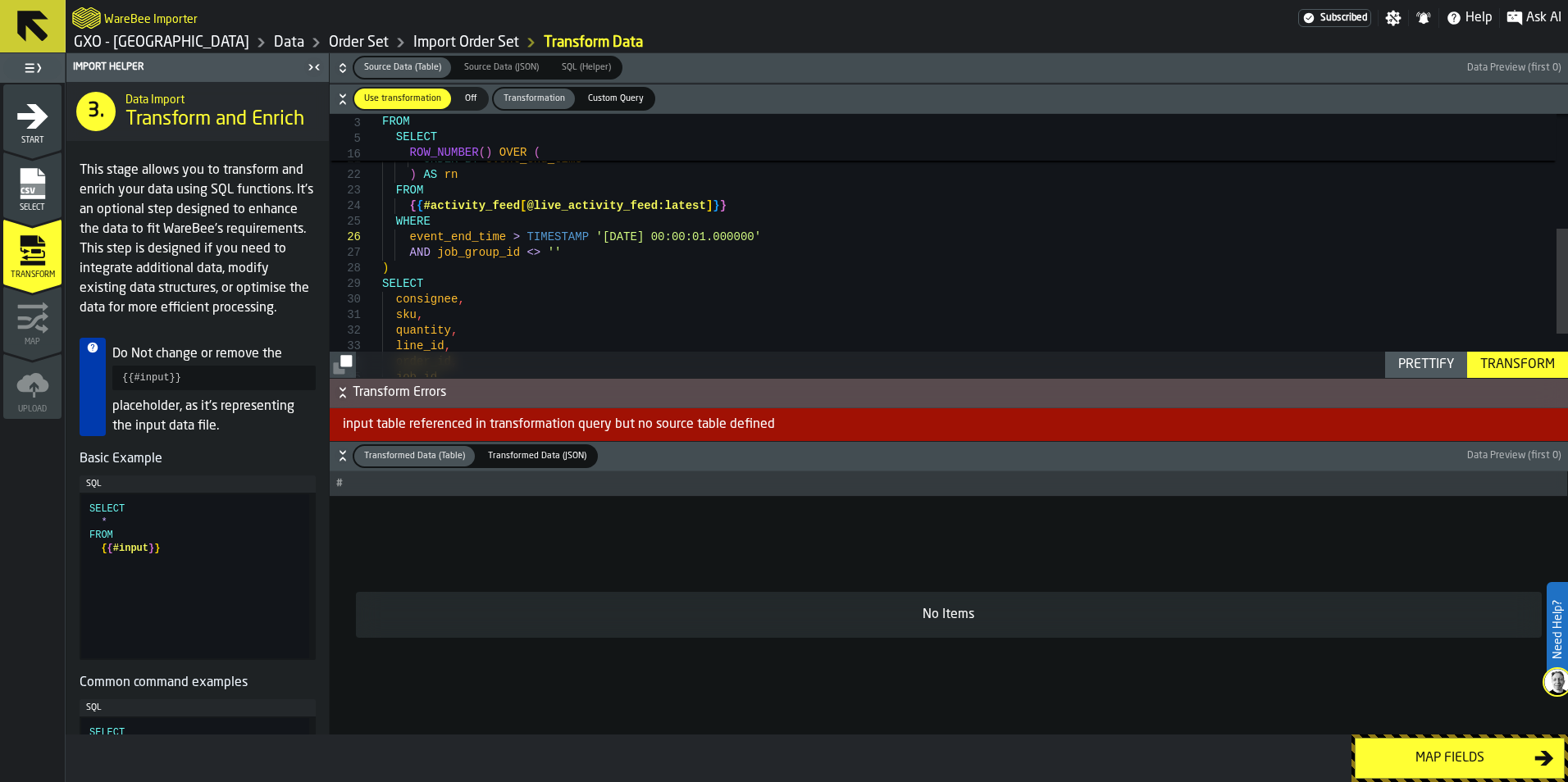
click at [1527, 369] on div "Transform" at bounding box center [1518, 365] width 88 height 20
click at [1421, 371] on div "Prettify" at bounding box center [1426, 365] width 69 height 20
type textarea "**********"
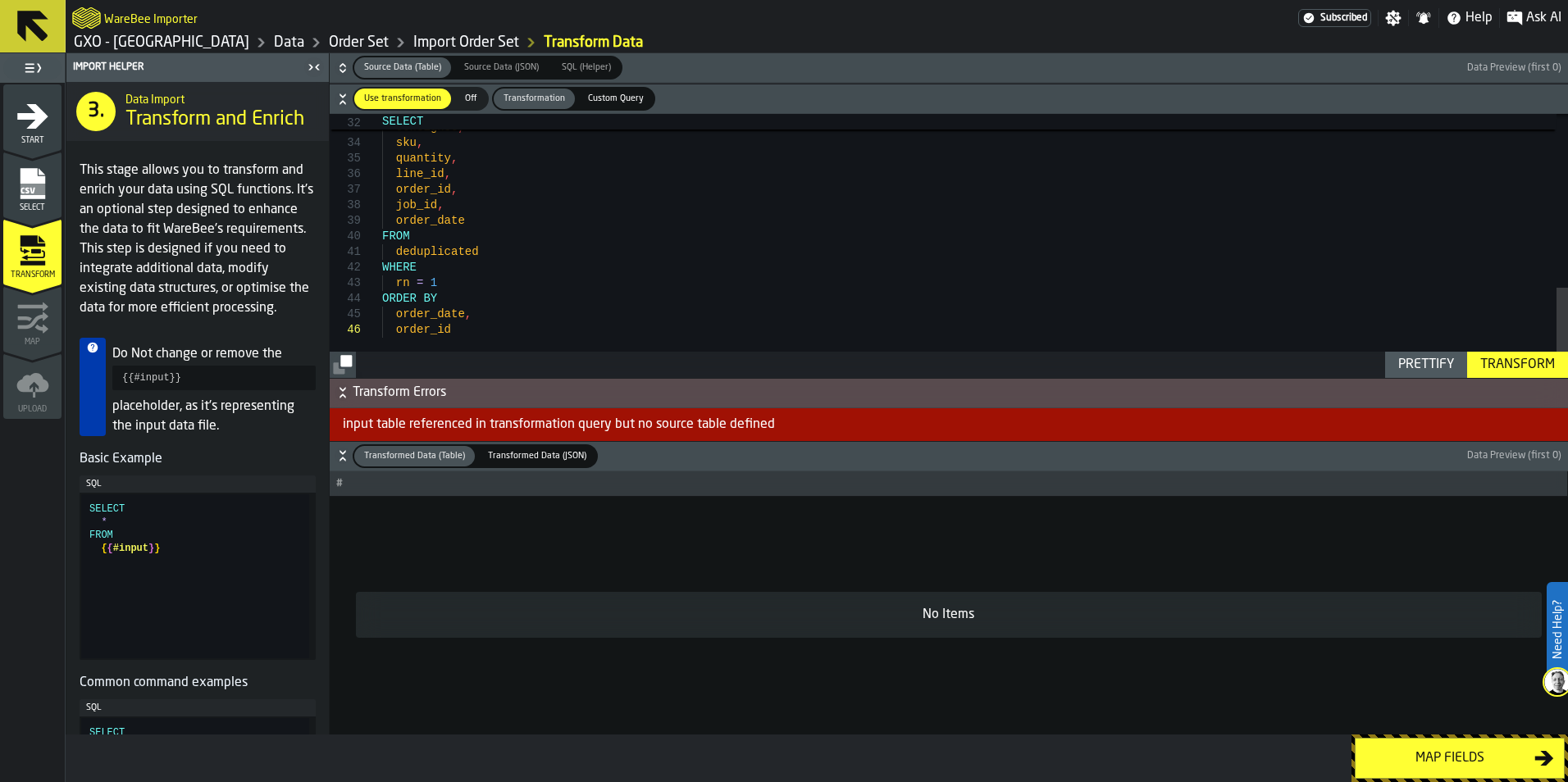
click at [527, 448] on div "Transformed Data (JSON)" at bounding box center [537, 456] width 118 height 21
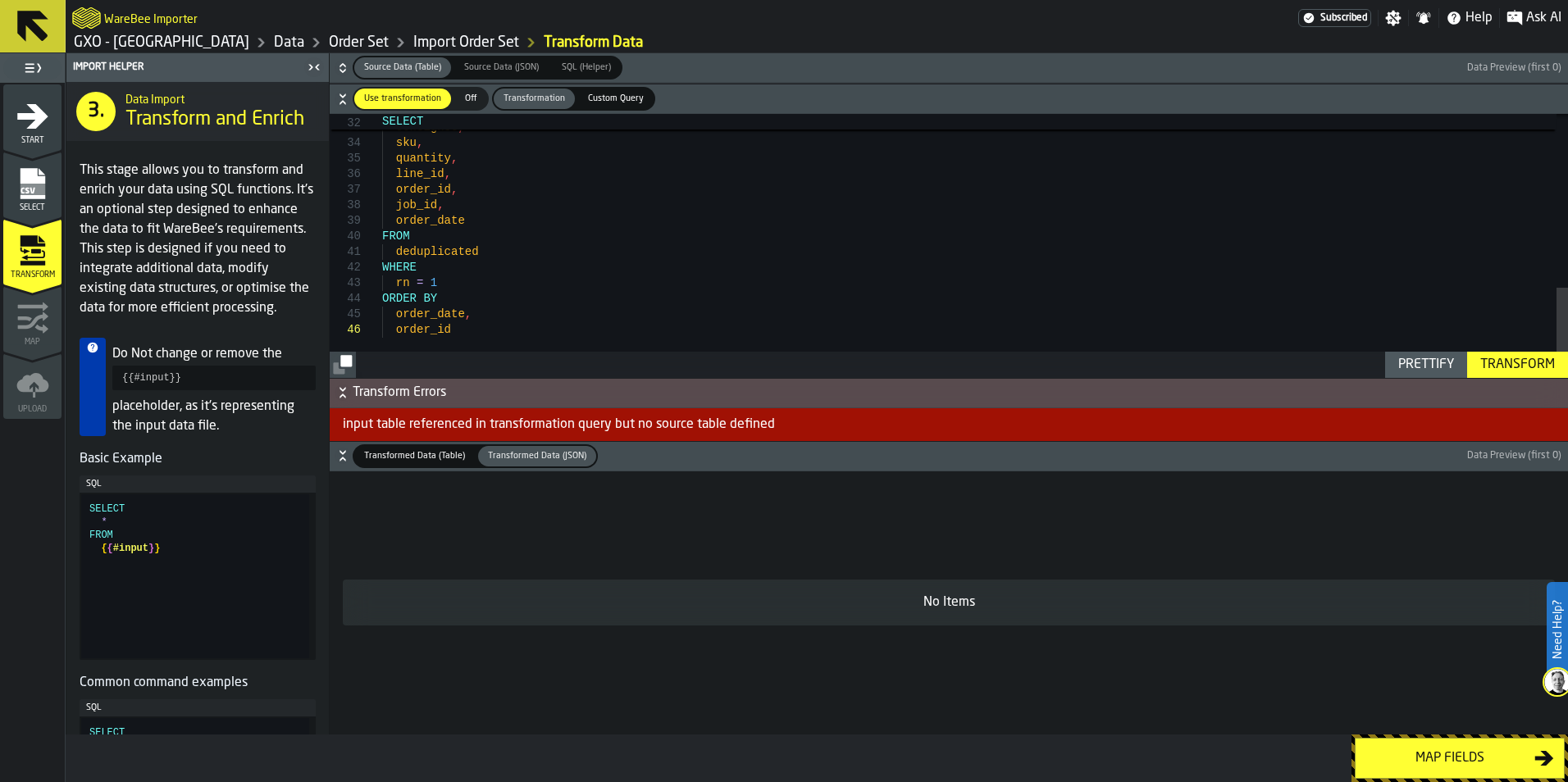
click at [373, 455] on span "Transformed Data (Table)" at bounding box center [415, 456] width 114 height 14
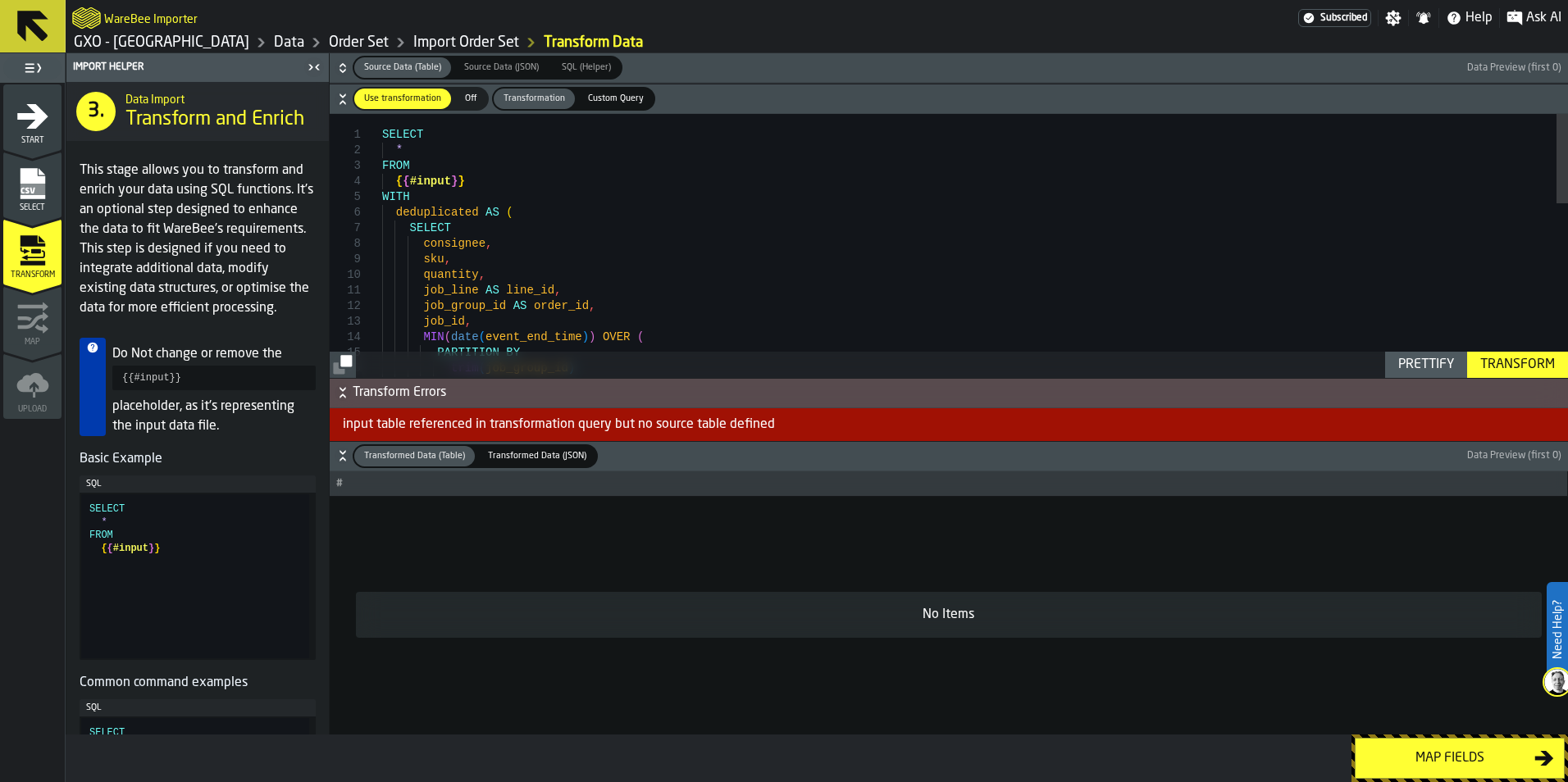
type textarea "**********"
click at [167, 577] on div "SELECT * FROM { { #input } }" at bounding box center [200, 576] width 220 height 164
click at [167, 580] on div "SELECT * FROM { { #input } }" at bounding box center [200, 576] width 220 height 164
click at [234, 646] on div "SELECT * FROM { { #input } }" at bounding box center [200, 576] width 220 height 164
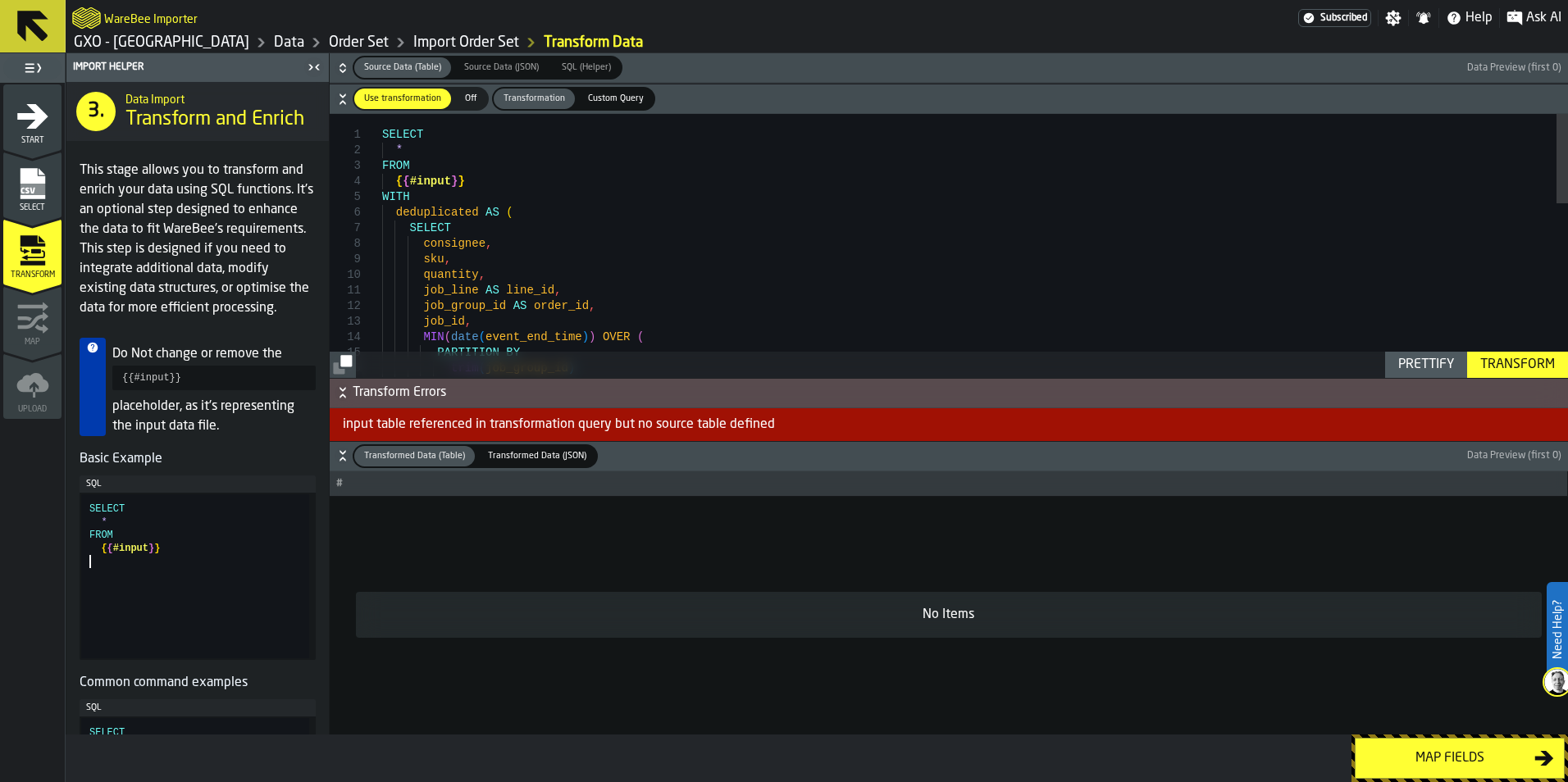
click at [174, 436] on p "placeholder, as it's representing the input data file." at bounding box center [214, 417] width 204 height 40
click at [181, 391] on pre "{{#input}}" at bounding box center [214, 378] width 204 height 25
click at [164, 391] on pre "{{#input}}" at bounding box center [214, 378] width 204 height 25
click at [166, 436] on p "placeholder, as it's representing the input data file." at bounding box center [214, 417] width 204 height 40
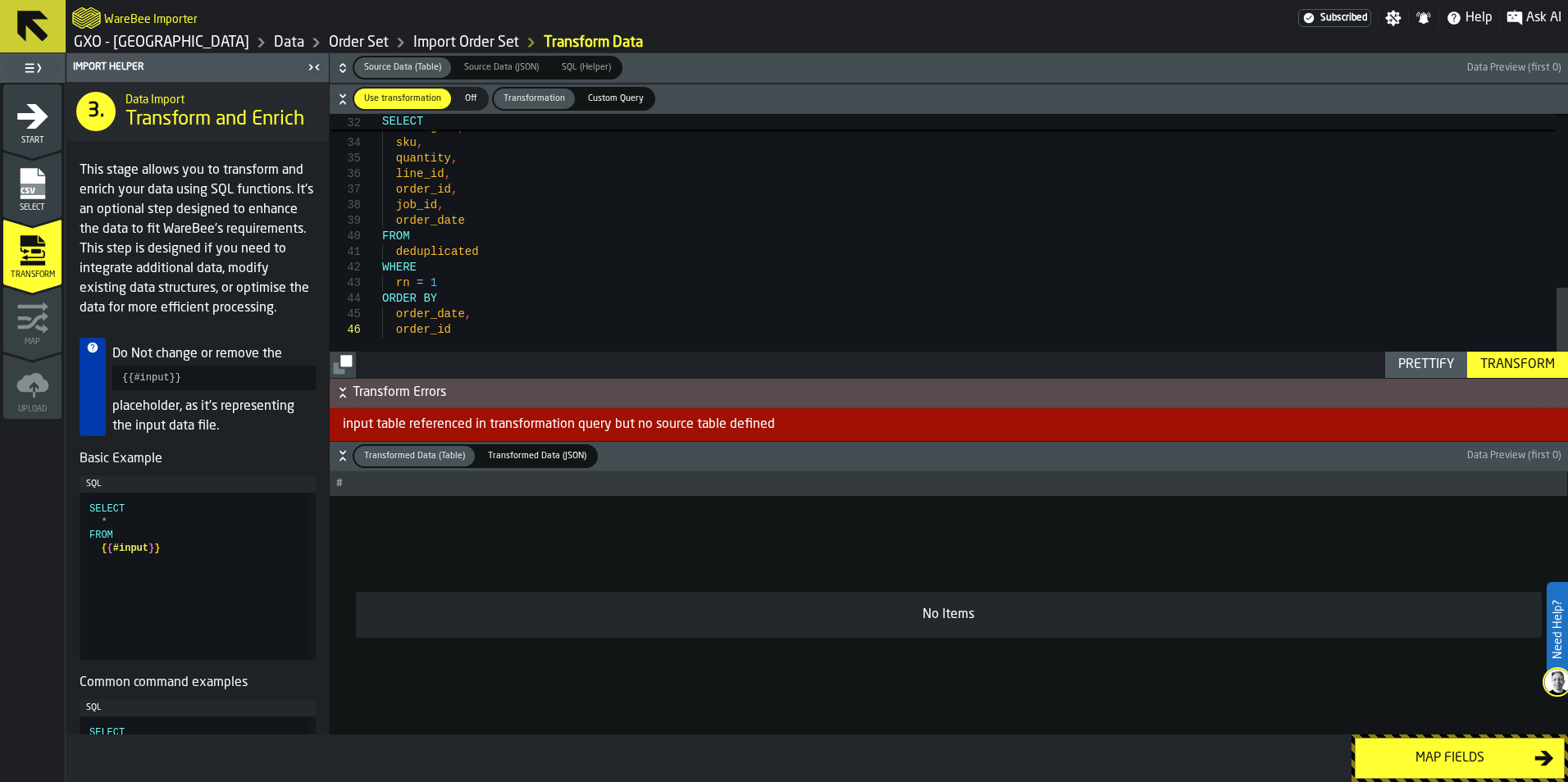
click at [1467, 765] on div "Map fields" at bounding box center [1450, 759] width 169 height 20
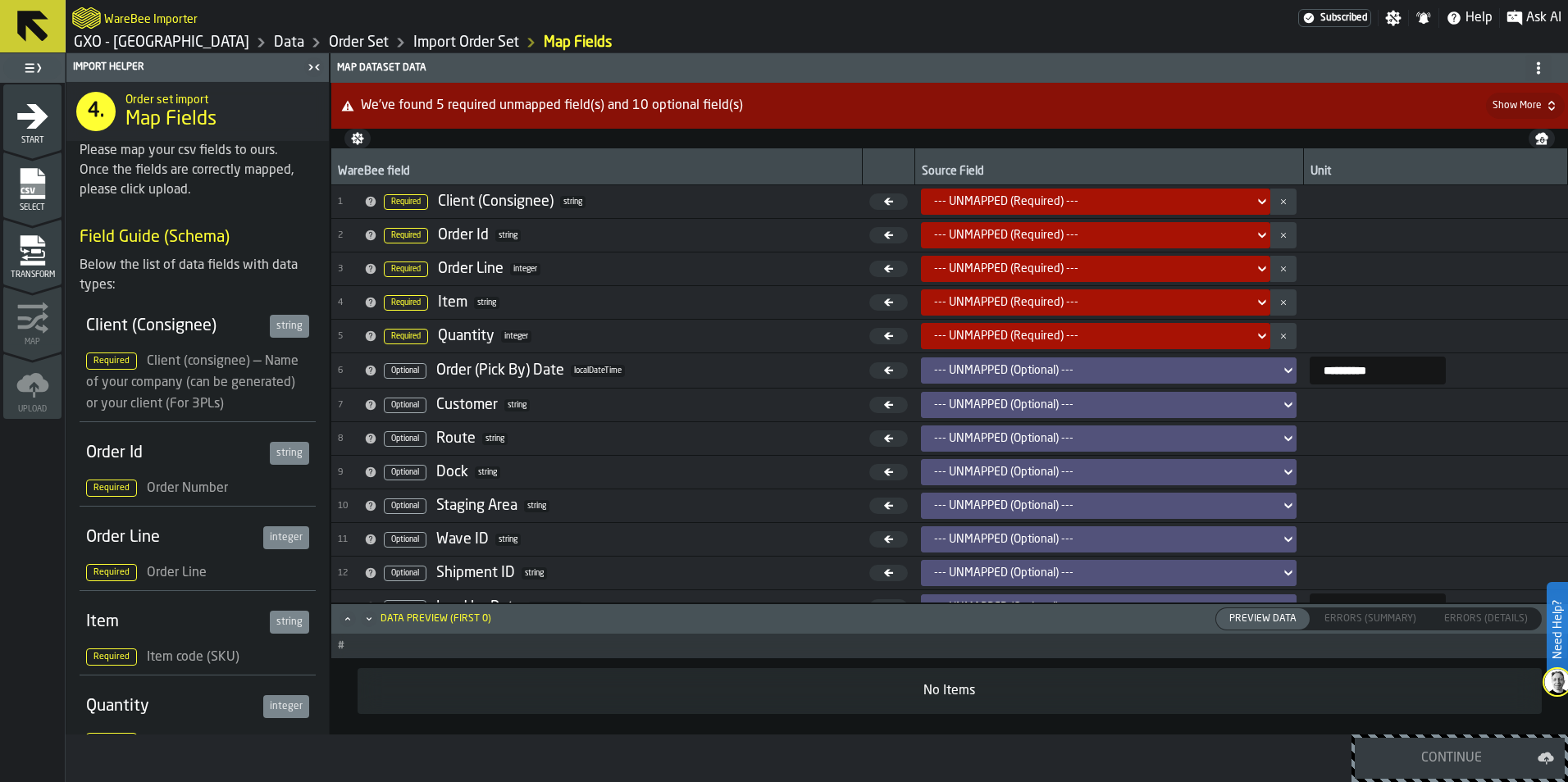
click at [23, 243] on icon "menu Transform" at bounding box center [32, 240] width 25 height 11
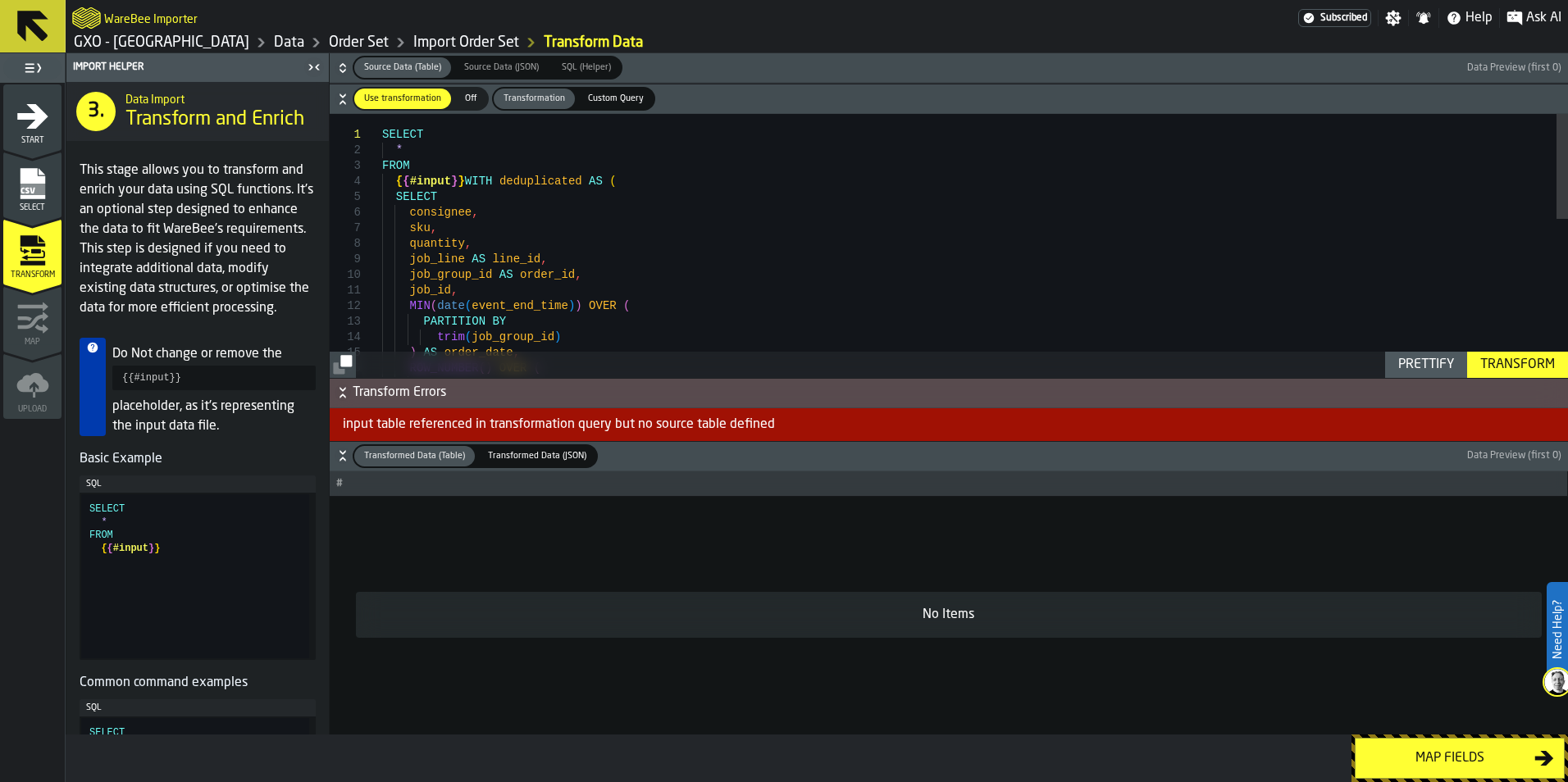
click at [356, 402] on span "Transform Errors" at bounding box center [959, 393] width 1212 height 20
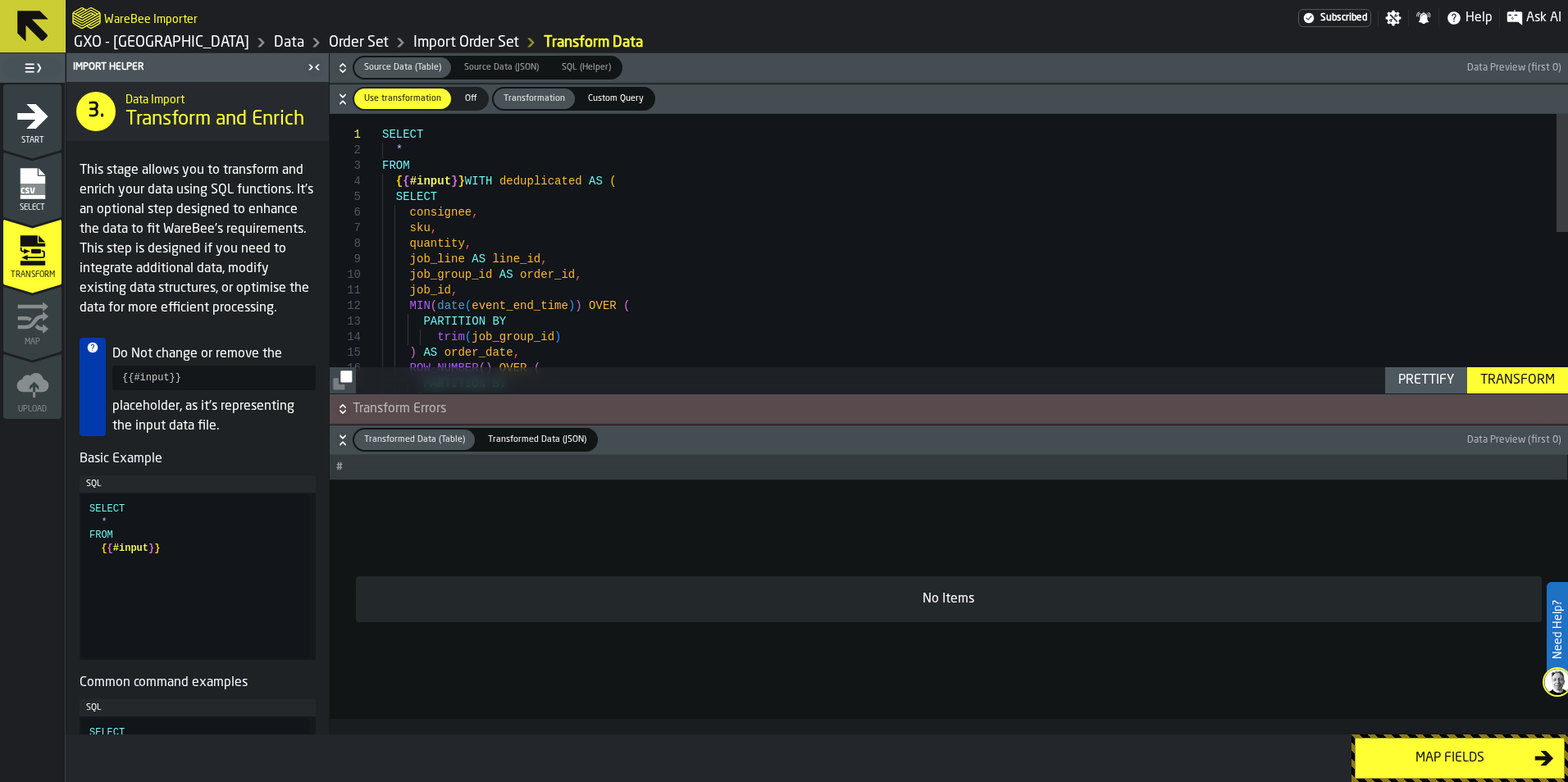
click at [396, 403] on span "Transform Errors" at bounding box center [959, 410] width 1212 height 20
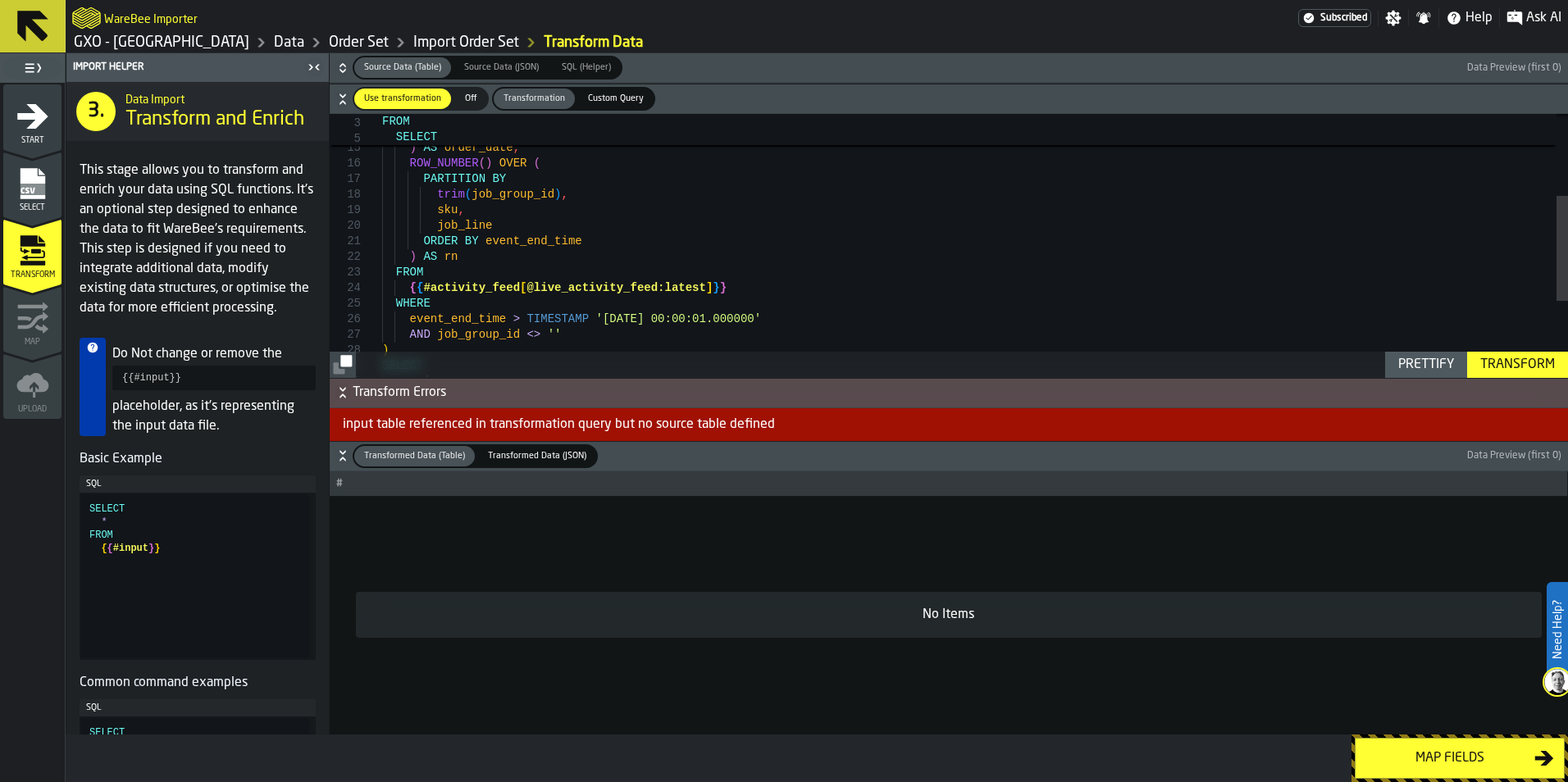
type textarea "**********"
click at [692, 295] on div "trim ( job_group_id ) , sku , job_line ORDER BY event_end_time ) AS rn ) AS ord…" at bounding box center [975, 239] width 1186 height 660
click at [757, 286] on div "trim ( job_group_id ) , sku , job_line ORDER BY event_end_time ) AS rn ) AS ord…" at bounding box center [975, 239] width 1186 height 660
click at [1483, 373] on div "Transform" at bounding box center [1518, 365] width 88 height 20
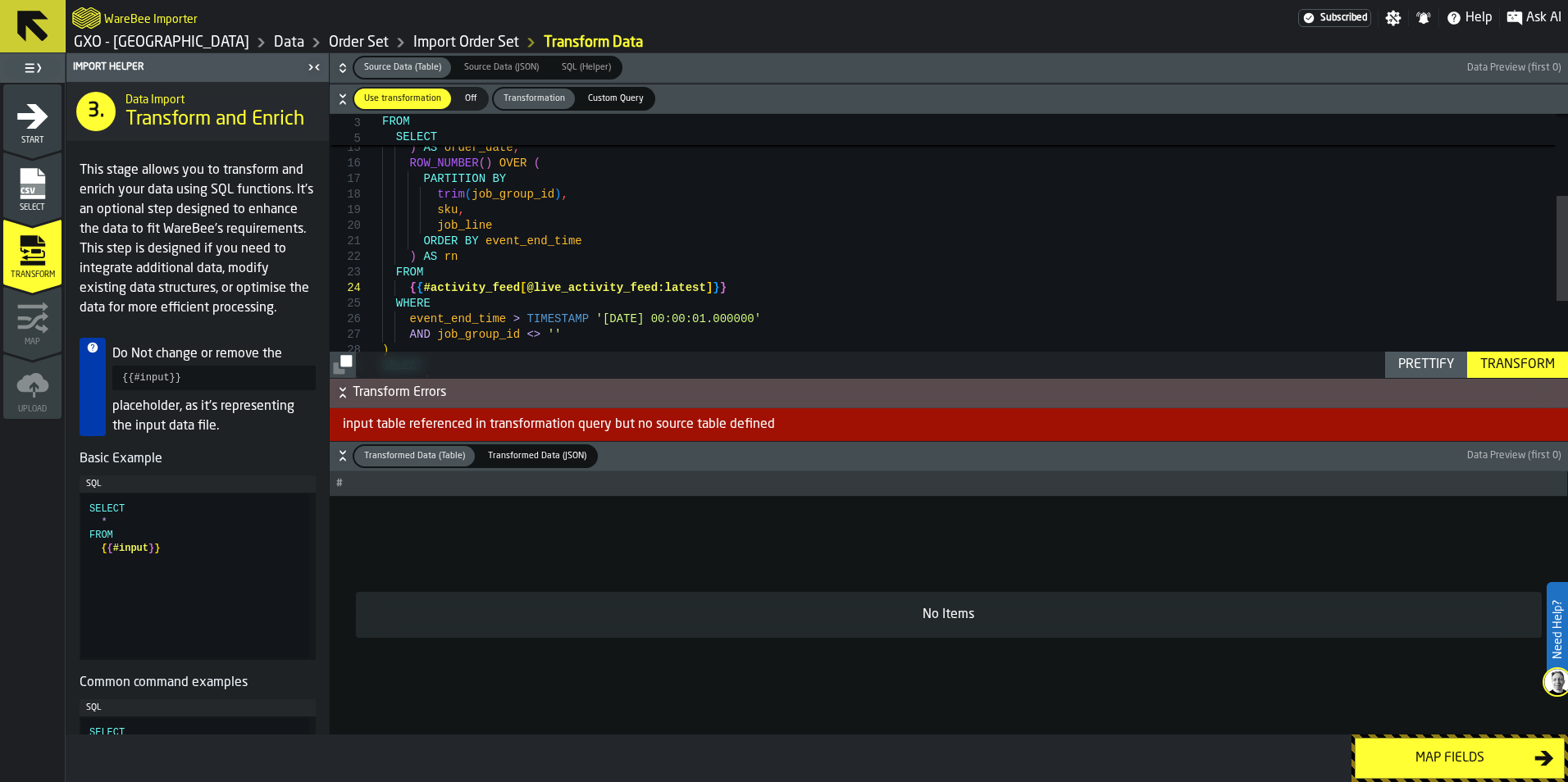
click at [1492, 367] on div "Transform" at bounding box center [1518, 365] width 88 height 20
click at [1492, 367] on div "Transforming..." at bounding box center [1504, 364] width 116 height 20
click at [1492, 367] on div "Transform" at bounding box center [1518, 365] width 88 height 20
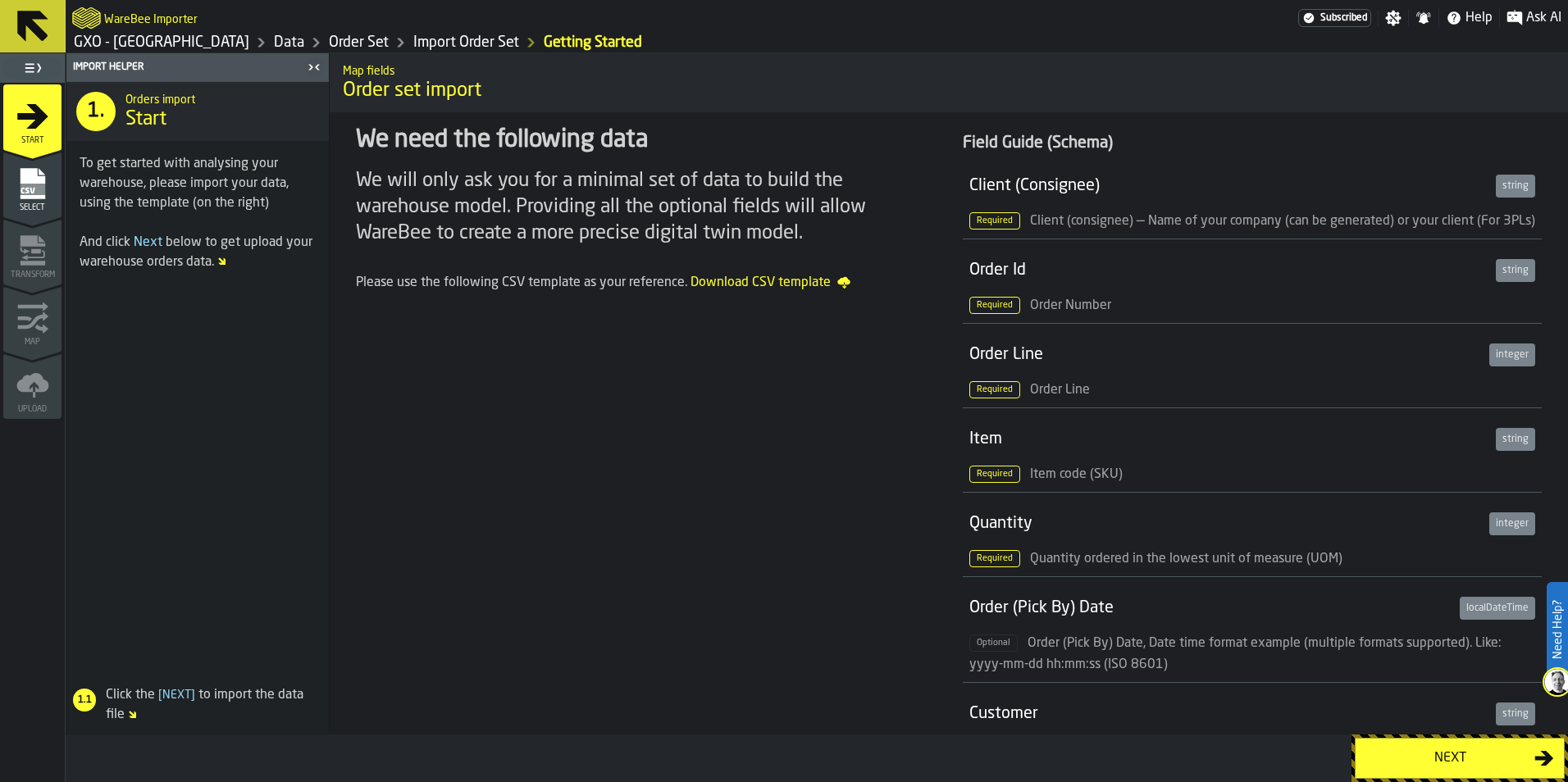
click at [33, 198] on icon "menu Select" at bounding box center [32, 184] width 25 height 31
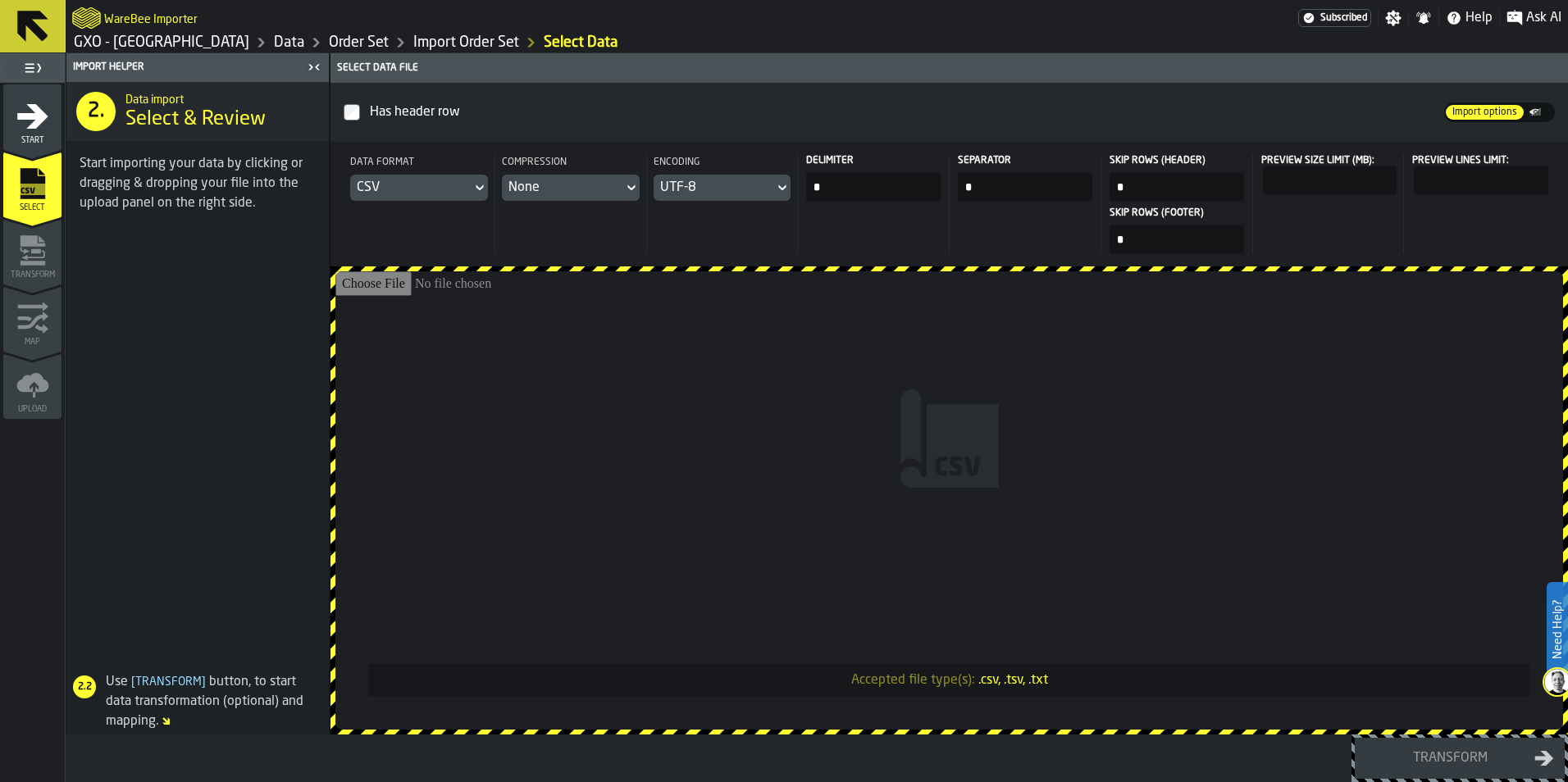
click at [426, 184] on div "CSV" at bounding box center [411, 188] width 108 height 20
click at [416, 315] on li "Dataset" at bounding box center [435, 300] width 105 height 40
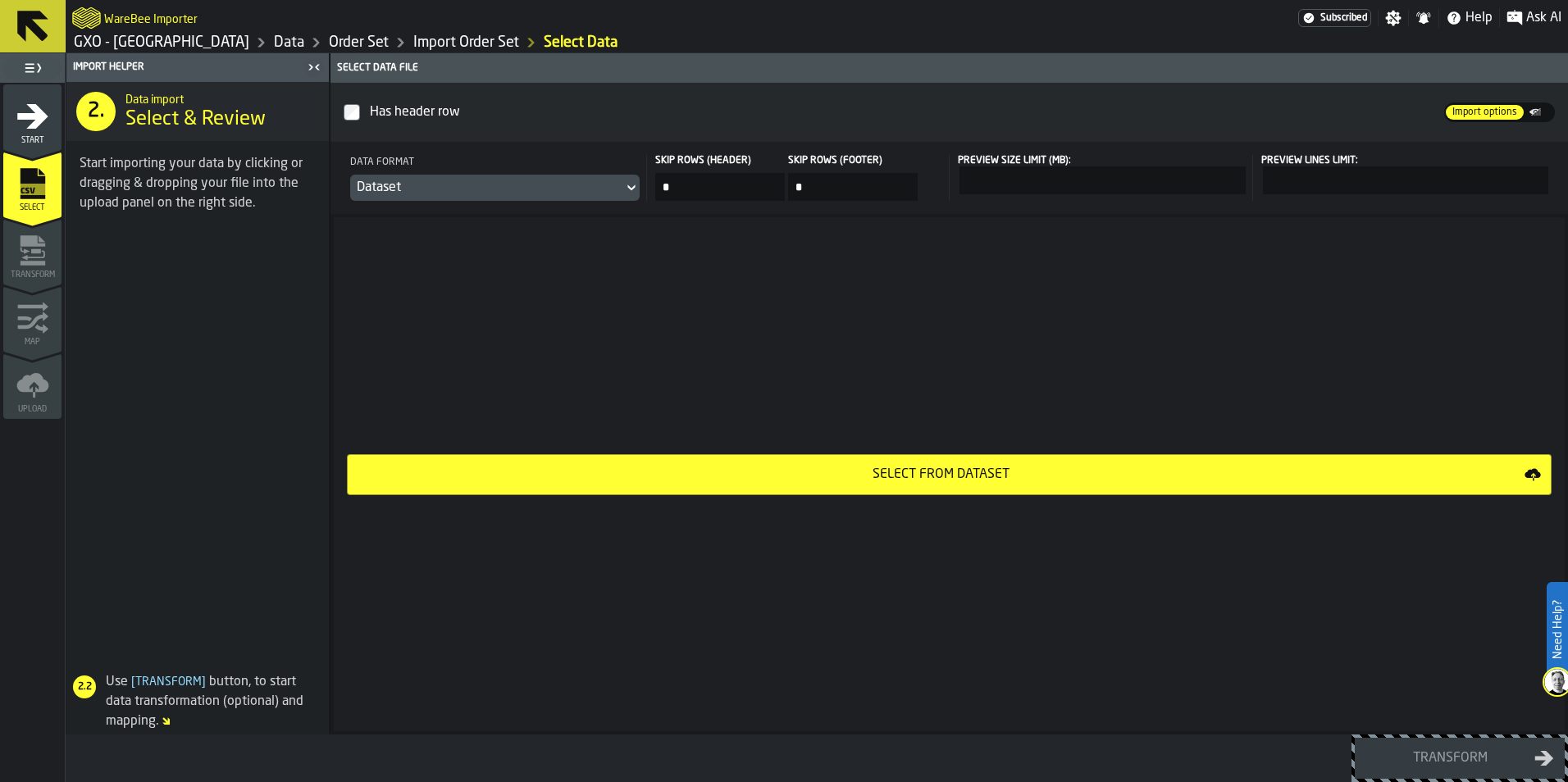
click at [1003, 487] on button "Select from Dataset" at bounding box center [950, 475] width 1205 height 41
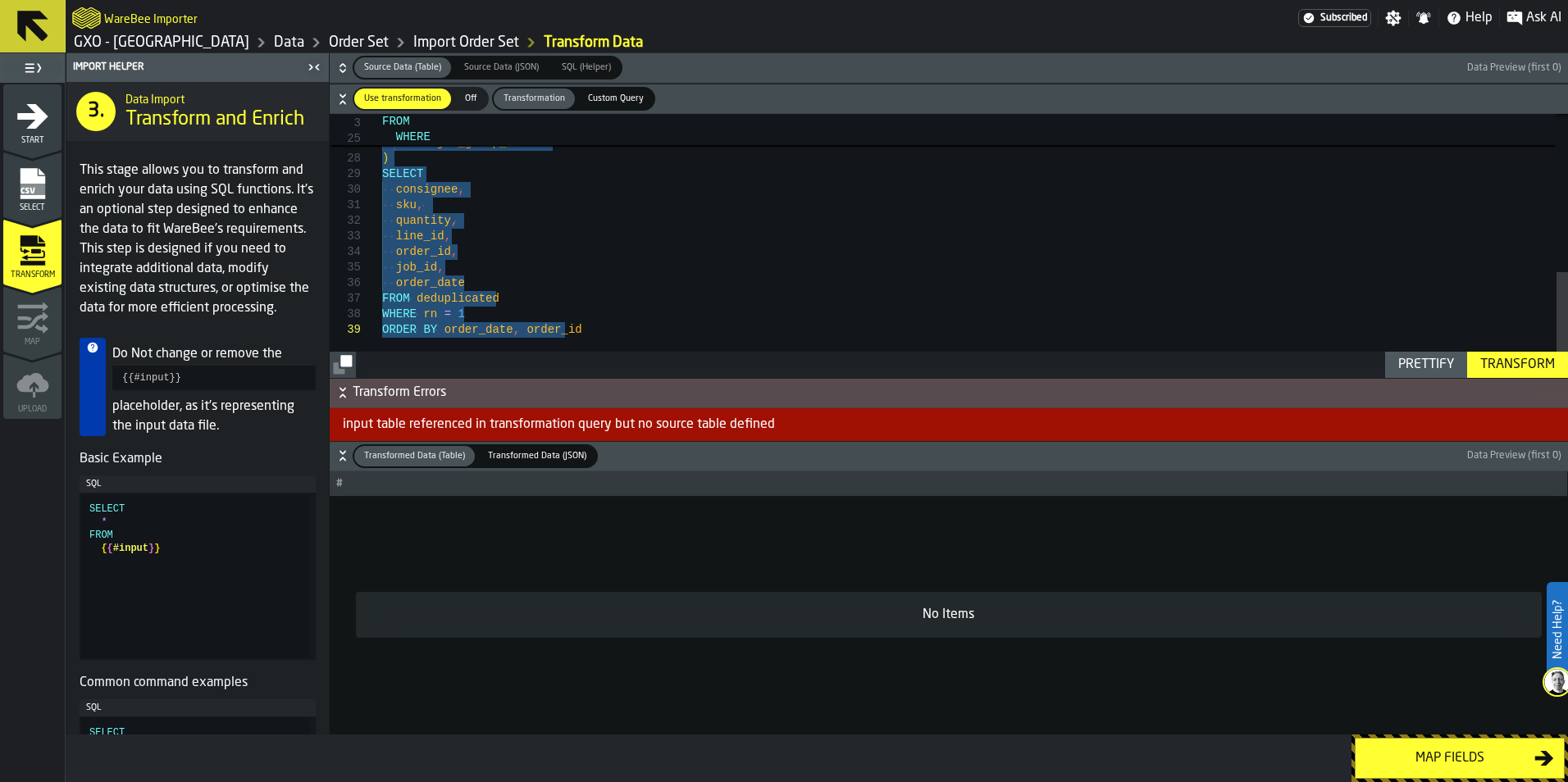
drag, startPoint x: 384, startPoint y: 133, endPoint x: 563, endPoint y: 394, distance: 316.5
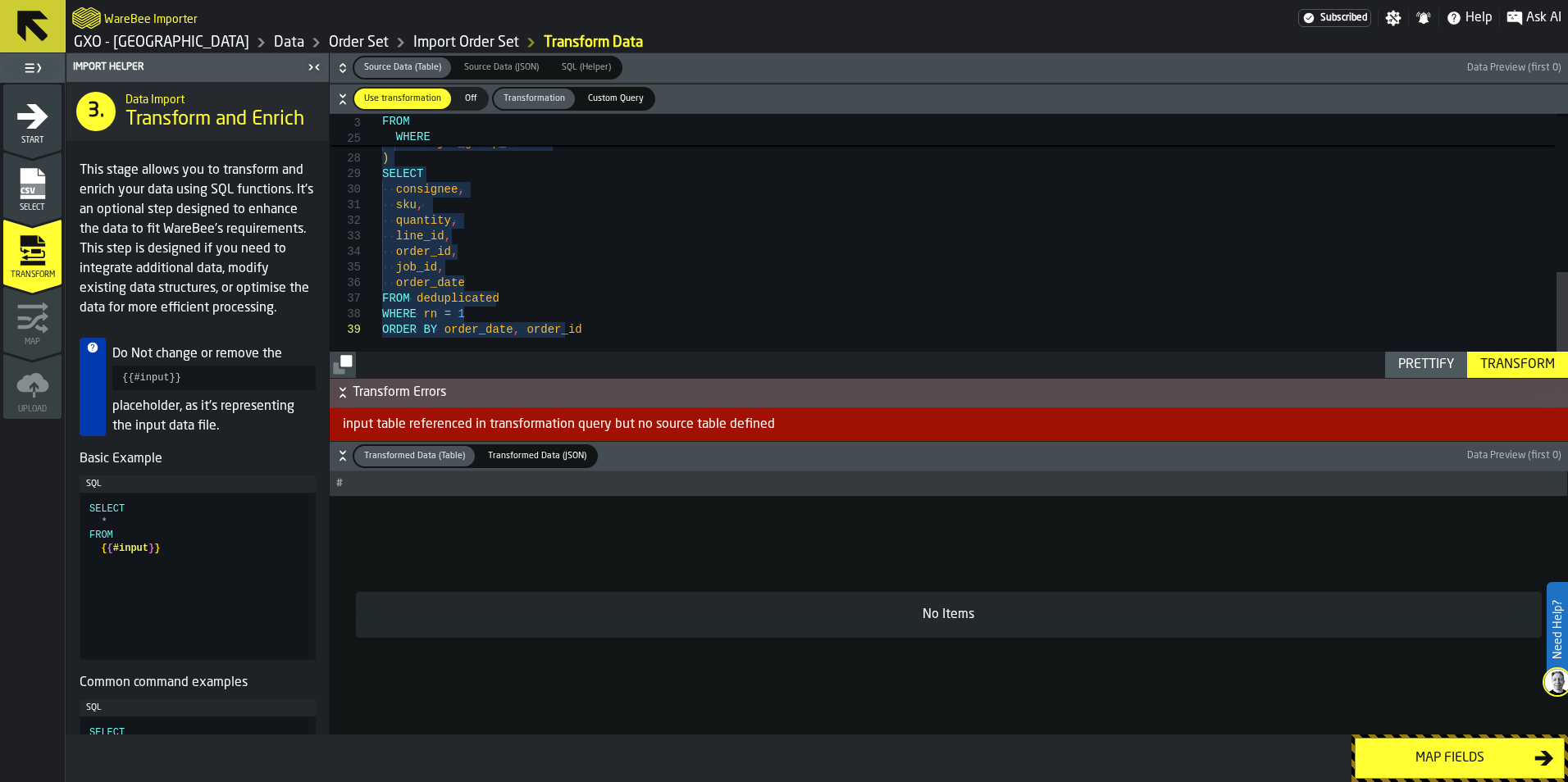
type textarea "**********"
drag, startPoint x: 767, startPoint y: 287, endPoint x: 744, endPoint y: 284, distance: 23.2
click at [767, 287] on div "WHERE event_end_time > TIMESTAMP '2025-09-10 00:00:01.000000' AND job_group_id …" at bounding box center [975, 47] width 1186 height 660
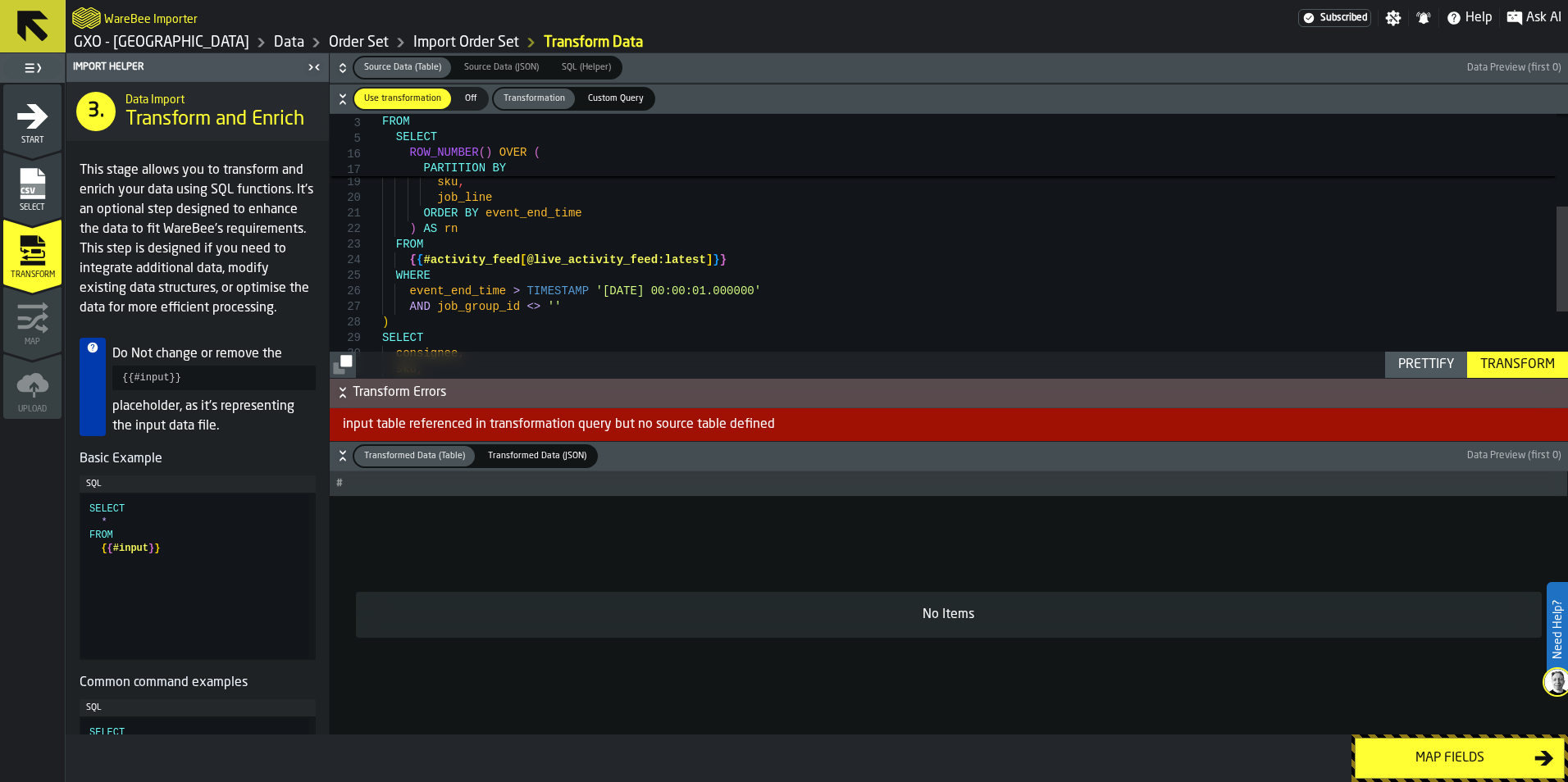
click at [1501, 367] on div "Transform" at bounding box center [1518, 365] width 88 height 20
click at [1501, 366] on div "Transform" at bounding box center [1518, 365] width 88 height 20
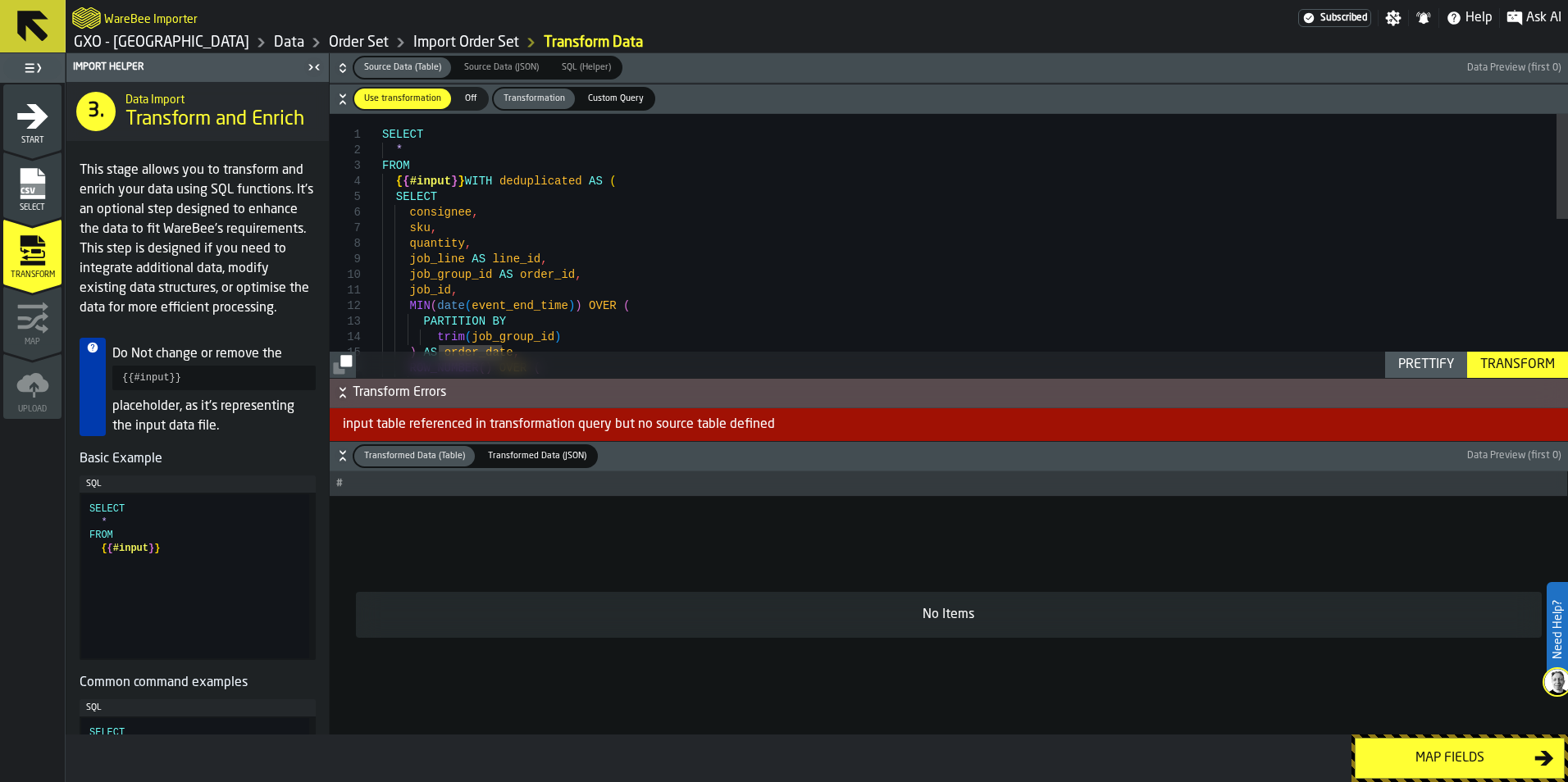
click at [498, 419] on div "input table referenced in transformation query but no source table defined" at bounding box center [949, 425] width 1239 height 33
click at [449, 396] on span "Transform Errors" at bounding box center [959, 393] width 1212 height 20
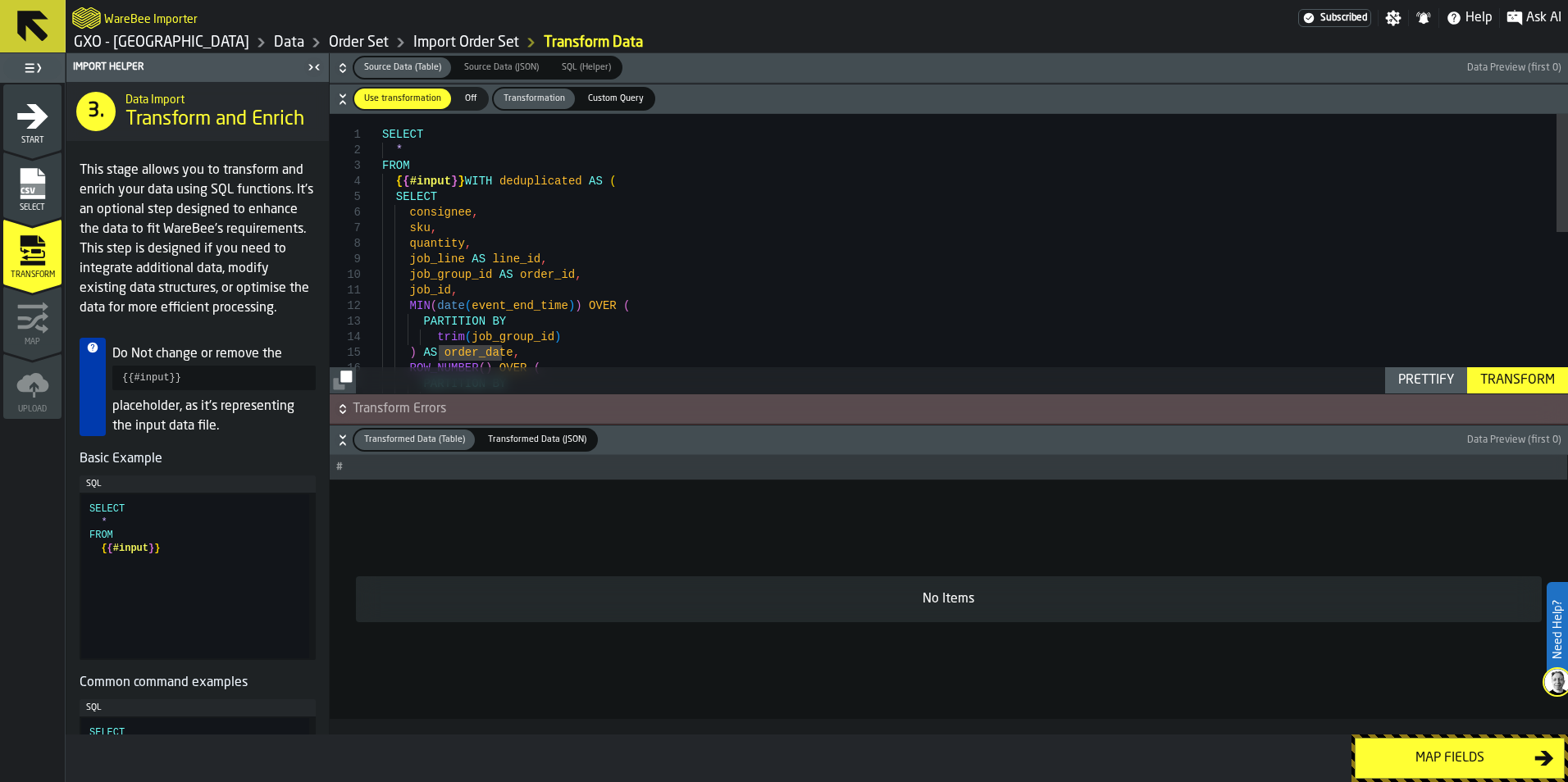
click at [413, 400] on span "Transform Errors" at bounding box center [959, 410] width 1212 height 20
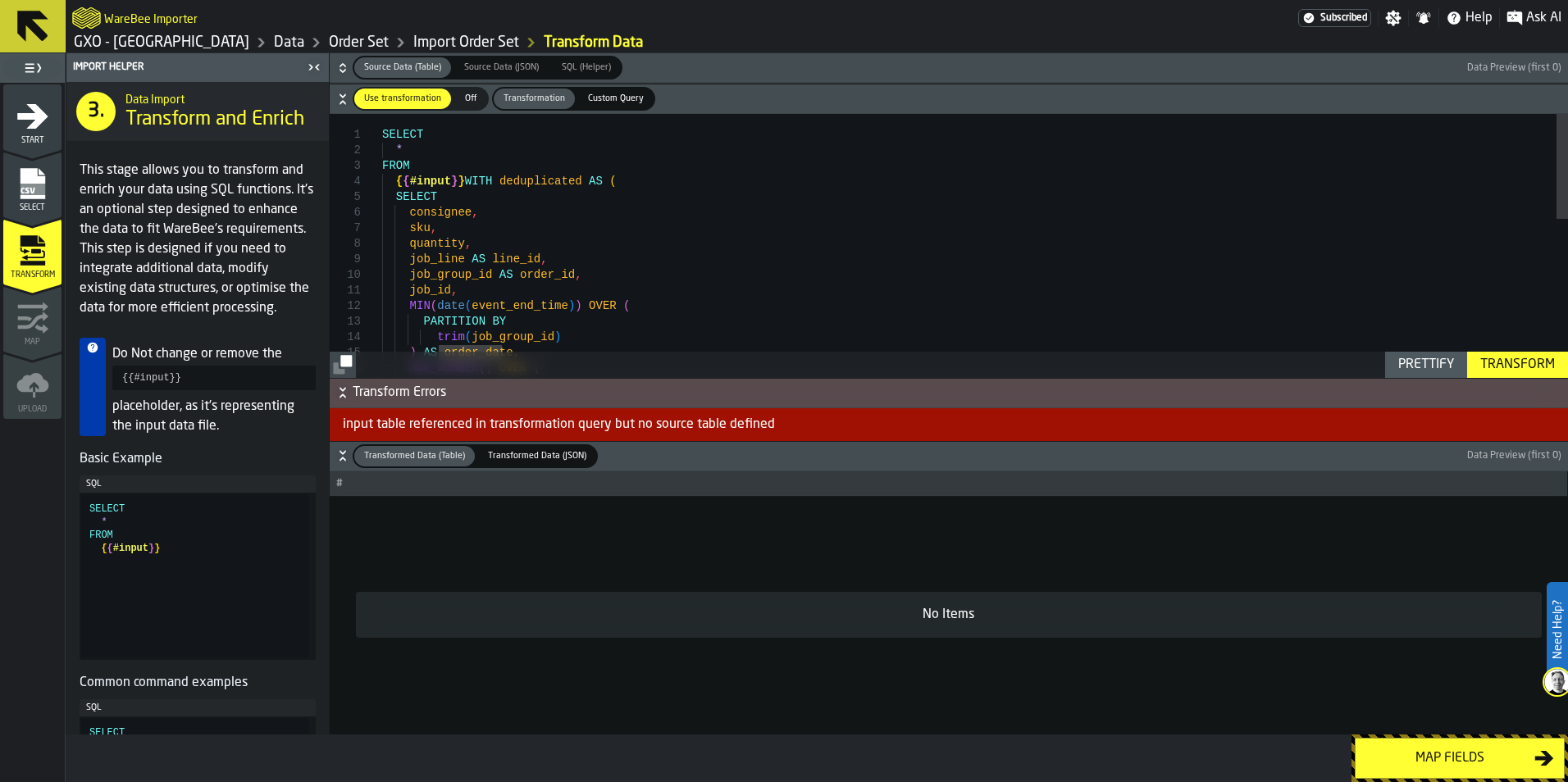
click at [1517, 368] on div "Transform" at bounding box center [1518, 365] width 88 height 20
click at [1499, 362] on div "Transform" at bounding box center [1518, 365] width 88 height 20
click at [1486, 372] on div "Transform" at bounding box center [1518, 365] width 88 height 20
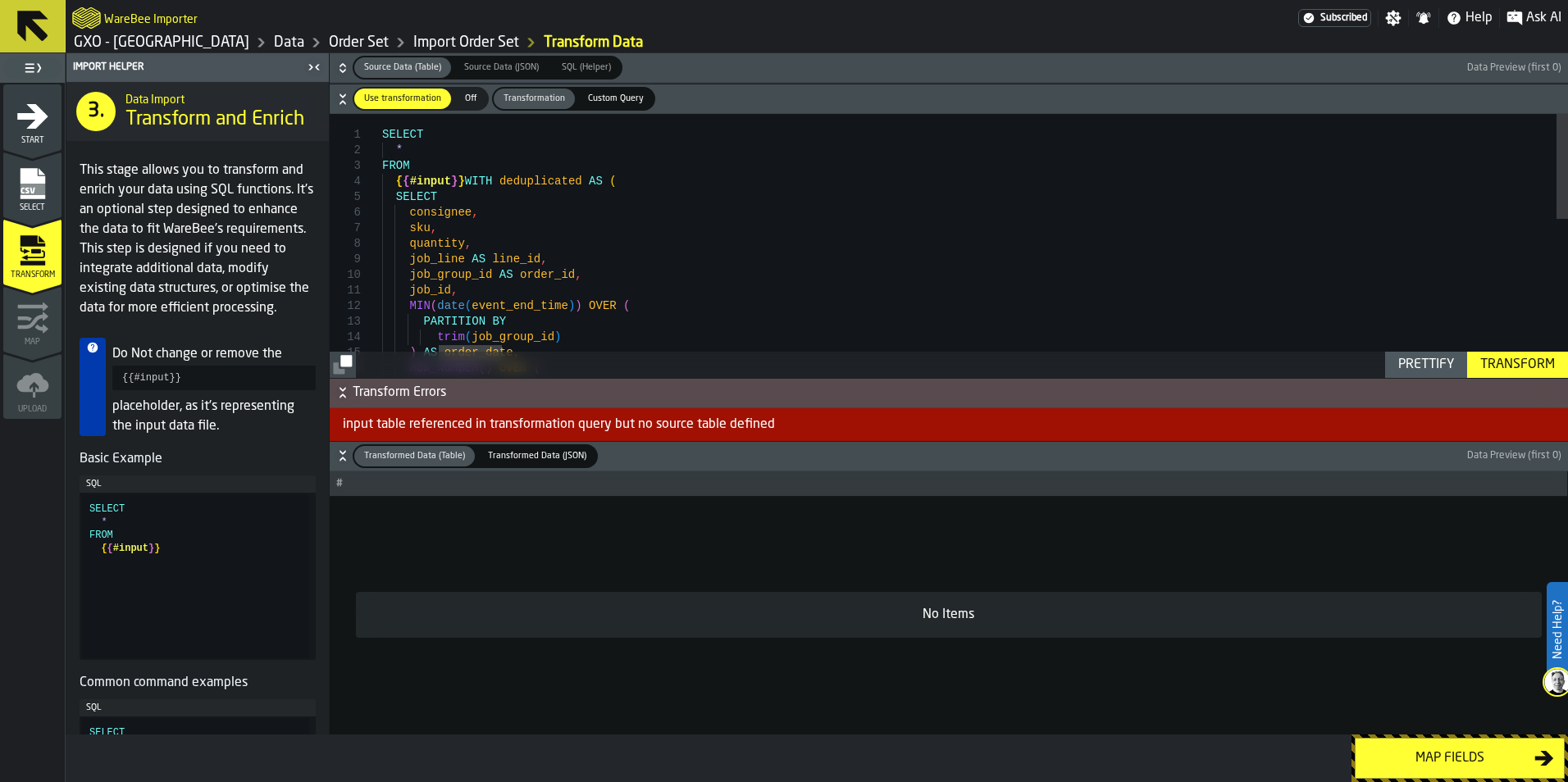
click at [1486, 372] on div "Transform" at bounding box center [1518, 365] width 88 height 20
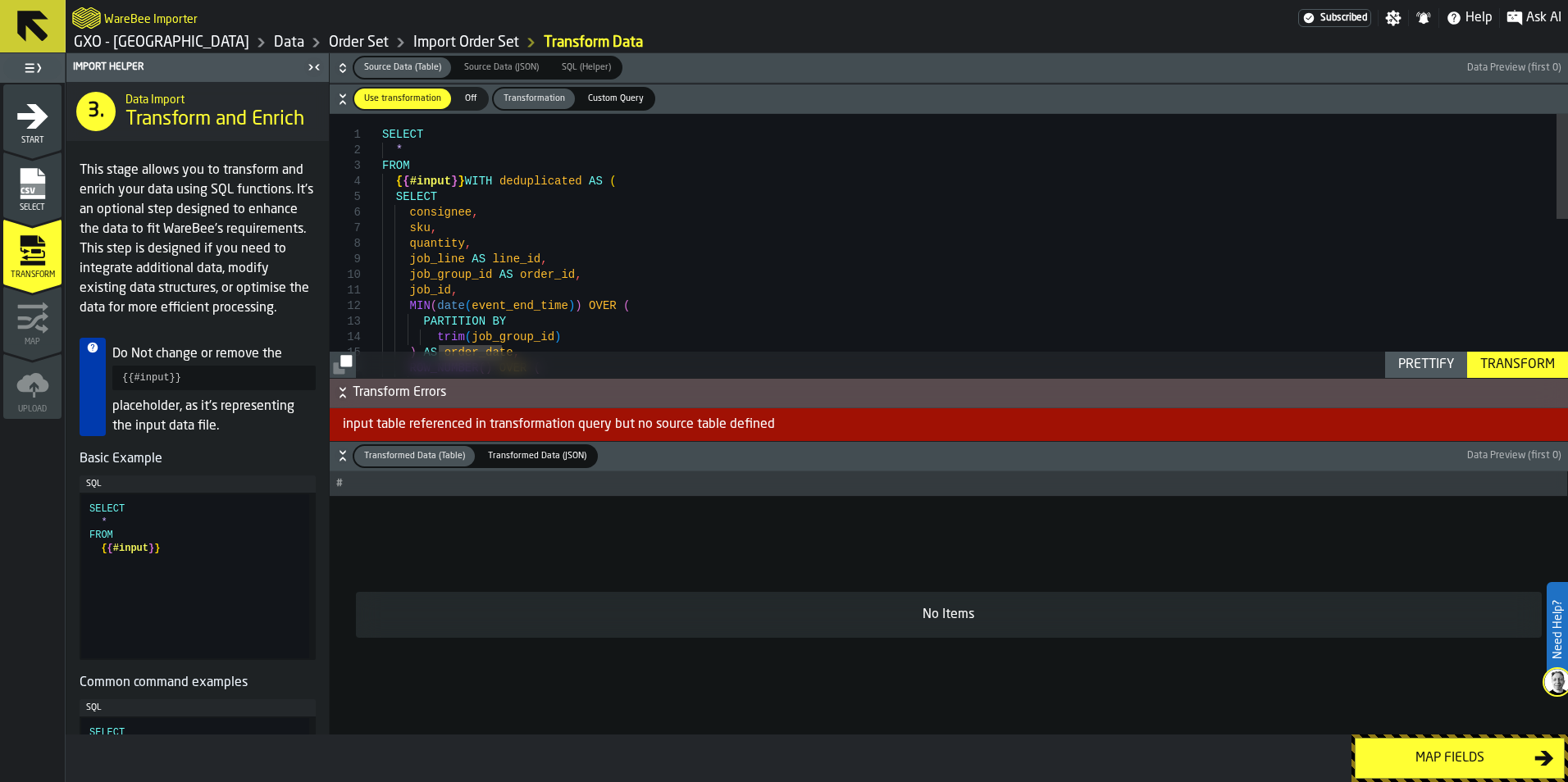
click at [1486, 372] on div "Transform" at bounding box center [1518, 365] width 88 height 20
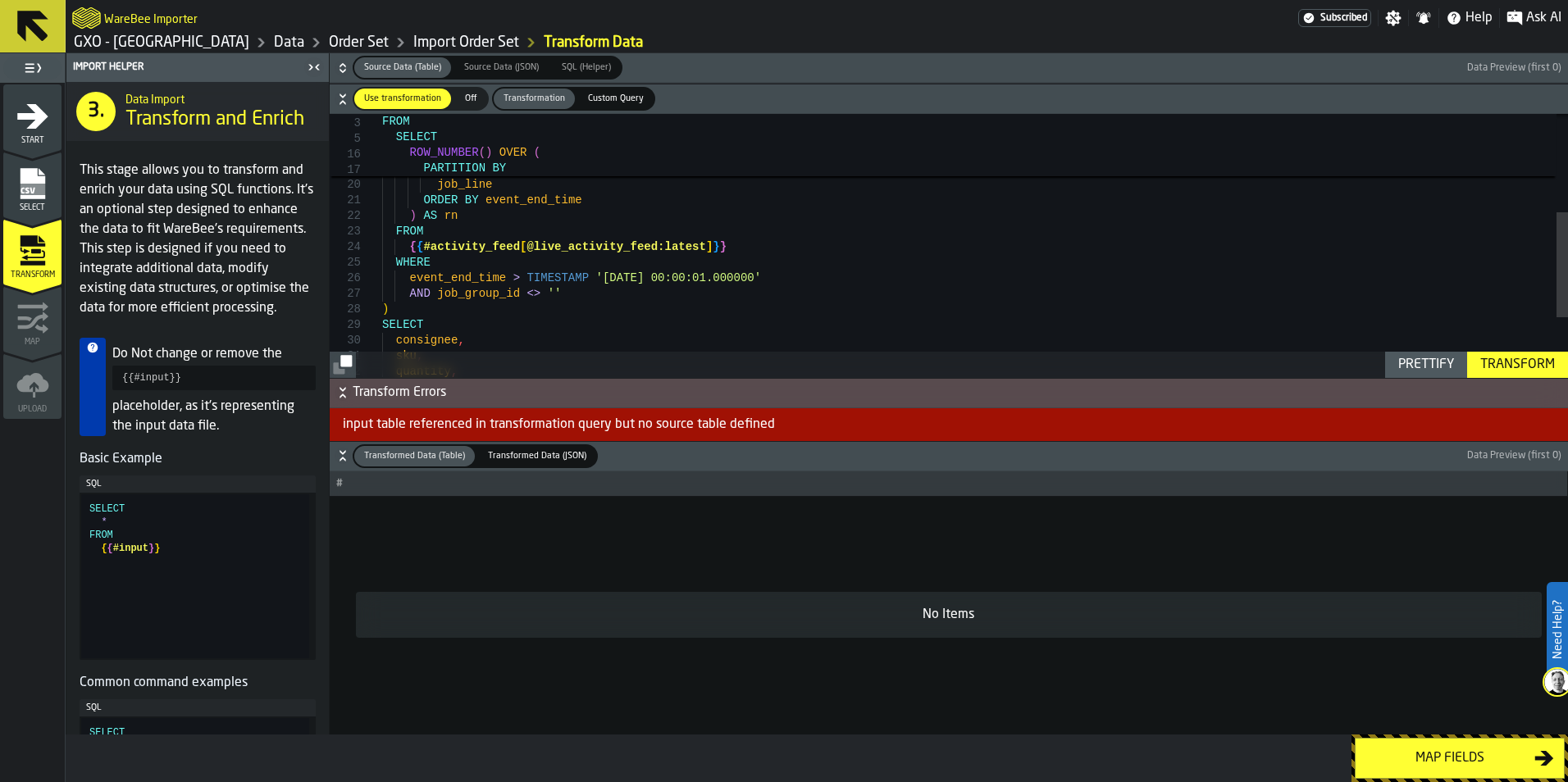
click at [1517, 372] on div "Transform" at bounding box center [1518, 365] width 88 height 20
